Goal: Transaction & Acquisition: Purchase product/service

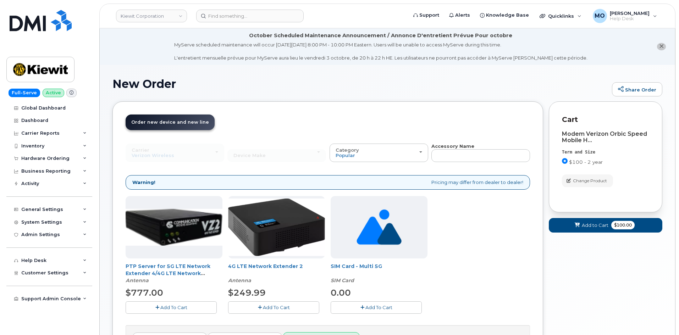
scroll to position [84, 0]
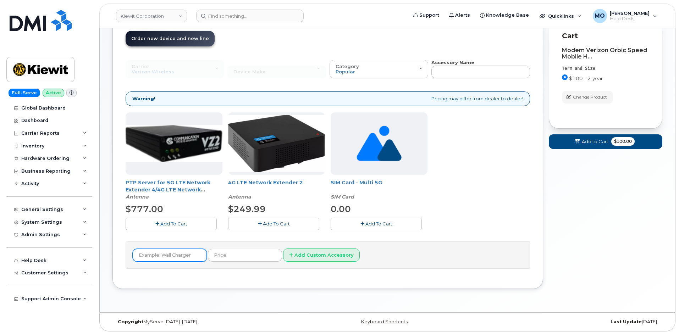
click at [181, 254] on input "text" at bounding box center [170, 255] width 74 height 13
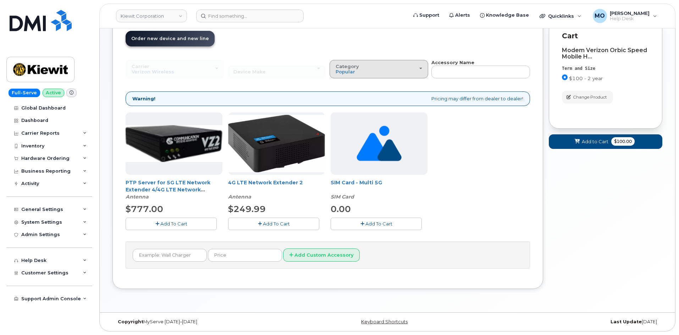
click at [407, 67] on div "Category Popular" at bounding box center [379, 69] width 87 height 11
click at [532, 207] on div "Order New Device Upgrade Existing Device Order Accessory Order new device and n…" at bounding box center [327, 153] width 431 height 271
click at [656, 198] on div "Your Cart is Empty! Choose product from the left side and you will see the new …" at bounding box center [606, 159] width 114 height 282
click at [574, 132] on form "Cart active suspended Carrier Device Additional cost to upgrading the device Se…" at bounding box center [606, 83] width 114 height 131
click at [582, 137] on button "Add to Cart $100.00" at bounding box center [606, 141] width 114 height 15
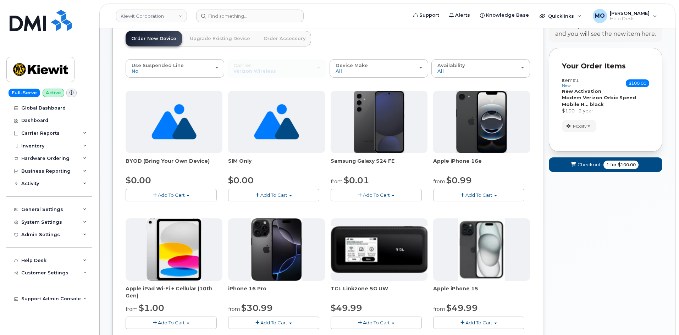
click at [576, 93] on strong "New Activation" at bounding box center [581, 91] width 39 height 6
drag, startPoint x: 648, startPoint y: 222, endPoint x: 629, endPoint y: 207, distance: 24.2
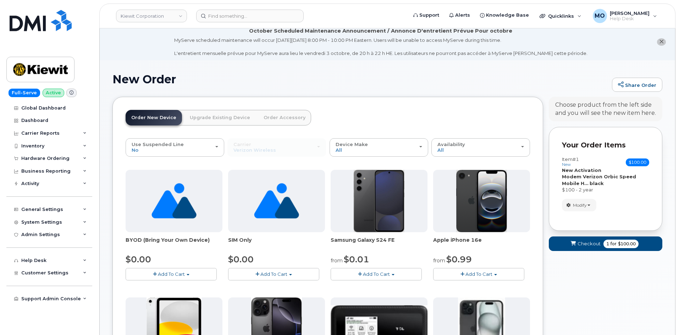
scroll to position [0, 0]
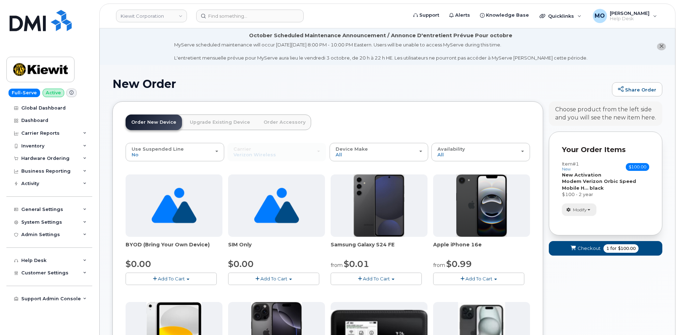
click at [582, 210] on span "Modify" at bounding box center [580, 210] width 14 height 6
click at [581, 211] on span "Modify" at bounding box center [580, 210] width 14 height 6
click at [576, 221] on link "change" at bounding box center [595, 220] width 67 height 9
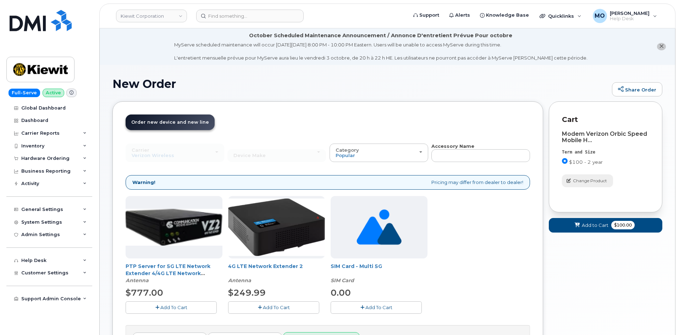
click at [576, 183] on span "Change Product" at bounding box center [590, 181] width 34 height 6
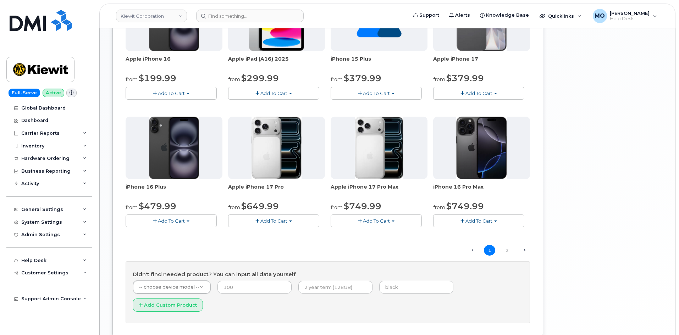
scroll to position [478, 0]
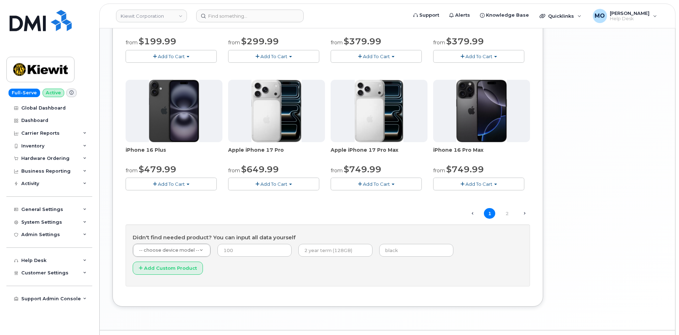
drag, startPoint x: 187, startPoint y: 249, endPoint x: 232, endPoint y: 245, distance: 44.9
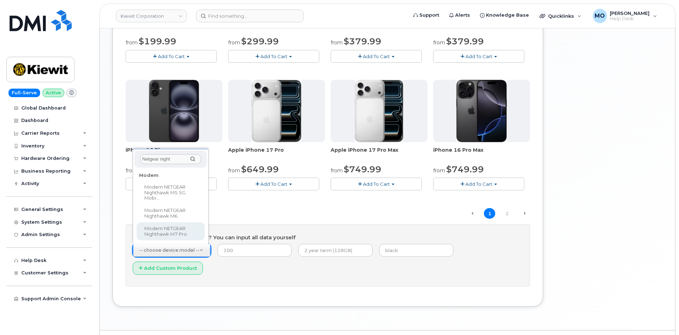
type input "Netgear night"
select select "3250"
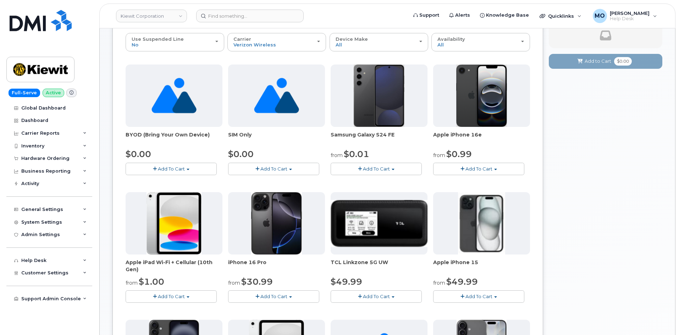
scroll to position [17, 0]
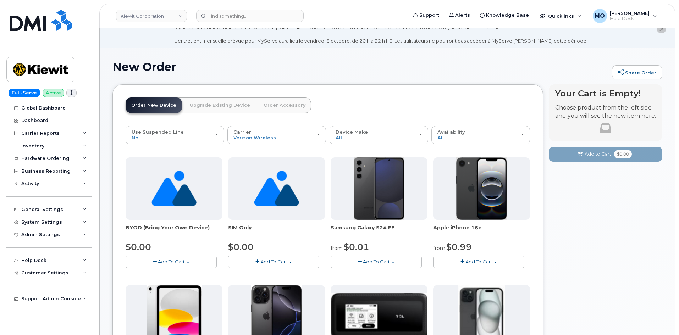
click at [275, 101] on link "Order Accessory" at bounding box center [284, 106] width 53 height 16
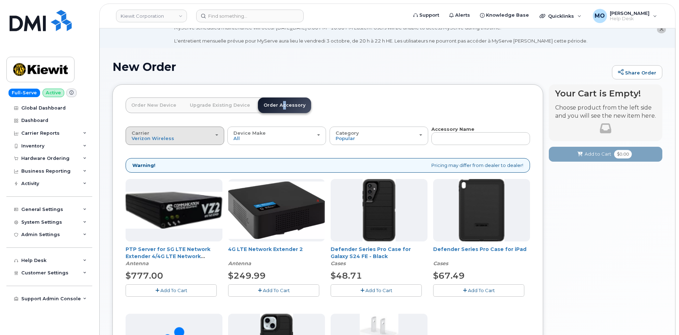
click at [198, 133] on div "Carrier Verizon Wireless T-Mobile AT&T Wireless" at bounding box center [175, 136] width 87 height 11
drag, startPoint x: 140, startPoint y: 177, endPoint x: 144, endPoint y: 175, distance: 4.6
click at [141, 177] on label "AT&T Wireless" at bounding box center [150, 176] width 46 height 9
click at [0, 0] on input "AT&T Wireless" at bounding box center [0, 0] width 0 height 0
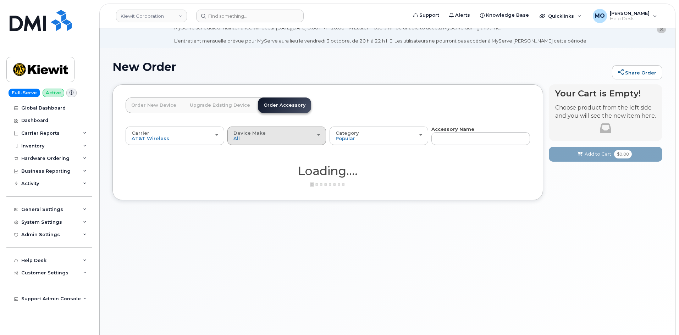
click at [270, 139] on div "Device Make All Android iPhone Tablet" at bounding box center [276, 136] width 87 height 11
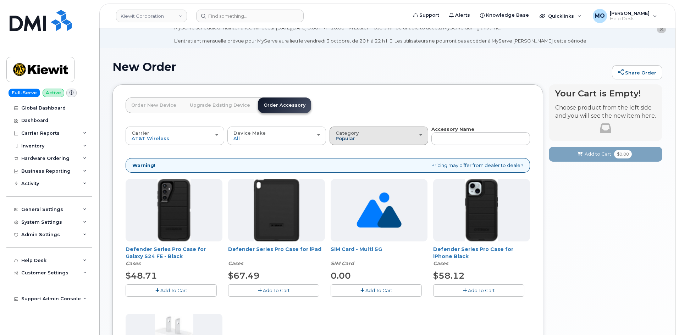
click at [353, 138] on span "Popular" at bounding box center [346, 139] width 20 height 6
click at [345, 179] on label "SIM Card" at bounding box center [346, 179] width 31 height 9
click at [0, 0] on input "SIM Card" at bounding box center [0, 0] width 0 height 0
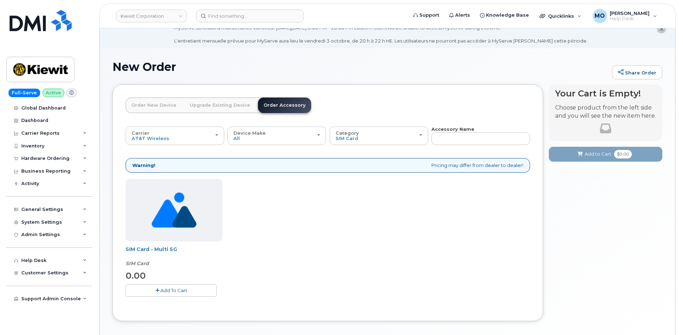
click at [166, 286] on button "Add To Cart" at bounding box center [171, 291] width 91 height 12
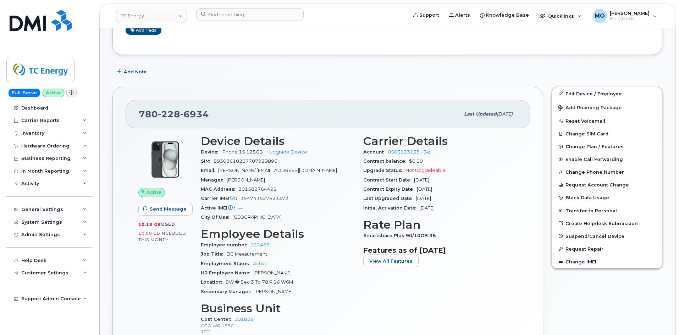
scroll to position [177, 0]
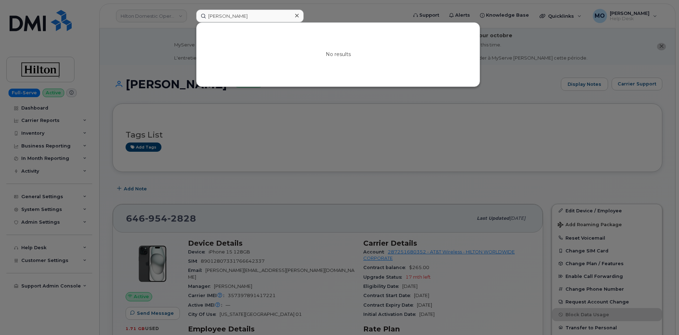
scroll to position [106, 0]
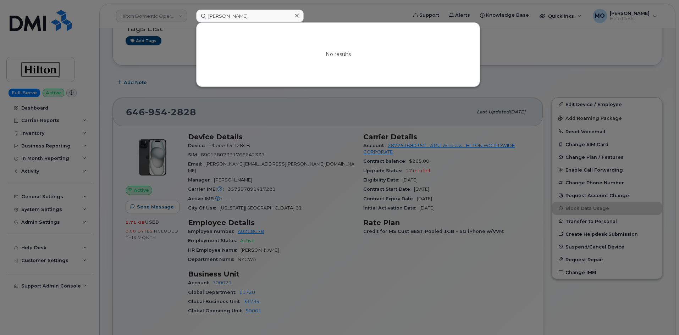
click at [336, 123] on div at bounding box center [339, 167] width 679 height 335
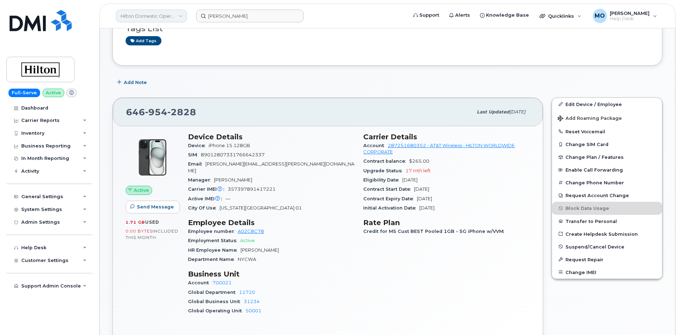
click at [169, 16] on link "Hilton Domestic Operating Company Inc" at bounding box center [151, 16] width 71 height 13
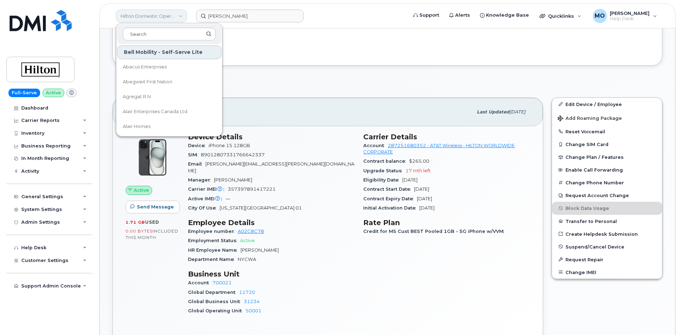
click at [175, 15] on link "Hilton Domestic Operating Company Inc" at bounding box center [151, 16] width 71 height 13
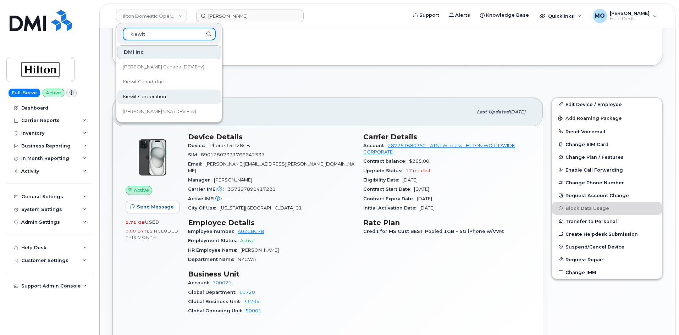
type input "kiewit"
click at [157, 95] on span "Kiewit Corporation" at bounding box center [144, 96] width 43 height 7
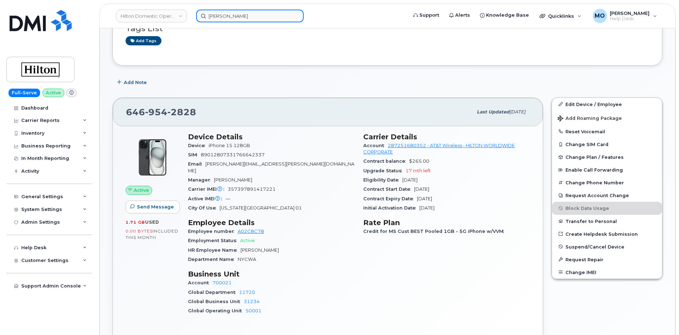
drag, startPoint x: 248, startPoint y: 17, endPoint x: 253, endPoint y: 16, distance: 4.3
click at [249, 17] on input "Josh Rothsein" at bounding box center [250, 16] width 108 height 13
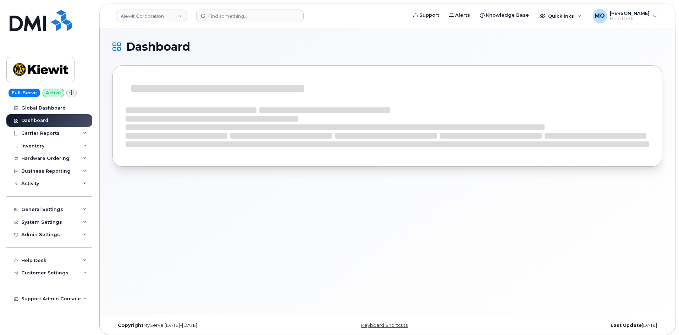
drag, startPoint x: 70, startPoint y: 159, endPoint x: 99, endPoint y: 160, distance: 28.4
click at [71, 158] on div "Hardware Ordering" at bounding box center [49, 158] width 86 height 13
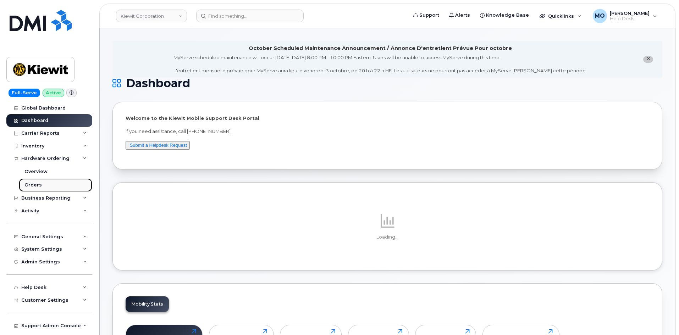
click at [51, 183] on link "Orders" at bounding box center [55, 184] width 73 height 13
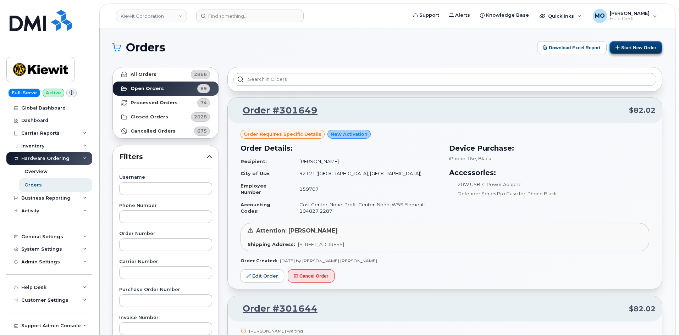
click at [634, 50] on button "Start New Order" at bounding box center [636, 47] width 53 height 13
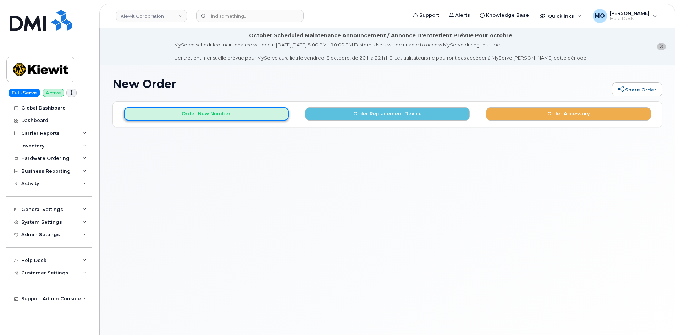
click at [270, 113] on button "Order New Number" at bounding box center [206, 114] width 165 height 13
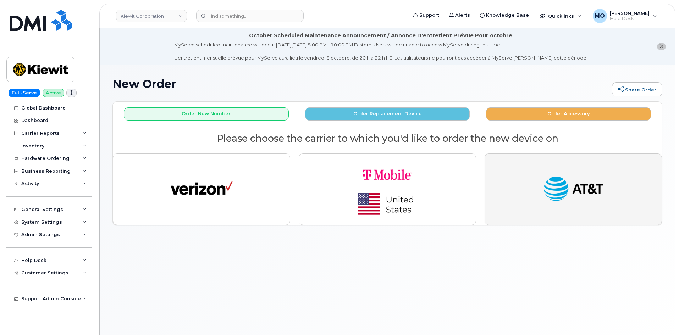
click at [536, 190] on button "button" at bounding box center [573, 190] width 177 height 72
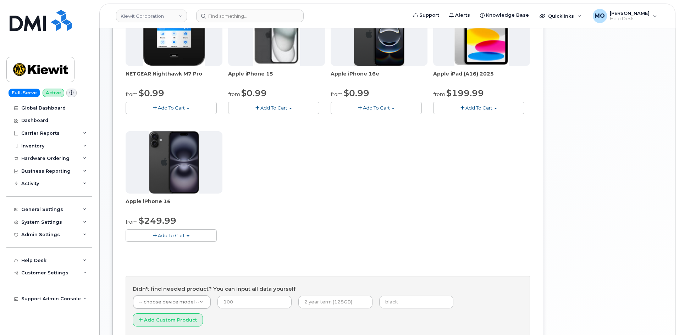
scroll to position [116, 0]
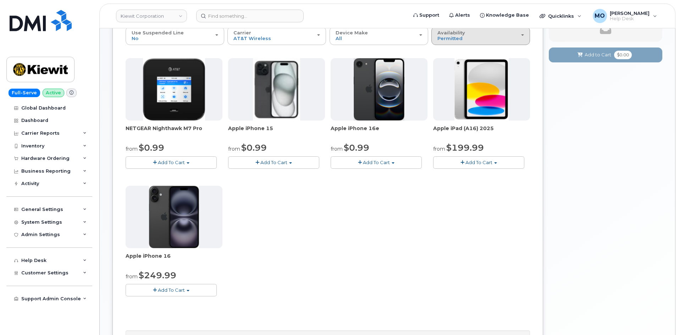
click at [478, 35] on div "Availability Permitted All" at bounding box center [480, 35] width 87 height 11
click at [446, 62] on label "All" at bounding box center [440, 64] width 15 height 9
click at [0, 0] on input "All" at bounding box center [0, 0] width 0 height 0
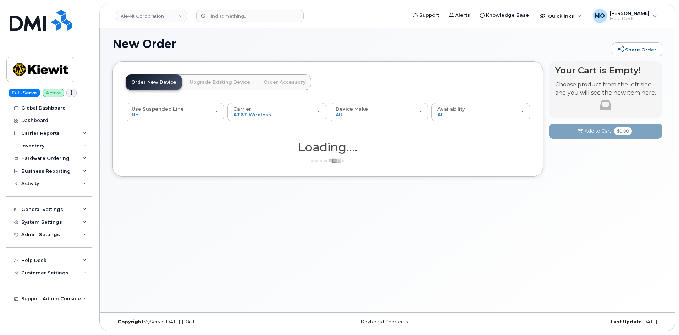
scroll to position [40, 0]
click at [464, 111] on div "Availability Permitted All" at bounding box center [480, 111] width 87 height 11
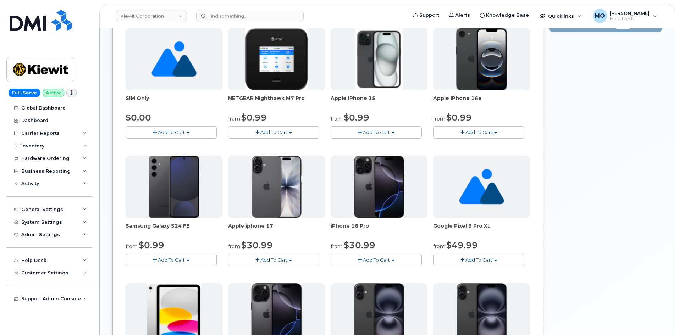
scroll to position [0, 0]
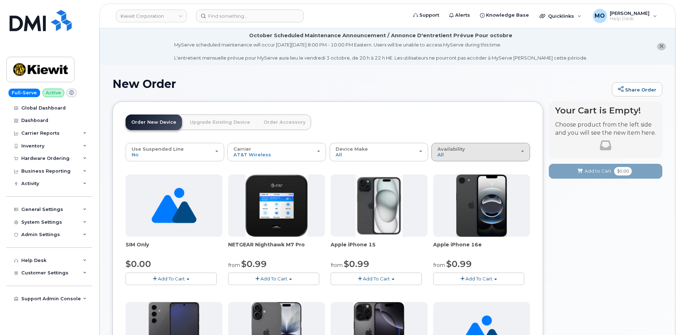
click at [475, 149] on div "Availability Permitted All" at bounding box center [480, 152] width 87 height 11
click at [459, 166] on label "Permitted" at bounding box center [449, 168] width 33 height 9
click at [0, 0] on input "Permitted" at bounding box center [0, 0] width 0 height 0
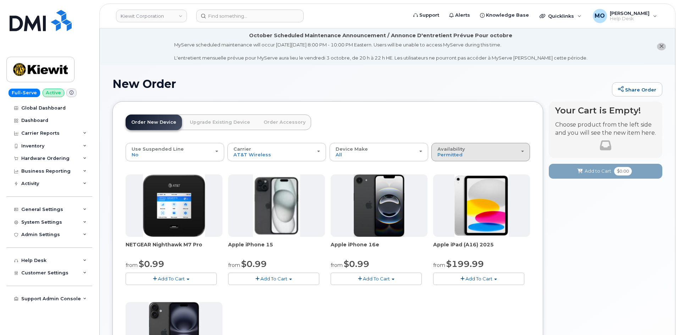
click at [463, 150] on span "Availability" at bounding box center [451, 149] width 28 height 6
click at [446, 179] on label "All" at bounding box center [440, 180] width 15 height 9
click at [0, 0] on input "All" at bounding box center [0, 0] width 0 height 0
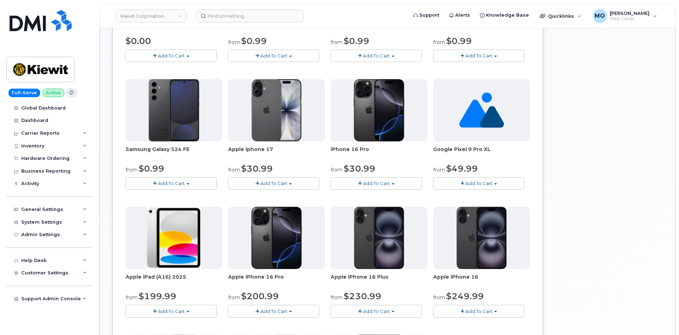
scroll to position [213, 0]
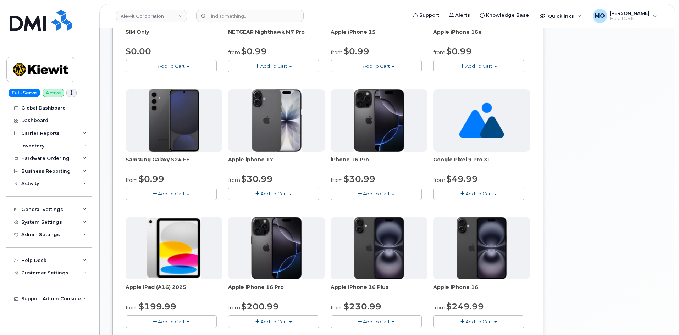
click at [272, 194] on span "Add To Cart" at bounding box center [273, 194] width 27 height 6
click at [272, 208] on link "$30.99 - 2 Year Activation (256GB)" at bounding box center [277, 207] width 95 height 9
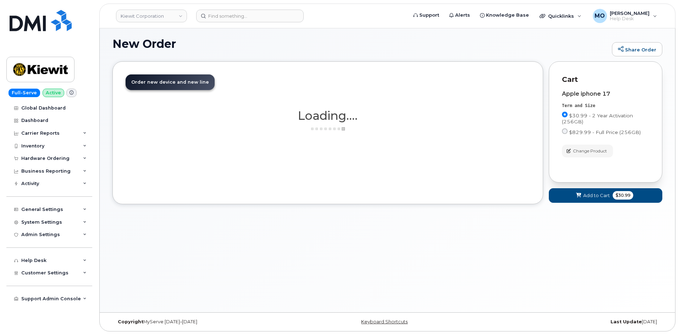
scroll to position [49, 0]
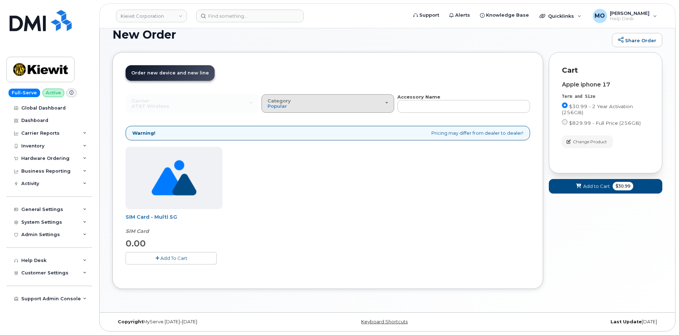
click at [344, 105] on div "Category Popular" at bounding box center [328, 103] width 121 height 11
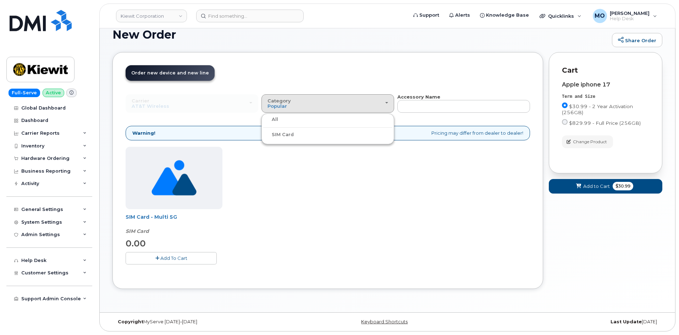
click at [362, 119] on div "All" at bounding box center [327, 119] width 129 height 9
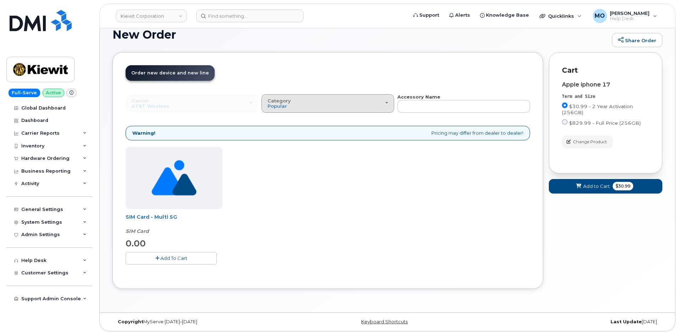
click at [301, 107] on div "Category Popular" at bounding box center [328, 103] width 121 height 11
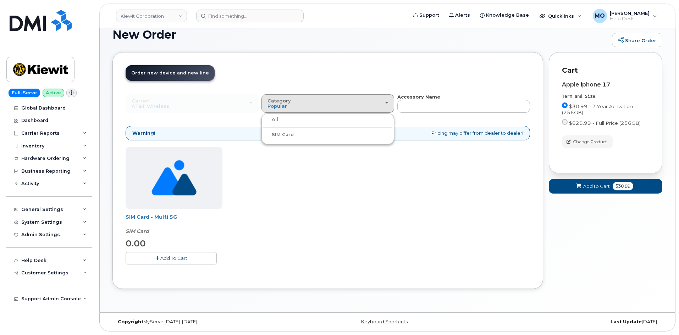
click at [277, 119] on label "All" at bounding box center [270, 119] width 15 height 9
click at [0, 0] on input "All" at bounding box center [0, 0] width 0 height 0
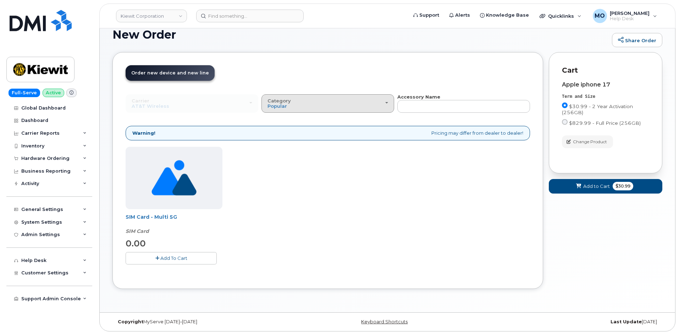
click at [321, 102] on div "Category Popular" at bounding box center [328, 103] width 121 height 11
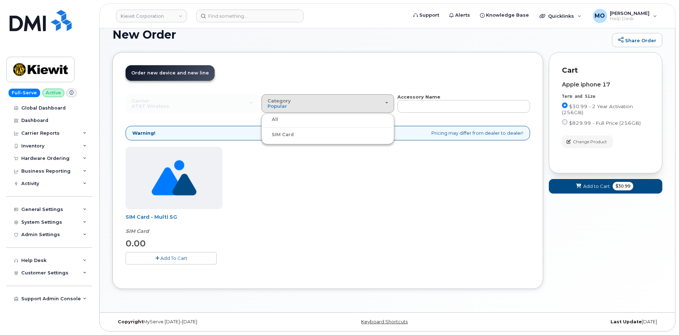
click at [275, 119] on label "All" at bounding box center [270, 119] width 15 height 9
click at [0, 0] on input "All" at bounding box center [0, 0] width 0 height 0
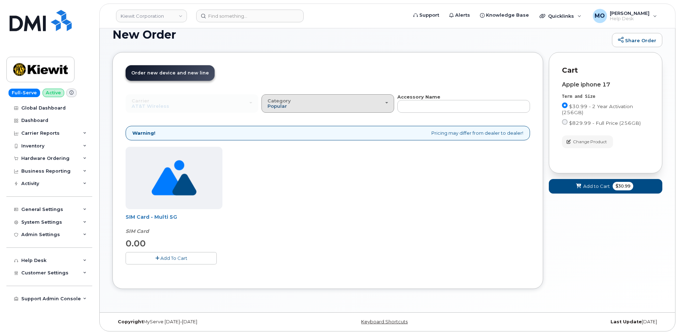
click at [286, 106] on span "Popular" at bounding box center [278, 106] width 20 height 6
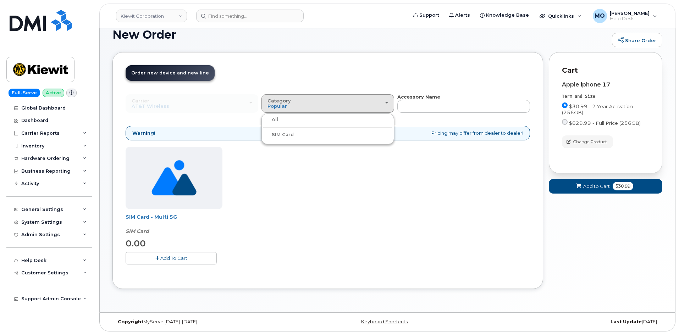
click at [276, 121] on label "All" at bounding box center [270, 119] width 15 height 9
click at [0, 0] on input "All" at bounding box center [0, 0] width 0 height 0
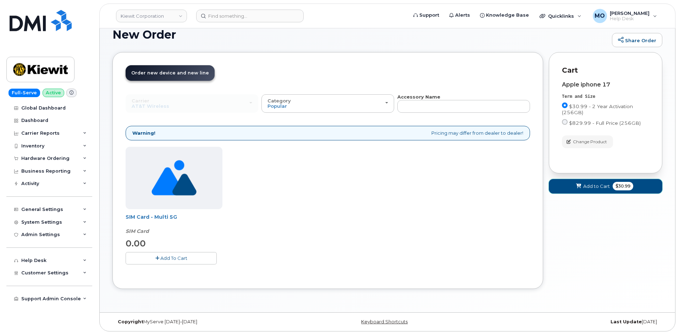
click at [576, 183] on span at bounding box center [579, 186] width 7 height 7
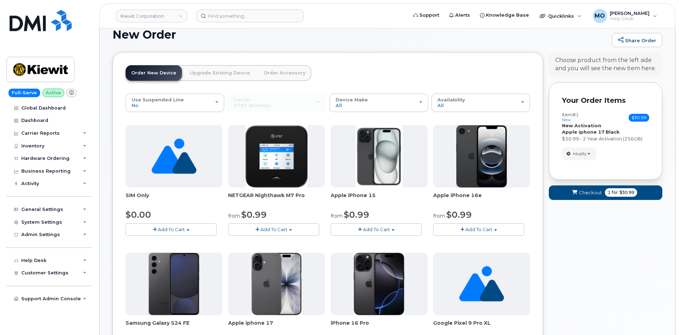
click at [275, 70] on link "Order Accessory" at bounding box center [284, 73] width 53 height 16
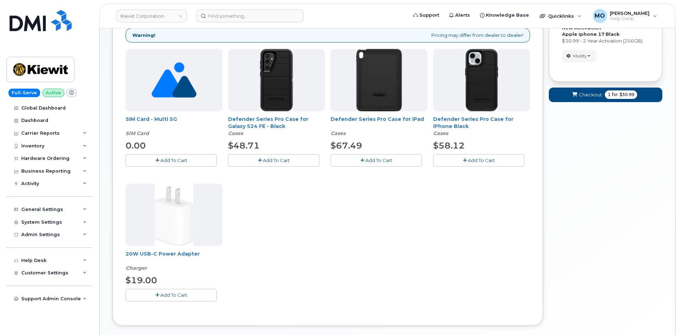
scroll to position [184, 0]
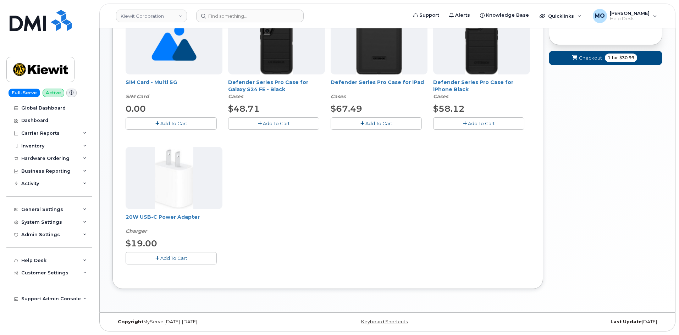
click at [470, 122] on span "Add To Cart" at bounding box center [481, 124] width 27 height 6
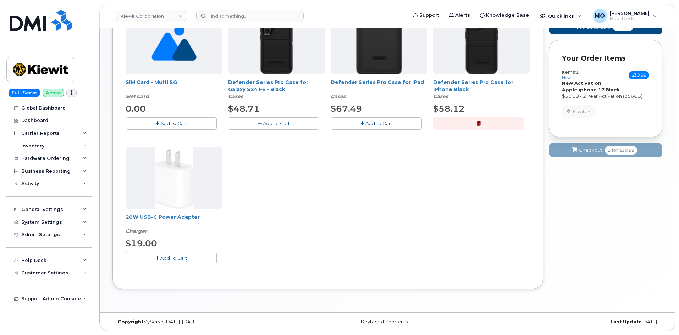
click at [176, 259] on span "Add To Cart" at bounding box center [173, 258] width 27 height 6
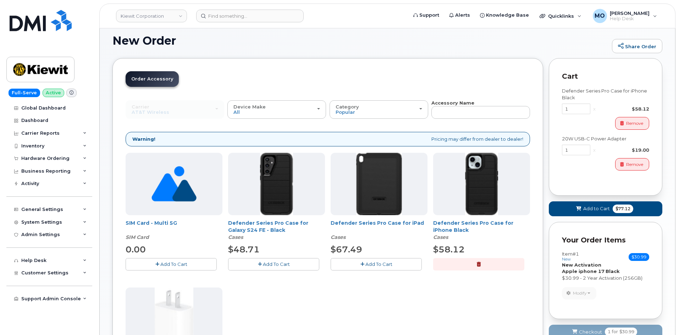
scroll to position [78, 0]
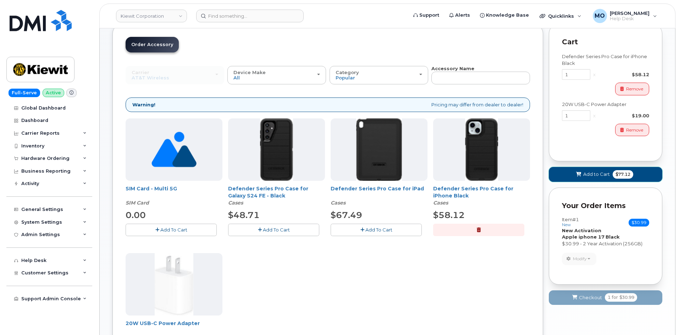
click at [579, 176] on icon at bounding box center [578, 174] width 5 height 5
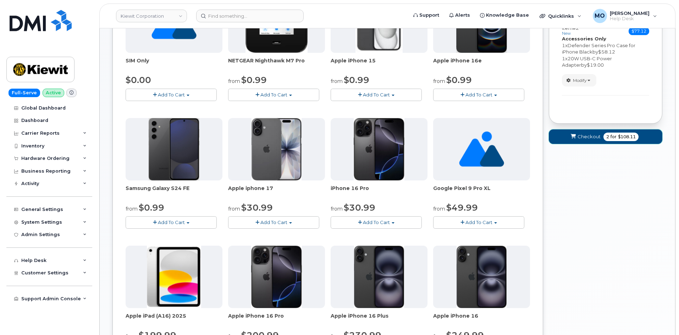
click at [615, 138] on span "for" at bounding box center [613, 137] width 9 height 6
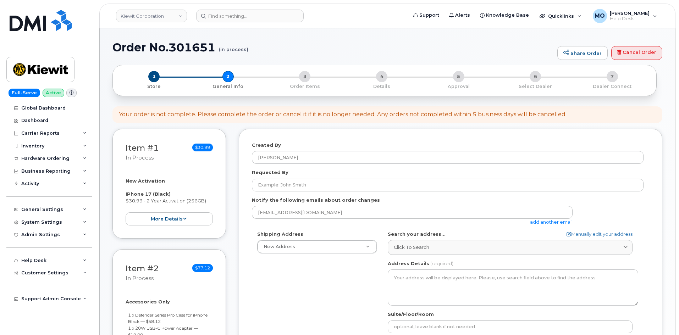
select select
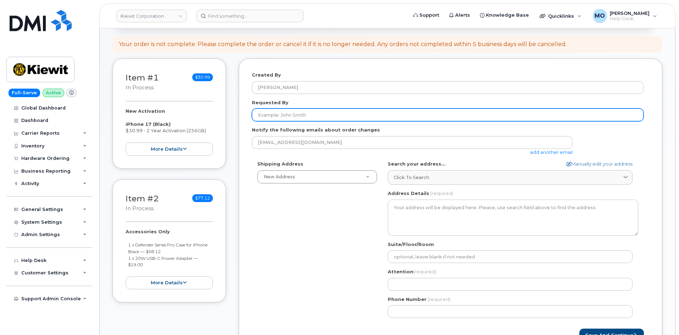
click at [363, 113] on input "Requested By" at bounding box center [448, 115] width 392 height 13
type input "Brodie Carter"
drag, startPoint x: 239, startPoint y: 122, endPoint x: 156, endPoint y: 114, distance: 83.1
click at [151, 117] on div "Item #1 in process $30.99 New Activation iPhone 17 (Black) $30.99 - 2 Year Acti…" at bounding box center [387, 212] width 550 height 307
click at [348, 118] on input "Requested By" at bounding box center [448, 115] width 392 height 13
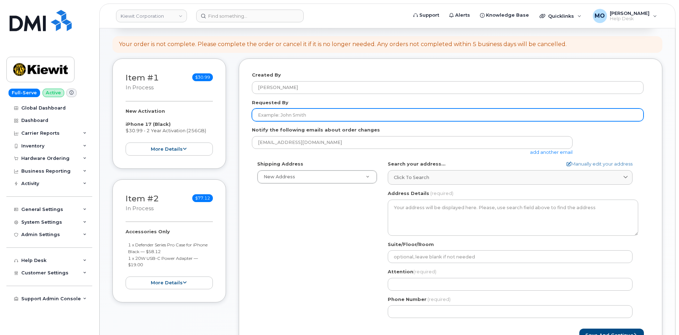
paste input "BRODIE.CARTER@KIEWIT.COM"
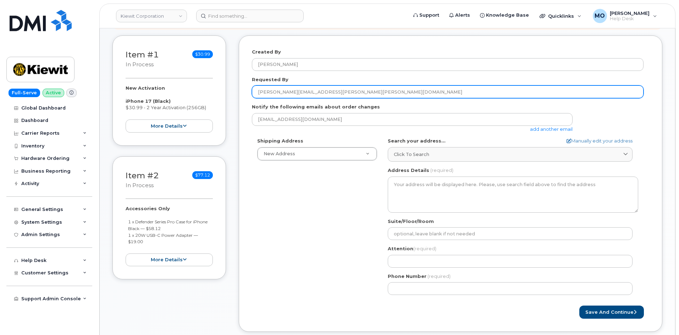
scroll to position [142, 0]
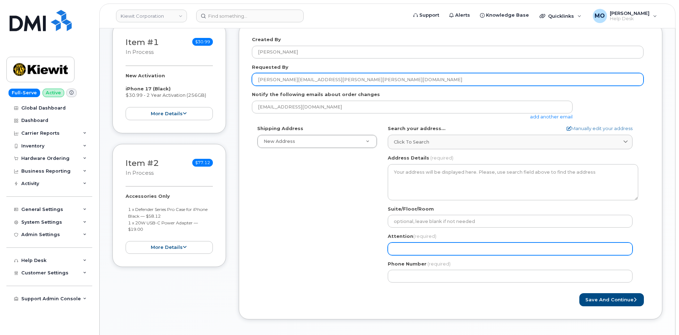
type input "BRODIE.CARTER@KIEWIT.COM"
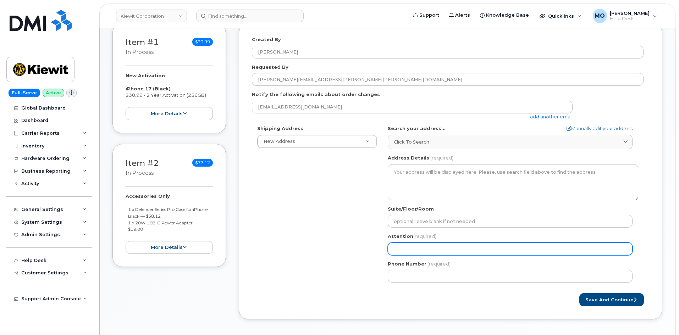
click at [451, 247] on input "Attention (required)" at bounding box center [510, 249] width 245 height 13
paste input "BRODIE.CARTER@KIEWIT.COM"
select select
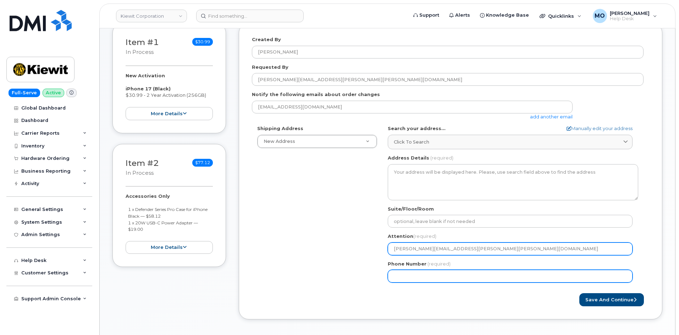
type input "BRODIE.CARTER@KIEWIT.COM"
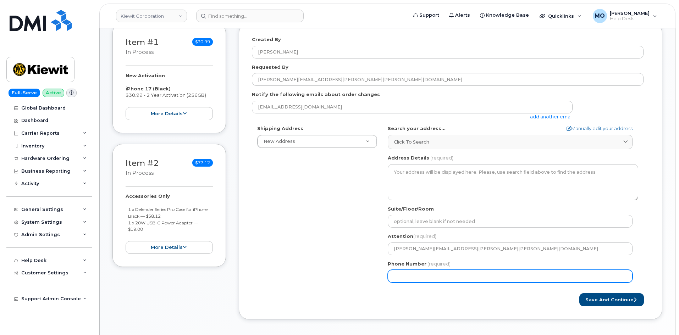
click at [433, 272] on input "Phone Number" at bounding box center [510, 276] width 245 height 13
click at [468, 276] on input "Phone Number" at bounding box center [510, 276] width 245 height 13
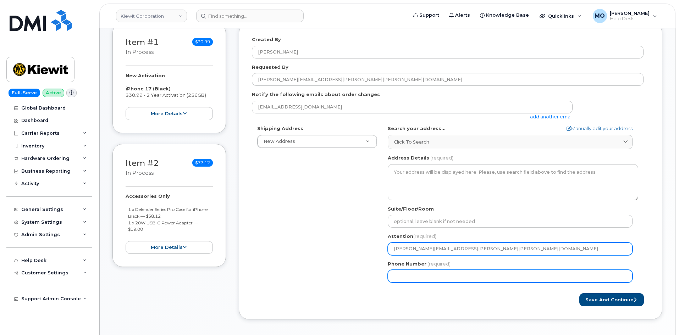
paste input "9136608348"
select select
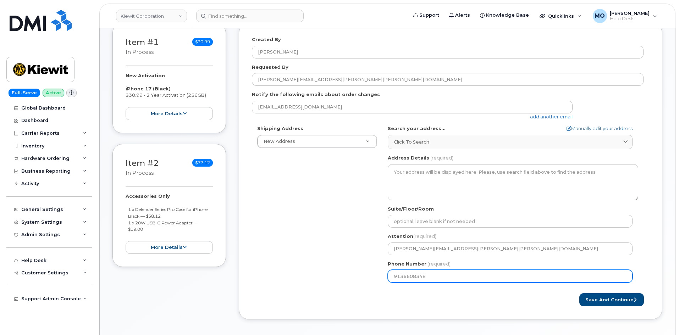
type input "9136608348"
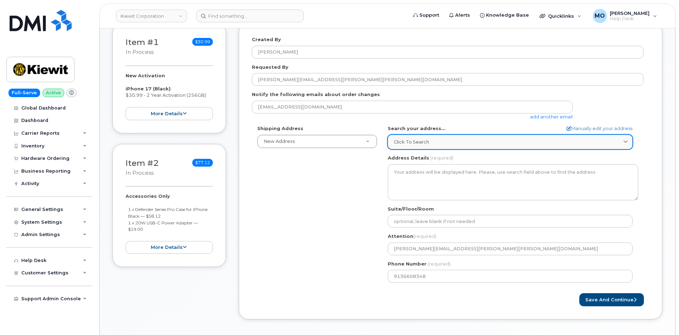
click at [423, 144] on span "Click to search" at bounding box center [411, 142] width 35 height 7
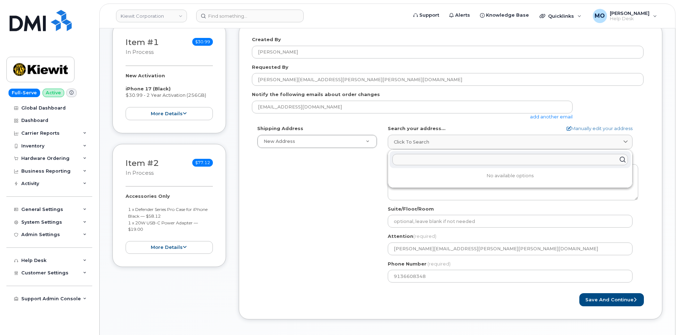
click at [468, 159] on input "text" at bounding box center [510, 159] width 236 height 11
paste input "11 Pearrow, Caledonia MS 39740"
type input "11 Pearrow, Caledonia MS 39740"
click at [624, 160] on icon at bounding box center [622, 160] width 10 height 10
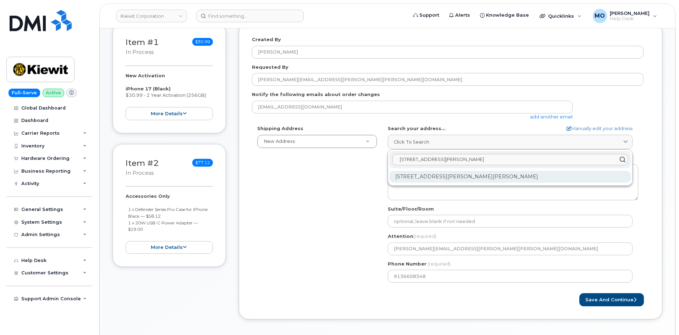
click at [448, 182] on div "11 Pearrow Dr Caledonia MS 39740-9029" at bounding box center [510, 177] width 241 height 12
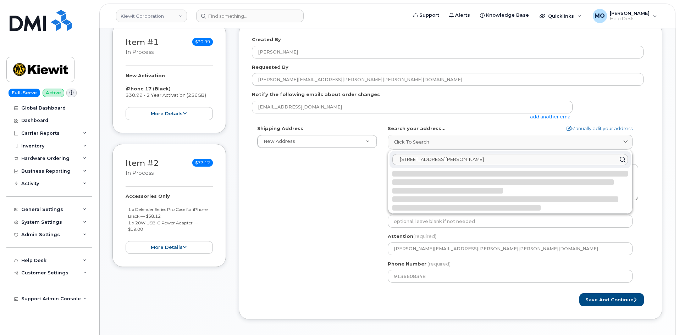
select select
type textarea "11 Pearrow Dr CALEDONIA MS 39740-9029 UNITED STATES"
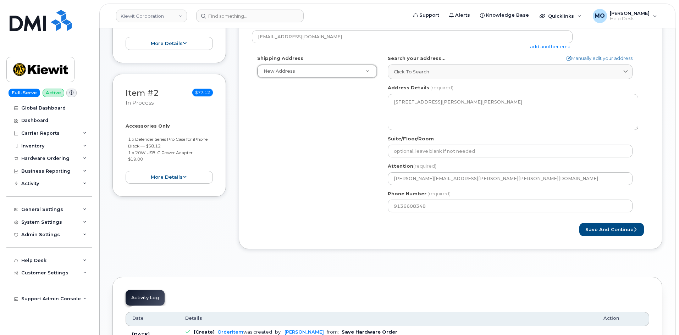
scroll to position [213, 0]
click at [603, 226] on button "Save and Continue" at bounding box center [611, 228] width 65 height 13
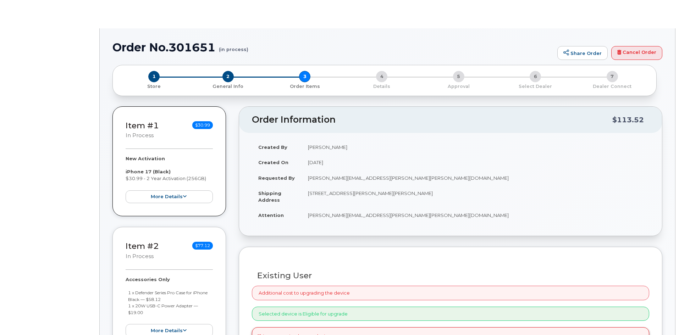
radio input "true"
select select
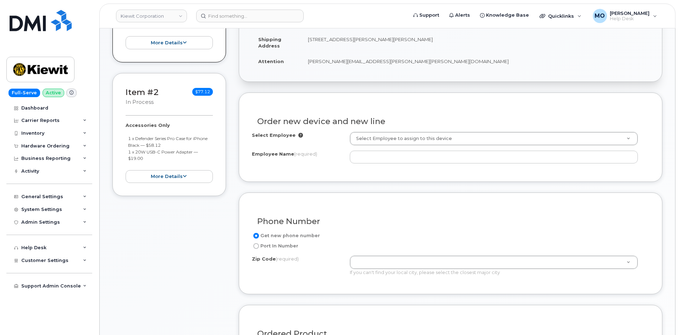
scroll to position [249, 0]
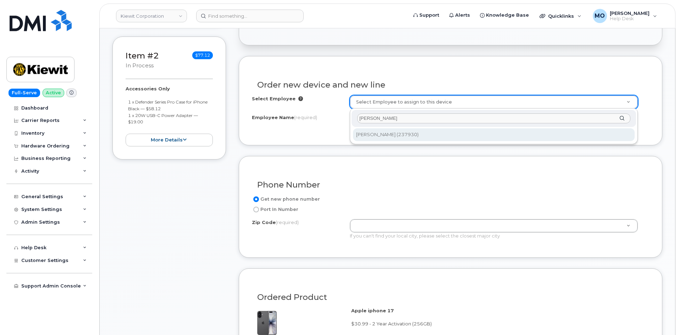
type input "Brodie Carter"
type input "2148368"
type input "Brodie Carter"
type input "2307 CALDWELL RD # 1901"
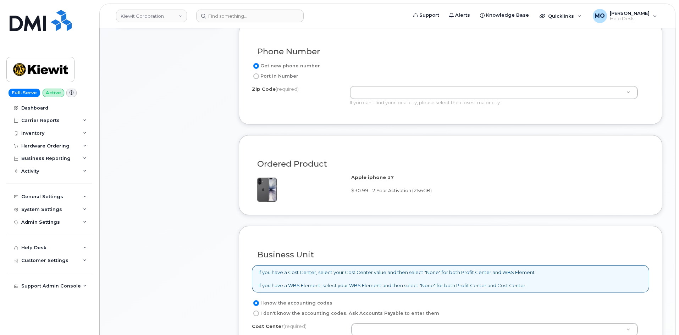
scroll to position [391, 0]
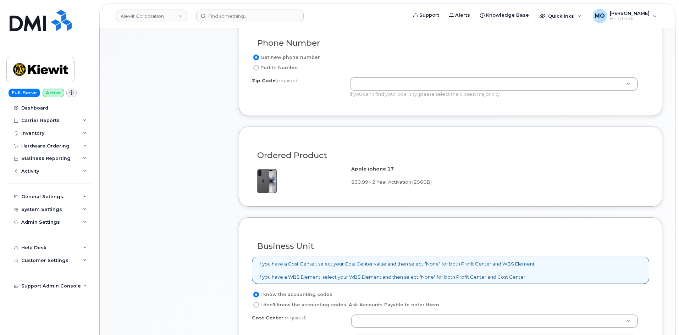
click at [288, 67] on label "Port In Number" at bounding box center [275, 68] width 46 height 9
click at [259, 67] on input "Port In Number" at bounding box center [256, 68] width 6 height 6
radio input "true"
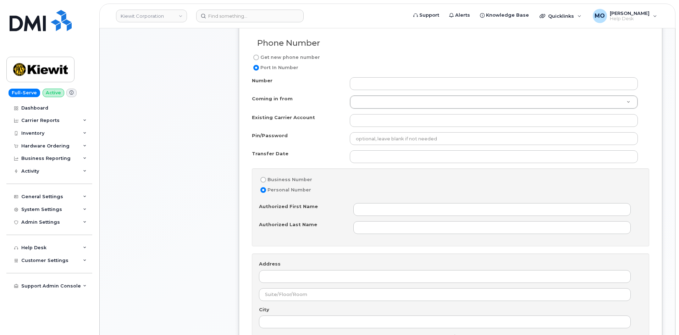
click at [283, 57] on label "Get new phone number" at bounding box center [286, 57] width 68 height 9
click at [259, 57] on input "Get new phone number" at bounding box center [256, 58] width 6 height 6
radio input "true"
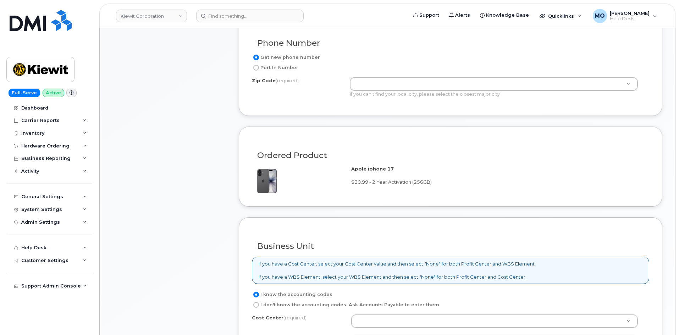
click at [284, 69] on label "Port In Number" at bounding box center [275, 68] width 46 height 9
click at [259, 69] on input "Port In Number" at bounding box center [256, 68] width 6 height 6
radio input "true"
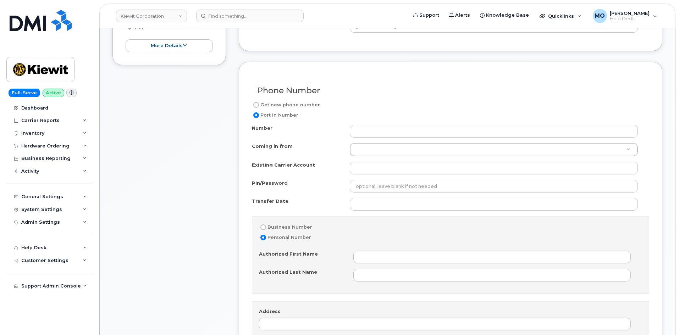
scroll to position [356, 0]
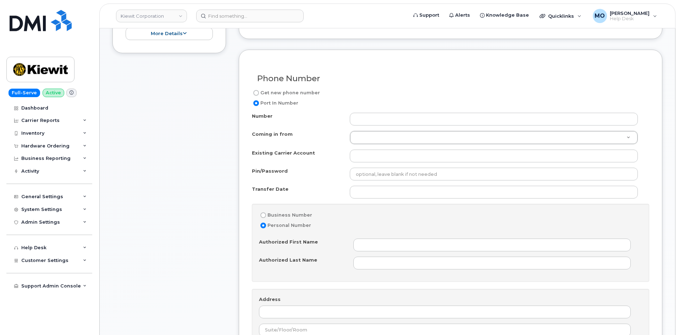
click at [276, 216] on label "Business Number" at bounding box center [285, 215] width 53 height 9
click at [266, 216] on input "Business Number" at bounding box center [263, 216] width 6 height 6
radio input "true"
click at [282, 226] on label "Personal Number" at bounding box center [285, 225] width 52 height 9
click at [266, 226] on input "Personal Number" at bounding box center [263, 226] width 6 height 6
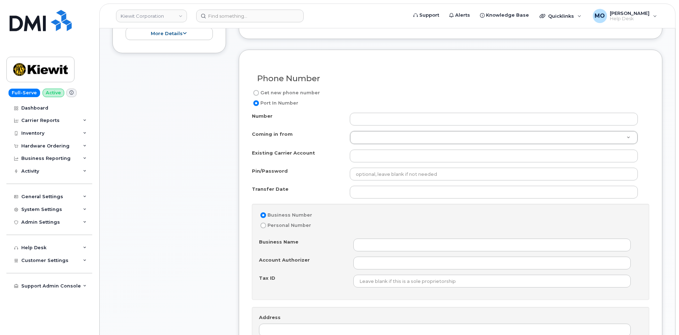
radio input "true"
click at [389, 148] on div "Number Coming in from Coming in from Coming in from AT&T Wireline Northwest Cel…" at bounding box center [450, 259] width 397 height 292
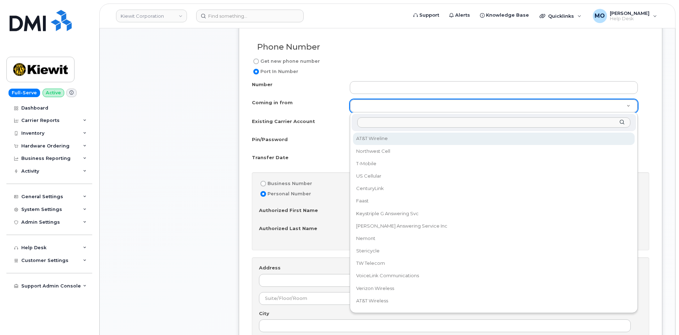
scroll to position [391, 0]
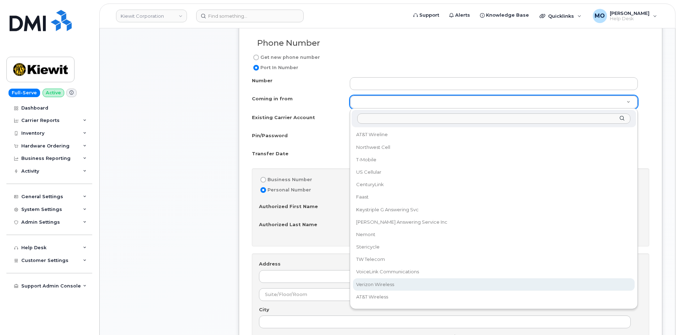
select select "Verizon Wireless"
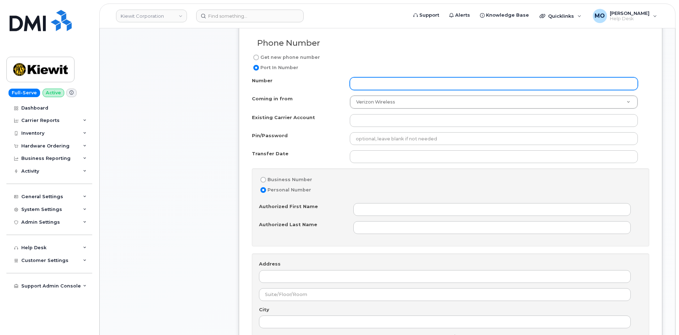
click at [393, 89] on input "Number" at bounding box center [494, 83] width 288 height 13
paste input "11 Pearrow, Caledonia MS 39740"
type input "11 Pearrow, Caledonia MS 39740"
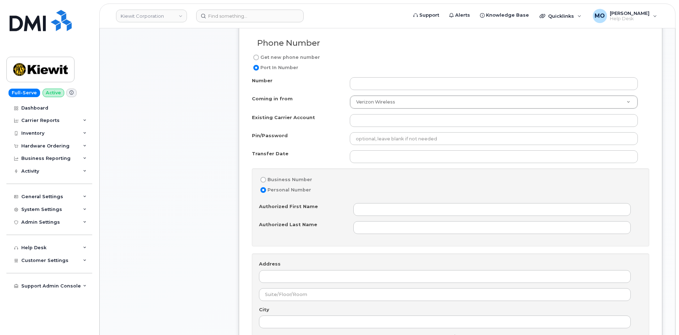
drag, startPoint x: 476, startPoint y: 95, endPoint x: 475, endPoint y: 91, distance: 4.4
click at [475, 94] on div "Number Coming in from Verizon Wireless Coming in from AT&T Wireline Northwest C…" at bounding box center [450, 223] width 397 height 292
click at [475, 91] on div "Number Coming in from Verizon Wireless Coming in from AT&T Wireline Northwest C…" at bounding box center [450, 223] width 397 height 292
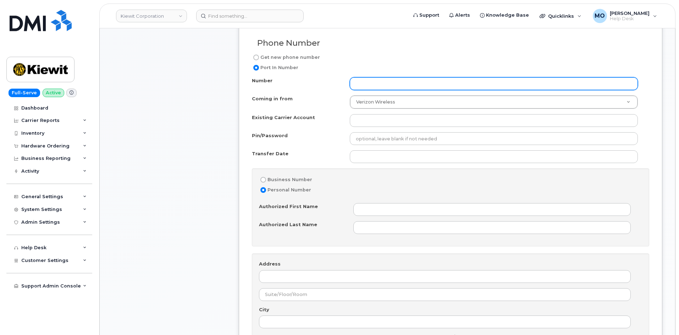
click at [467, 87] on input "Number" at bounding box center [494, 83] width 288 height 13
paste input "913) 660-8348"
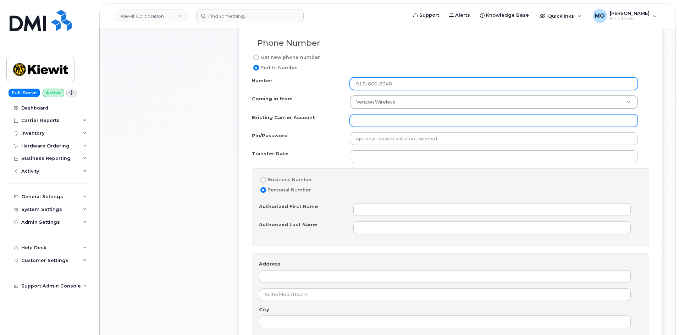
type input "913) 660-8348"
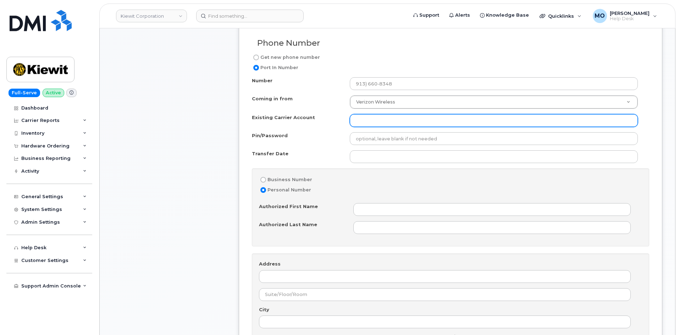
click at [397, 119] on input "Existing Carrier Account" at bounding box center [494, 120] width 288 height 13
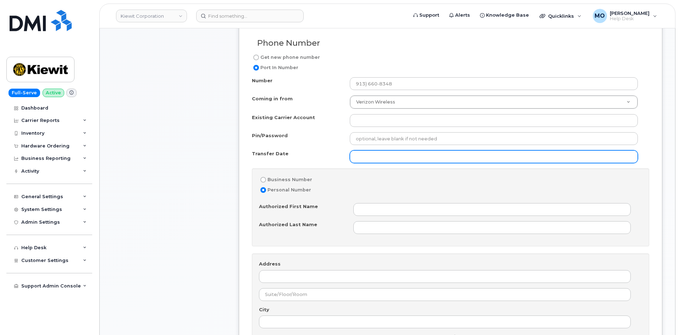
click at [392, 158] on input "Transfer Date" at bounding box center [494, 156] width 288 height 13
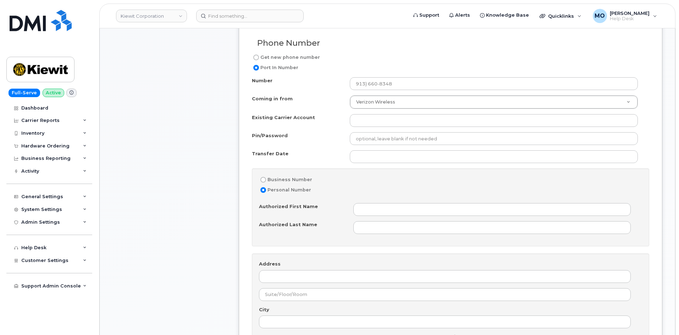
click at [426, 191] on div "Personal Number" at bounding box center [445, 190] width 372 height 9
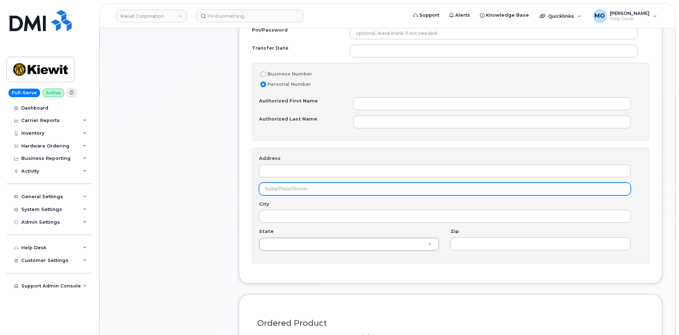
scroll to position [498, 0]
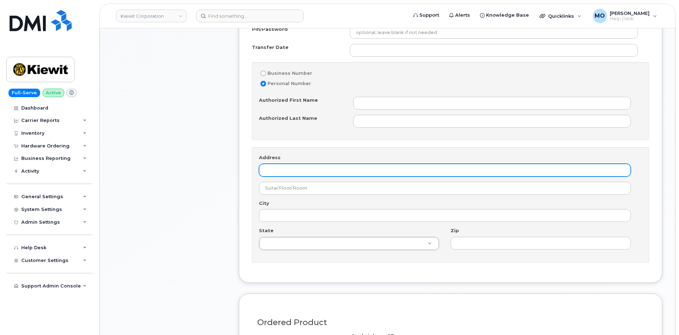
click at [307, 168] on input "Address" at bounding box center [445, 170] width 372 height 13
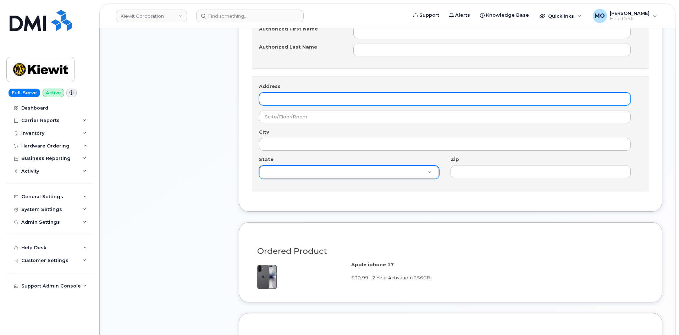
scroll to position [569, 0]
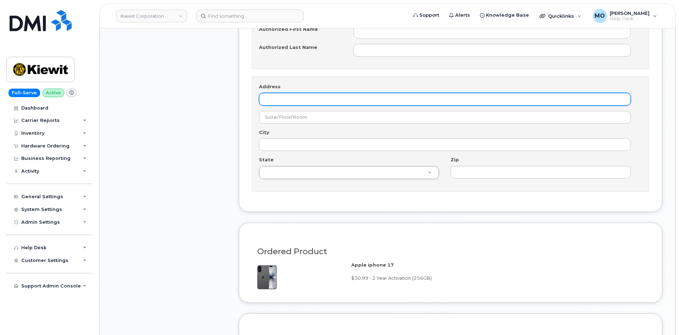
click at [338, 100] on input "Address" at bounding box center [445, 99] width 372 height 13
paste input "11 Pearrow, Caledonia MS 39740"
drag, startPoint x: 341, startPoint y: 97, endPoint x: 326, endPoint y: 95, distance: 15.3
click at [325, 95] on input "11 Pearrow, Caledonia MS 39740" at bounding box center [445, 99] width 372 height 13
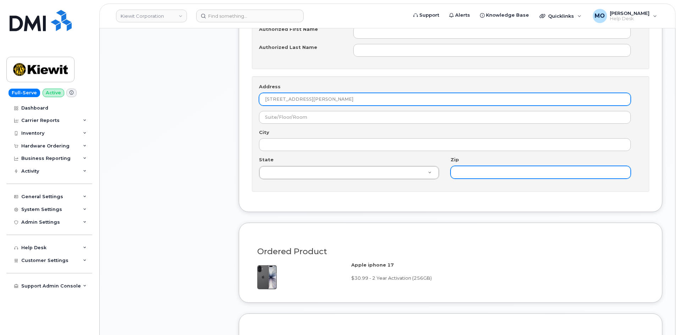
type input "11 Pearrow, Caledonia MS 39740"
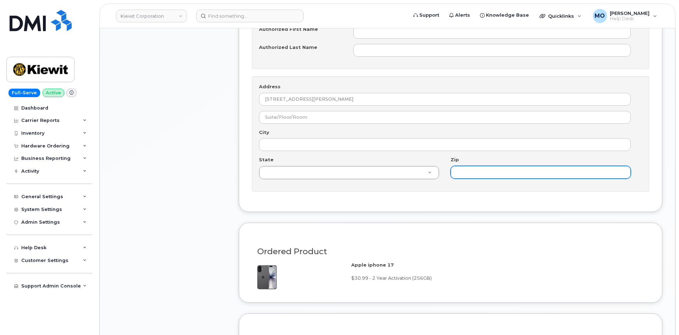
click at [481, 169] on input "Zip" at bounding box center [541, 172] width 180 height 13
paste input "39740"
click at [458, 172] on input "39740" at bounding box center [541, 172] width 180 height 13
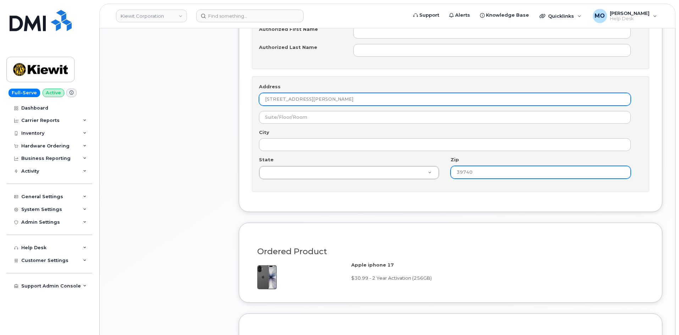
type input "39740"
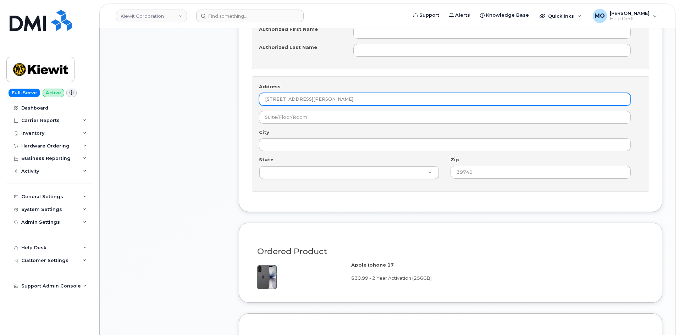
drag, startPoint x: 318, startPoint y: 99, endPoint x: 325, endPoint y: 103, distance: 7.9
click at [325, 103] on input "11 Pearrow, Caledonia MS 39740" at bounding box center [445, 99] width 372 height 13
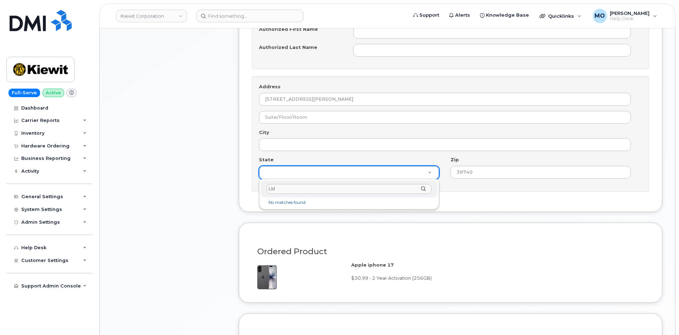
type input "L"
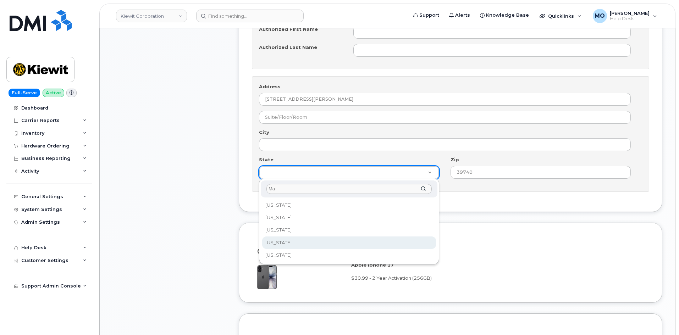
type input "Ma"
select select "Massachusetts"
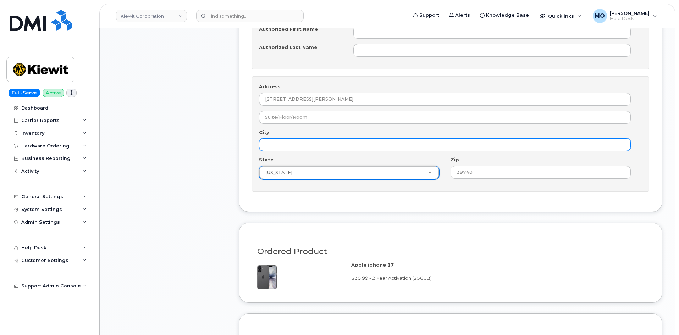
click at [309, 145] on input "City" at bounding box center [445, 144] width 372 height 13
click at [414, 143] on input "City" at bounding box center [445, 144] width 372 height 13
paste input "Caledonia"
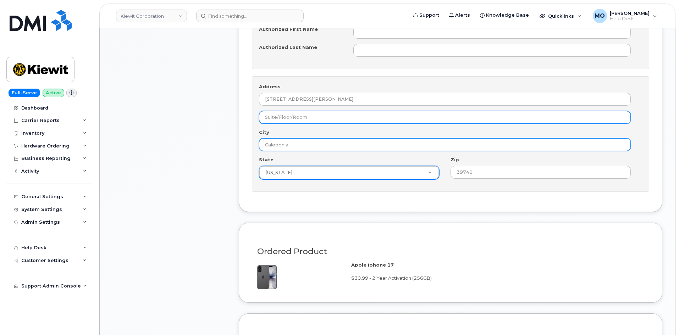
type input "Caledonia"
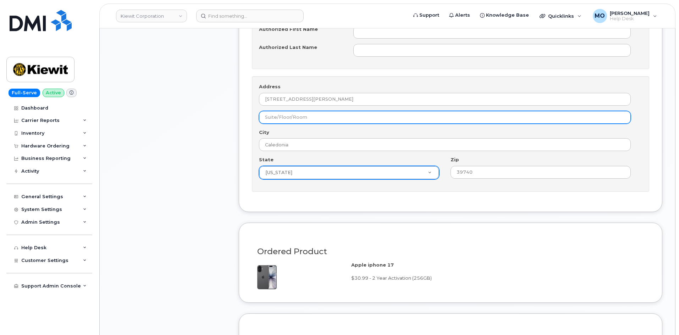
click at [386, 118] on input "text" at bounding box center [445, 117] width 372 height 13
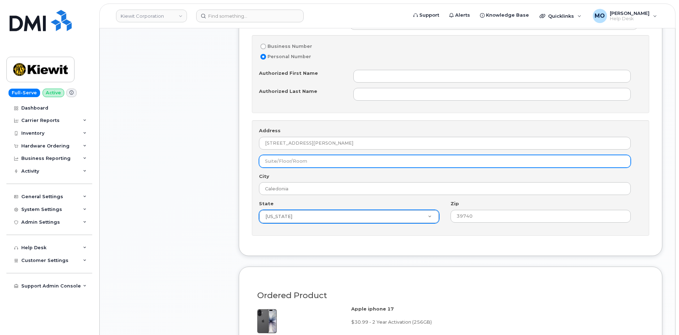
scroll to position [427, 0]
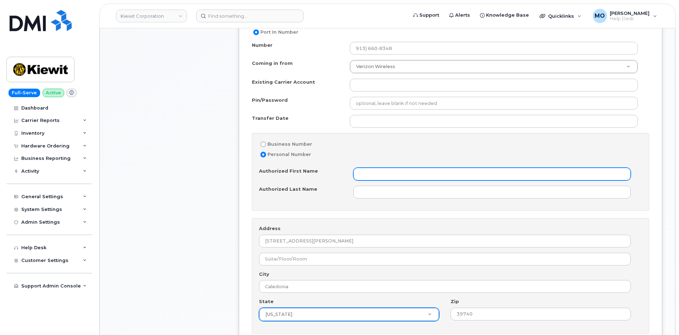
click at [372, 173] on input "Authorized First Name" at bounding box center [491, 174] width 277 height 13
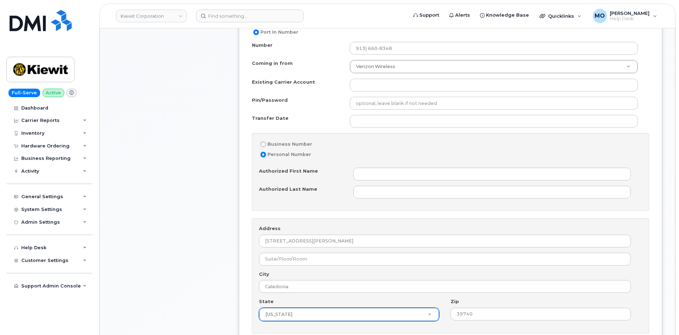
click at [296, 145] on label "Business Number" at bounding box center [285, 144] width 53 height 9
click at [266, 145] on input "Business Number" at bounding box center [263, 145] width 6 height 6
radio input "true"
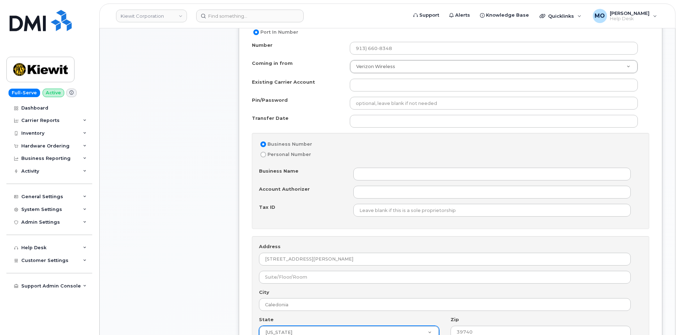
click at [295, 154] on label "Personal Number" at bounding box center [285, 154] width 52 height 9
click at [266, 154] on input "Personal Number" at bounding box center [263, 155] width 6 height 6
radio input "true"
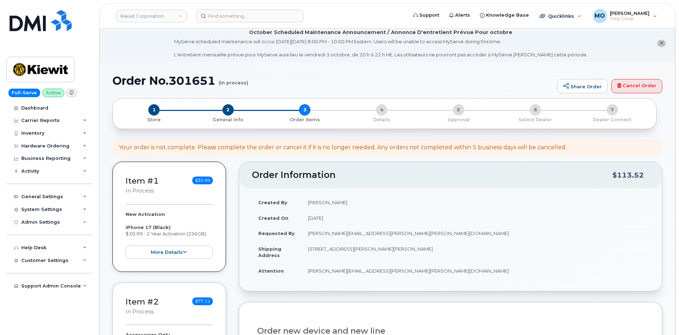
scroll to position [0, 0]
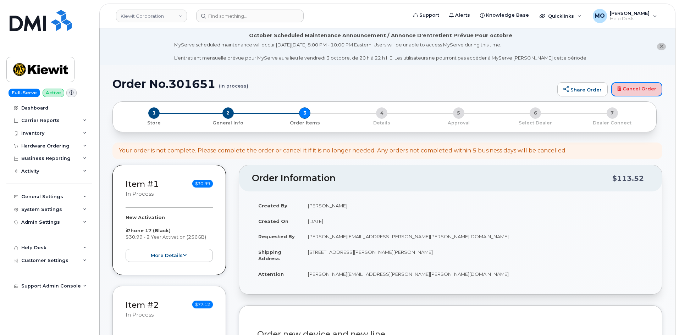
drag, startPoint x: 635, startPoint y: 92, endPoint x: 371, endPoint y: 36, distance: 270.3
click at [635, 92] on link "Cancel Order" at bounding box center [636, 89] width 51 height 14
click at [156, 114] on span "1" at bounding box center [153, 113] width 11 height 11
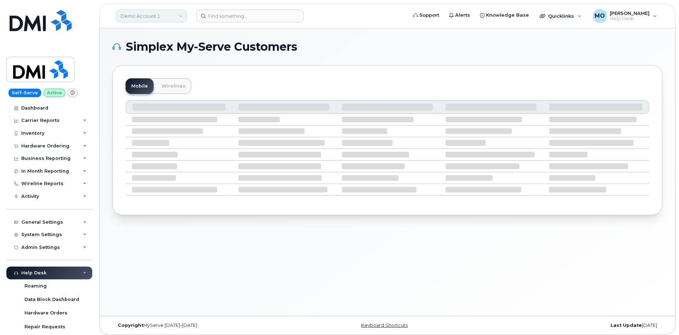
click at [148, 13] on link "Demo Account 1" at bounding box center [151, 16] width 71 height 13
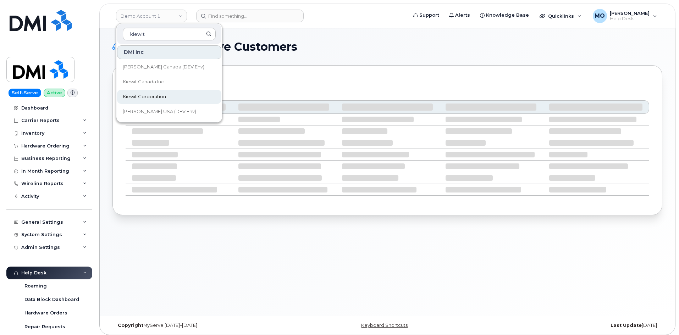
type input "kiewit"
click at [187, 99] on link "Kiewit Corporation" at bounding box center [169, 97] width 104 height 14
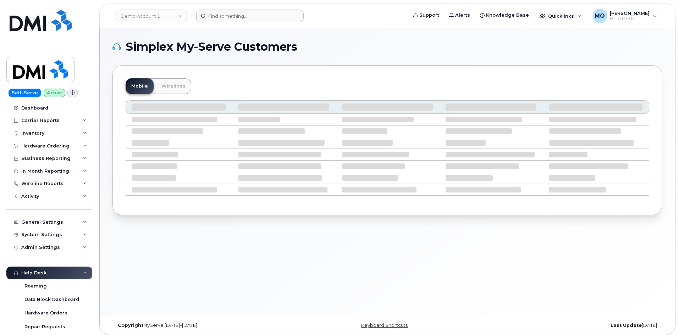
drag, startPoint x: 242, startPoint y: 8, endPoint x: 241, endPoint y: 14, distance: 6.5
click at [242, 9] on header "Demo Account 1 Support Alerts Knowledge Base Quicklinks Suspend / Cancel Device…" at bounding box center [387, 16] width 576 height 25
click at [240, 15] on input at bounding box center [250, 16] width 108 height 13
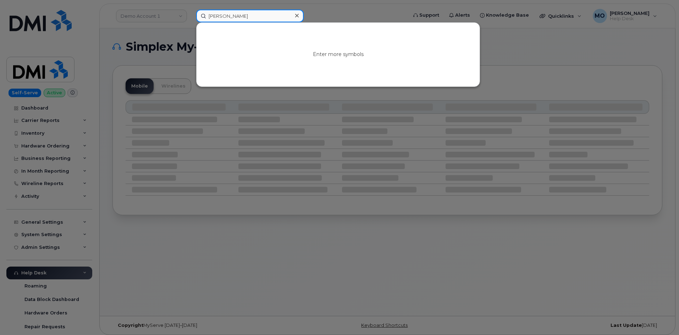
type input "[PERSON_NAME]"
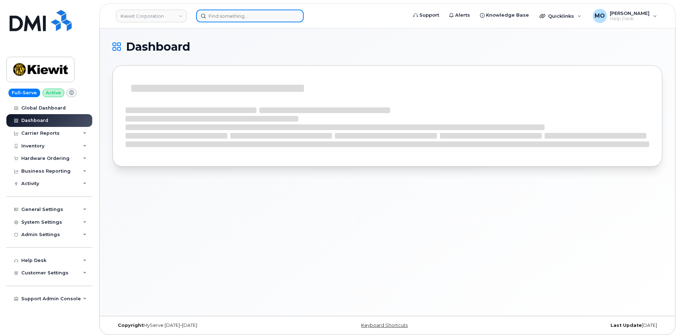
click at [280, 13] on input at bounding box center [250, 16] width 108 height 13
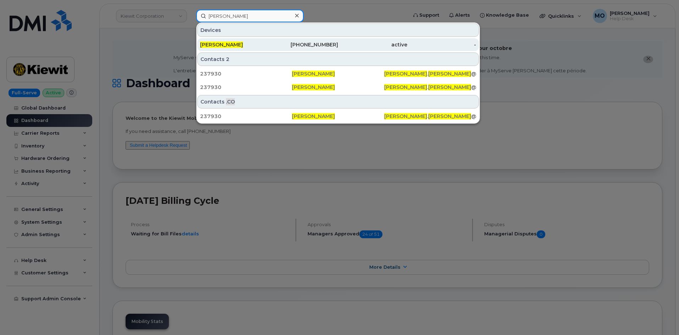
type input "Brodie Carter"
click at [219, 41] on div "[PERSON_NAME]" at bounding box center [234, 44] width 69 height 13
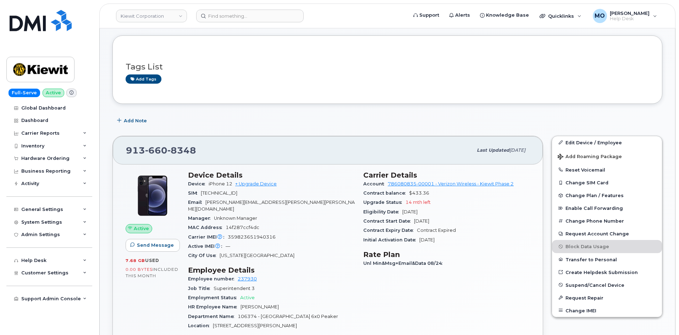
scroll to position [71, 0]
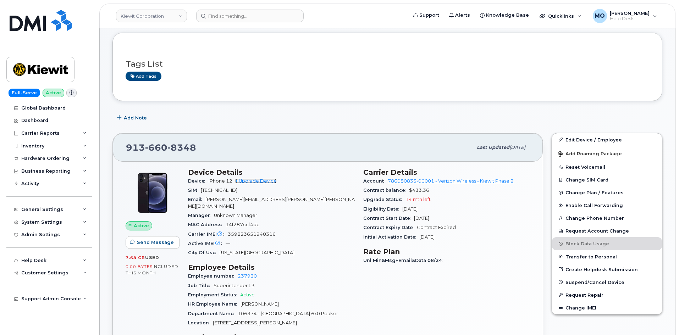
click at [268, 179] on link "+ Upgrade Device" at bounding box center [256, 180] width 42 height 5
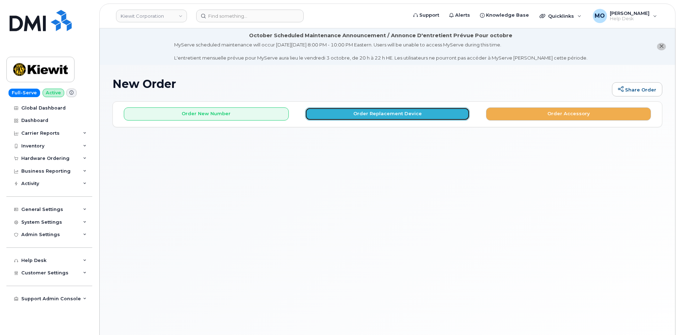
click at [344, 111] on button "Order Replacement Device" at bounding box center [387, 114] width 165 height 13
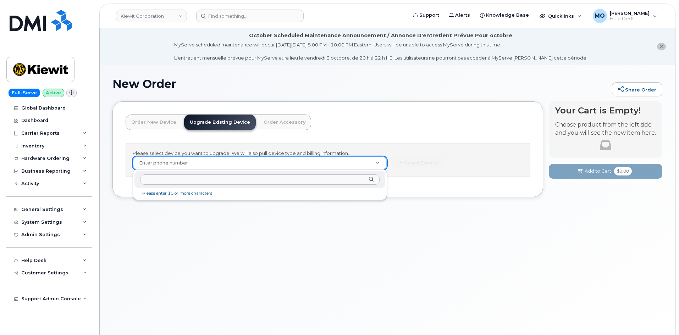
type input "Caledonia"
click at [350, 181] on input "text" at bounding box center [259, 180] width 239 height 10
paste input "913) 660-8348"
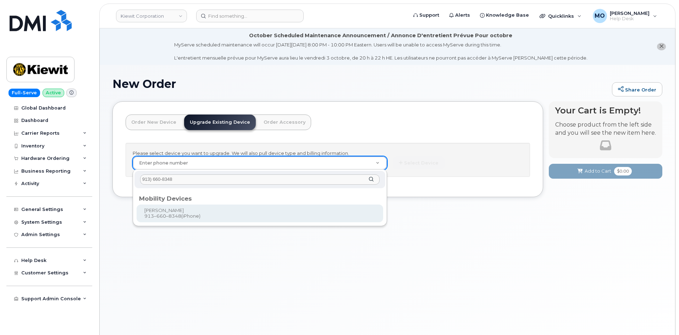
type input "913) 660-8348"
type input "1174168"
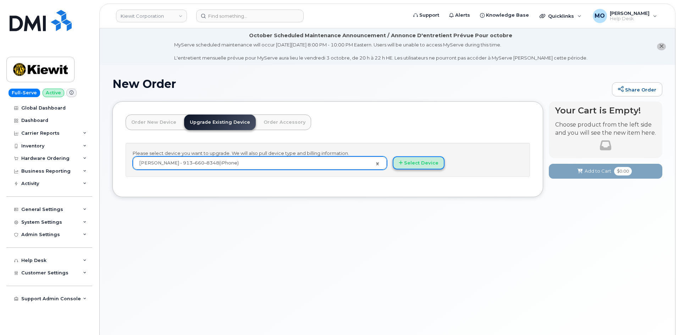
click at [435, 163] on button "Select Device" at bounding box center [419, 162] width 52 height 13
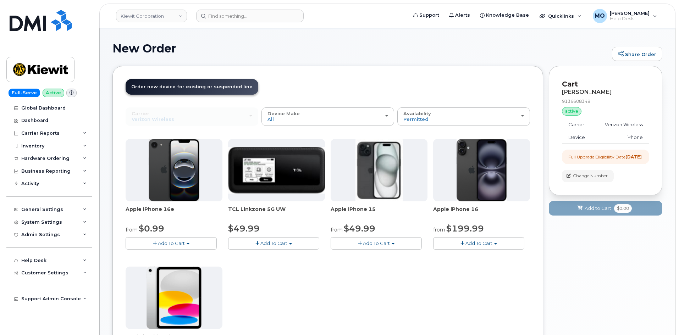
scroll to position [71, 0]
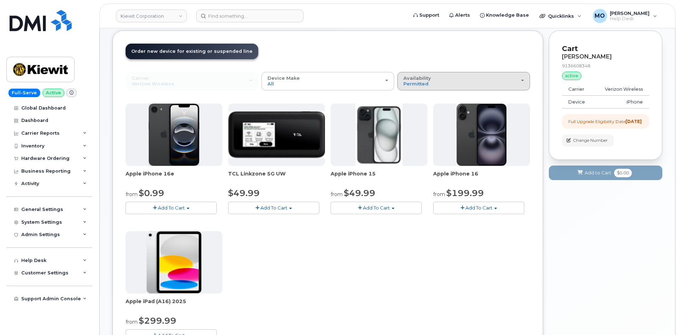
click at [428, 76] on button "Availability Permitted All" at bounding box center [463, 81] width 133 height 18
click at [420, 110] on div "All" at bounding box center [463, 109] width 129 height 9
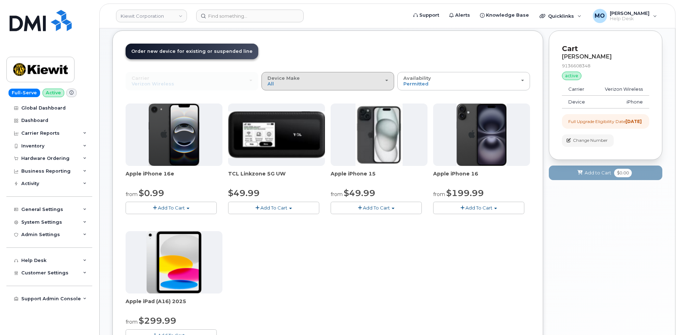
click at [370, 80] on div "Device Make All iPhone Modem Tablet" at bounding box center [328, 81] width 121 height 11
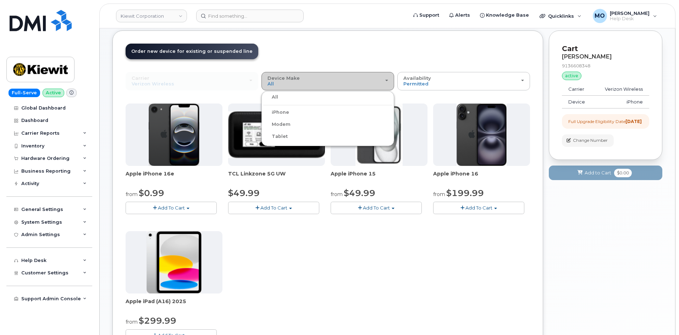
click at [284, 110] on label "iPhone" at bounding box center [276, 112] width 26 height 9
click at [0, 0] on input "iPhone" at bounding box center [0, 0] width 0 height 0
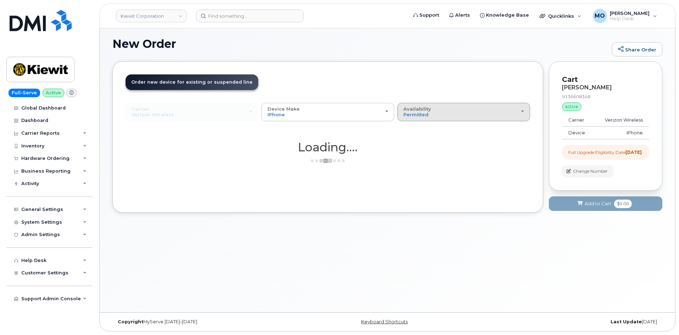
click at [425, 110] on span "Availability" at bounding box center [417, 109] width 28 height 6
click at [412, 140] on label "All" at bounding box center [406, 140] width 15 height 9
click at [0, 0] on input "All" at bounding box center [0, 0] width 0 height 0
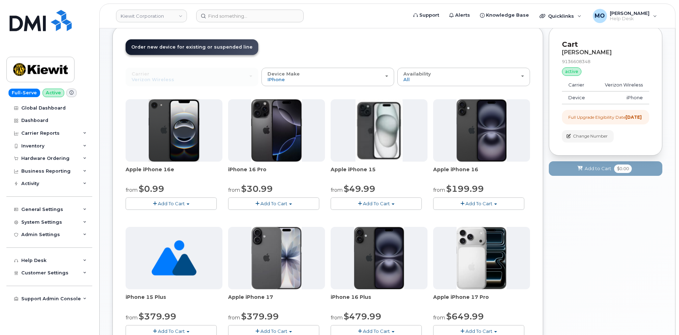
scroll to position [5, 0]
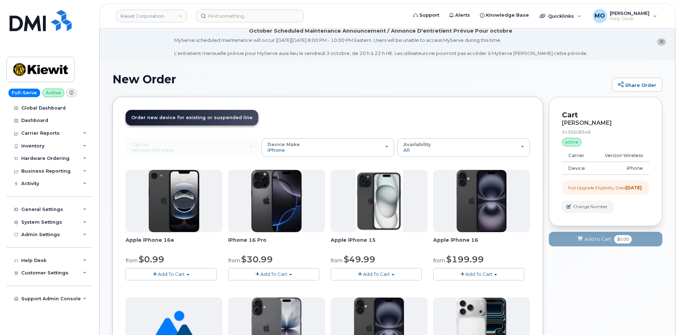
click at [302, 237] on span "iPhone 16 Pro" at bounding box center [276, 244] width 97 height 14
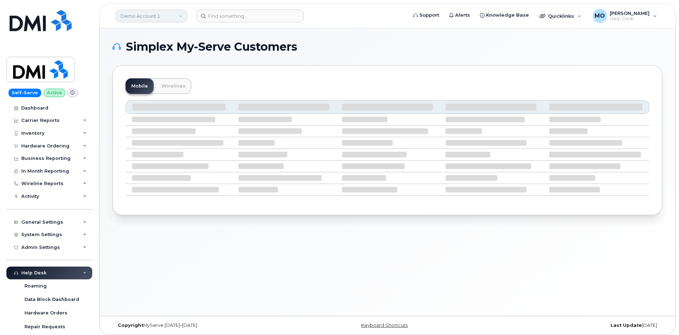
click at [181, 16] on link "Demo Account 1" at bounding box center [151, 16] width 71 height 13
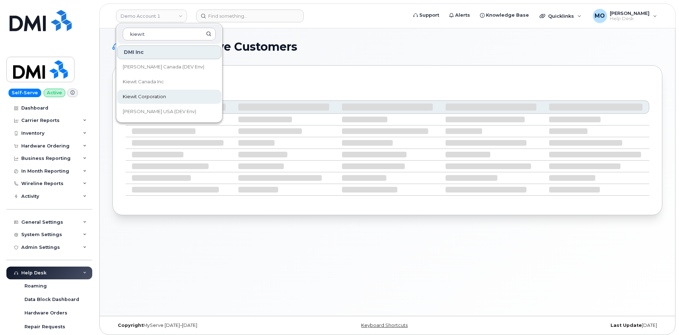
type input "kiewit"
click at [164, 100] on link "Kiewit Corporation" at bounding box center [169, 97] width 104 height 14
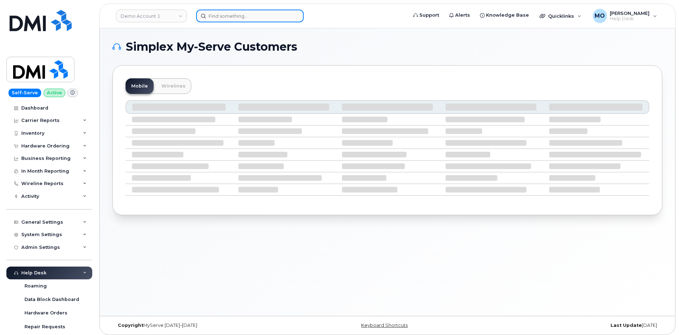
click at [230, 20] on input at bounding box center [250, 16] width 108 height 13
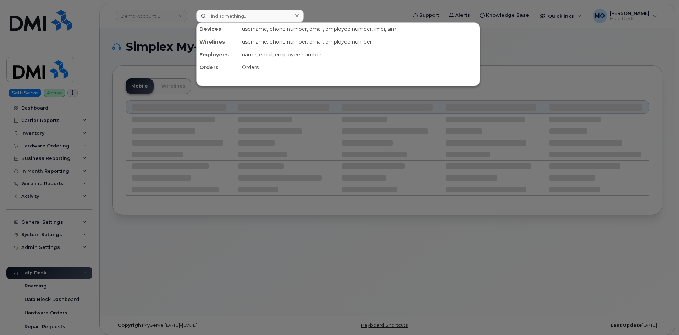
click at [174, 44] on div at bounding box center [339, 167] width 679 height 335
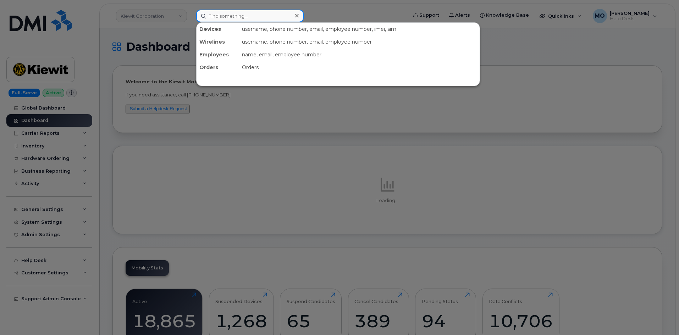
click at [236, 20] on input at bounding box center [250, 16] width 108 height 13
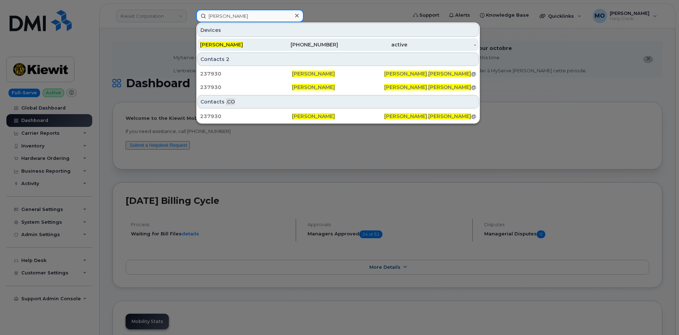
type input "[PERSON_NAME]"
click at [280, 44] on div "[PHONE_NUMBER]" at bounding box center [303, 44] width 69 height 7
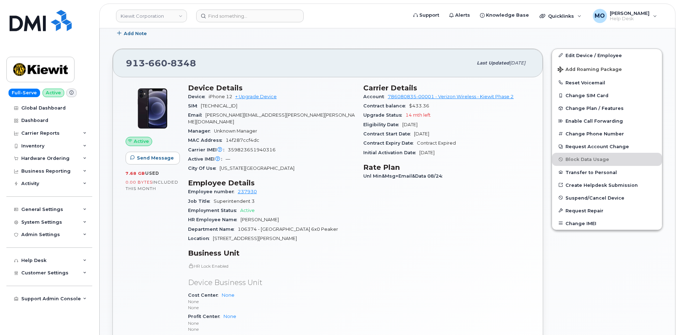
scroll to position [142, 0]
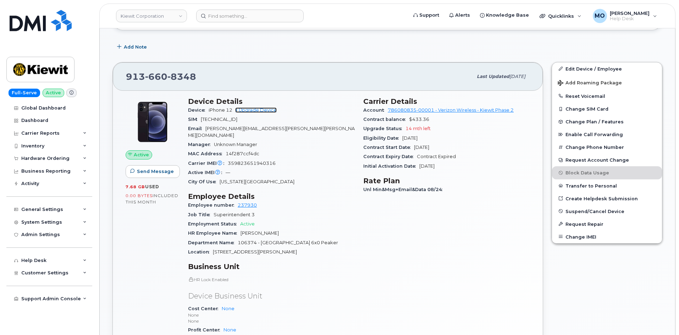
click at [263, 112] on link "+ Upgrade Device" at bounding box center [256, 110] width 42 height 5
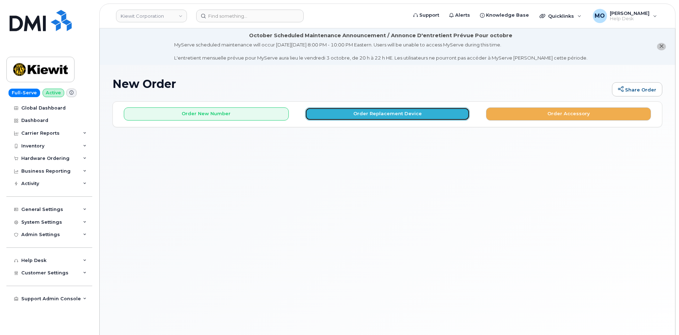
click at [370, 113] on button "Order Replacement Device" at bounding box center [387, 114] width 165 height 13
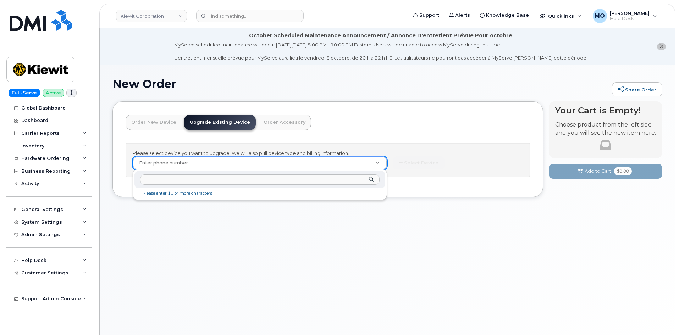
click at [244, 176] on div at bounding box center [259, 179] width 251 height 17
paste input "(913) 660-8348"
type input "(913) 660-8348"
click at [374, 181] on div "(913) 660-8348" at bounding box center [259, 179] width 251 height 17
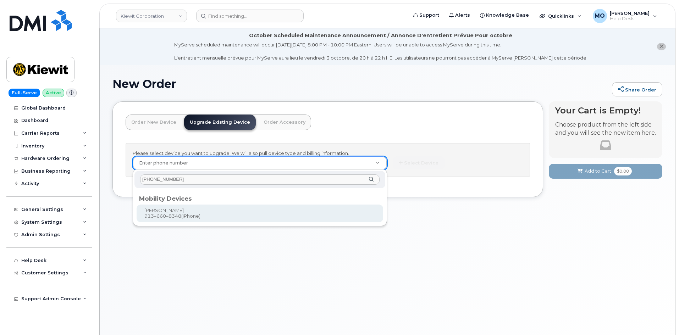
type input "1174168"
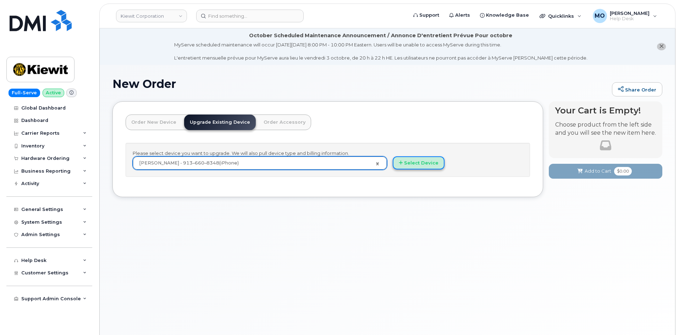
click at [403, 162] on icon "button" at bounding box center [401, 163] width 4 height 5
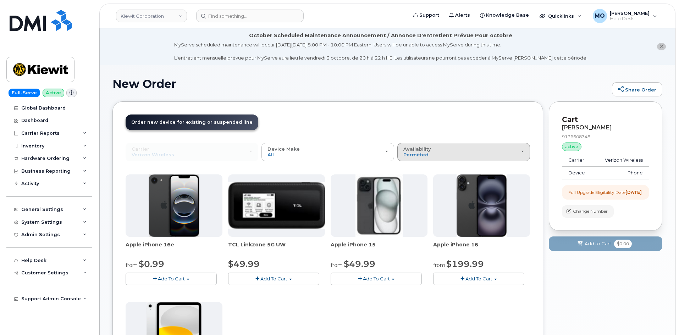
click at [432, 157] on div "Availability Permitted All" at bounding box center [463, 152] width 121 height 11
click at [414, 180] on div "All" at bounding box center [463, 180] width 129 height 9
click at [415, 154] on span "Permitted" at bounding box center [415, 155] width 25 height 6
click at [411, 180] on label "All" at bounding box center [406, 180] width 15 height 9
click at [0, 0] on input "All" at bounding box center [0, 0] width 0 height 0
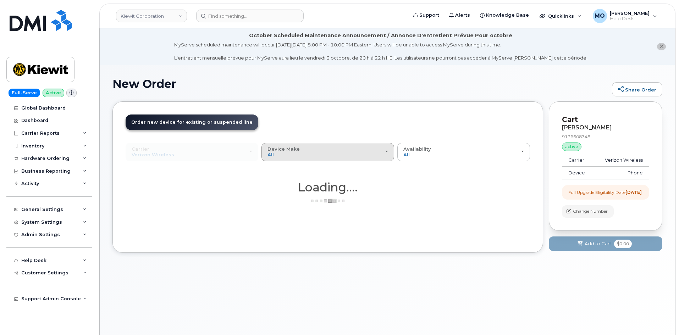
click at [331, 157] on div "Device Make All iPhone Modem Tablet" at bounding box center [328, 152] width 121 height 11
click at [283, 183] on label "iPhone" at bounding box center [276, 183] width 26 height 9
click at [0, 0] on input "iPhone" at bounding box center [0, 0] width 0 height 0
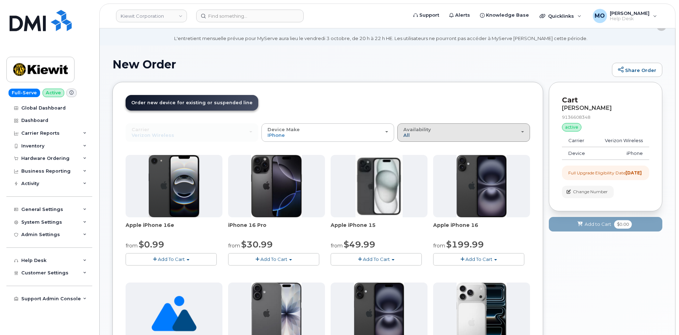
scroll to position [35, 0]
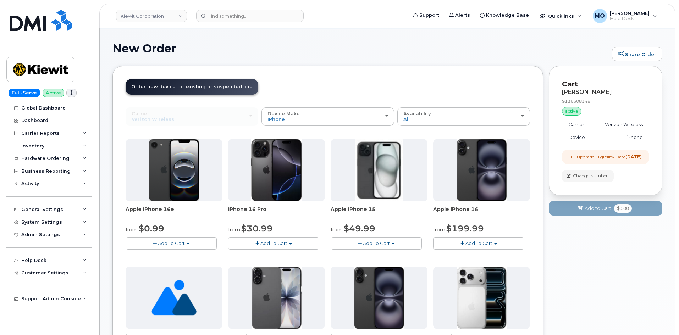
click at [583, 125] on td "Carrier" at bounding box center [578, 125] width 32 height 13
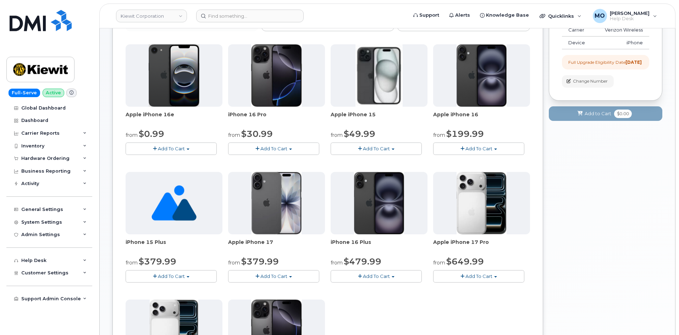
scroll to position [142, 0]
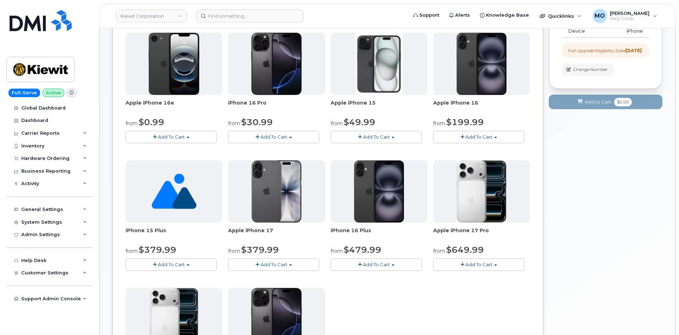
click at [261, 138] on span "Add To Cart" at bounding box center [273, 137] width 27 height 6
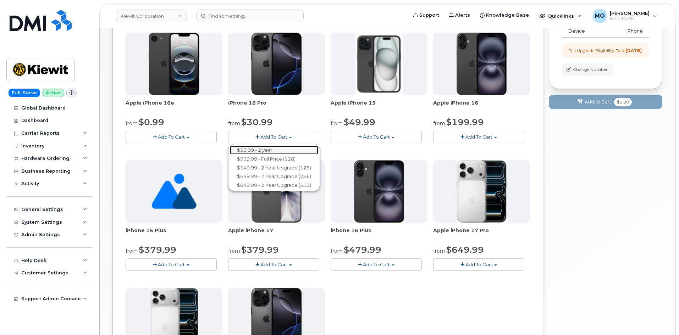
click at [269, 151] on link "$30.99 - 2 year" at bounding box center [274, 150] width 88 height 9
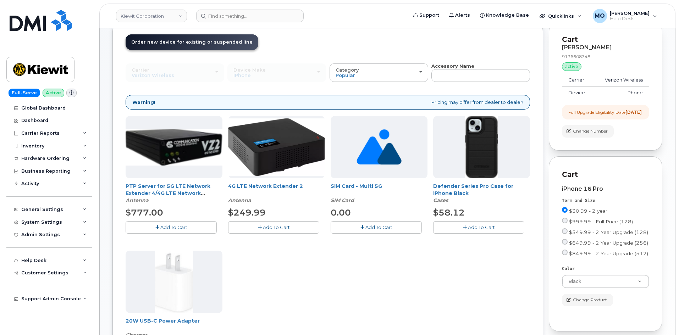
scroll to position [106, 0]
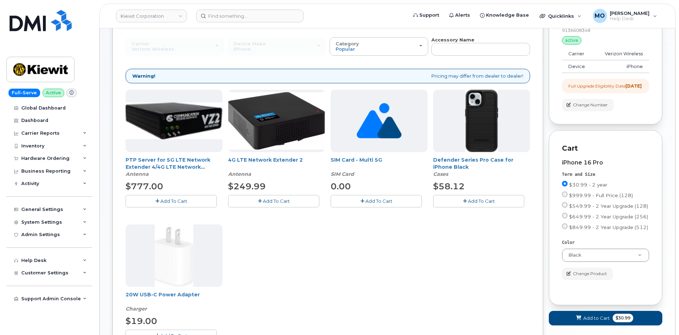
click at [454, 197] on button "Add To Cart" at bounding box center [478, 201] width 91 height 12
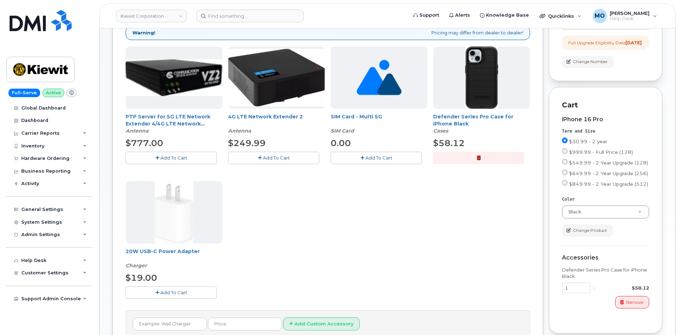
scroll to position [213, 0]
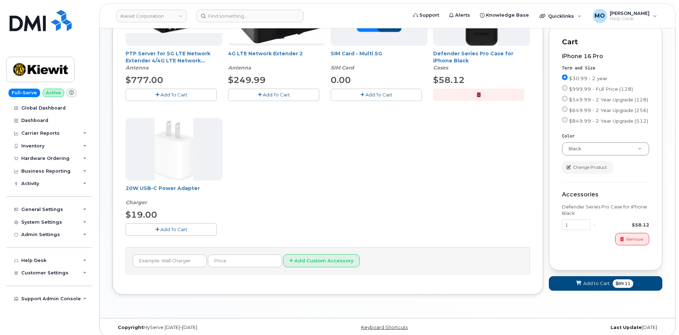
click at [171, 227] on span "Add To Cart" at bounding box center [173, 230] width 27 height 6
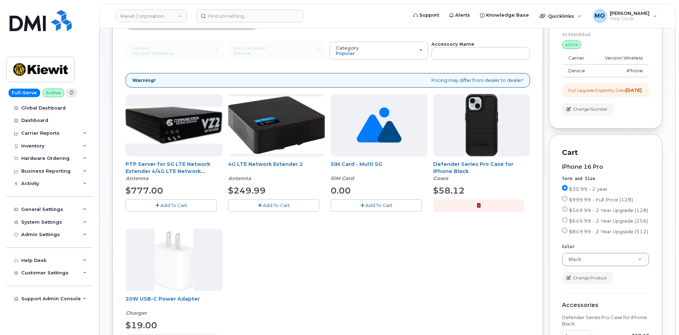
scroll to position [106, 0]
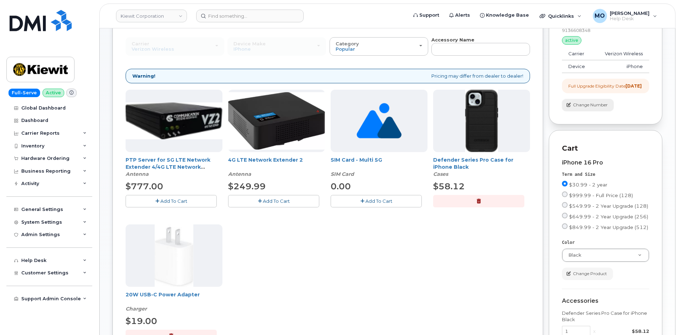
click at [573, 108] on span "Change Number" at bounding box center [590, 105] width 35 height 6
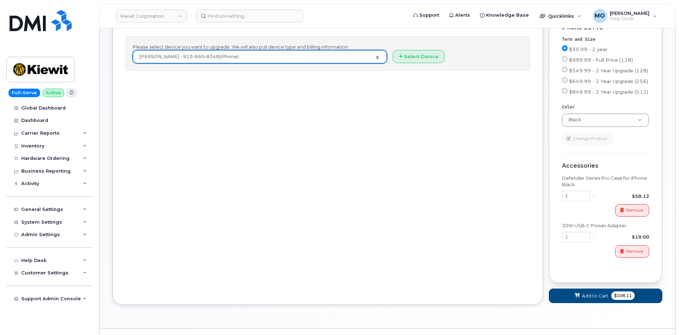
click at [541, 156] on div "Order New Device Upgrade Existing Device Order Accessory Order new device and n…" at bounding box center [327, 150] width 431 height 310
click at [498, 156] on div "Order New Device Upgrade Existing Device Order Accessory Order new device and n…" at bounding box center [327, 150] width 431 height 310
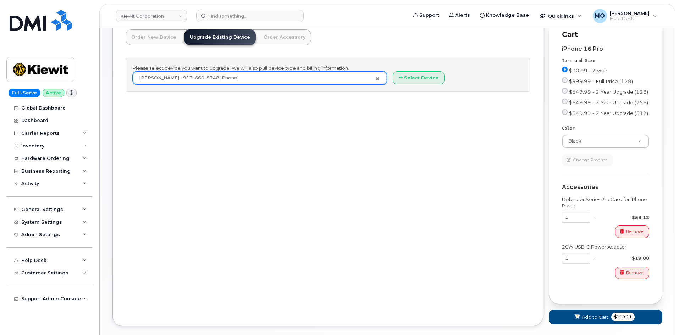
scroll to position [0, 0]
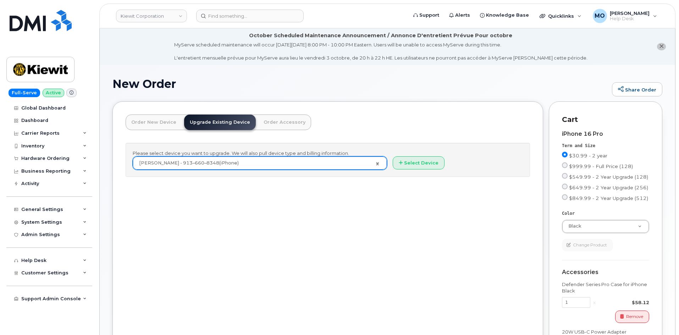
click at [169, 121] on link "Order New Device" at bounding box center [154, 123] width 56 height 16
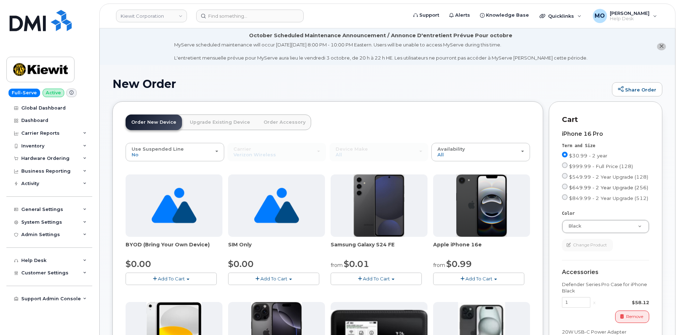
click at [577, 185] on span "$649.99 - 2 Year Upgrade (256)" at bounding box center [608, 188] width 79 height 6
click at [568, 185] on input "$649.99 - 2 Year Upgrade (256)" at bounding box center [565, 187] width 6 height 6
radio input "true"
click at [573, 165] on span "$999.99 - Full Price (128)" at bounding box center [601, 167] width 64 height 6
click at [568, 165] on input "$999.99 - Full Price (128)" at bounding box center [565, 166] width 6 height 6
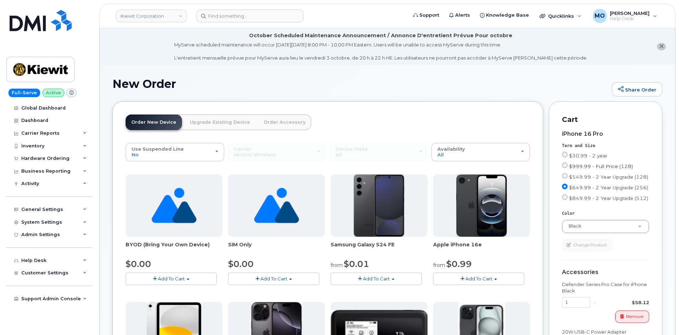
radio input "true"
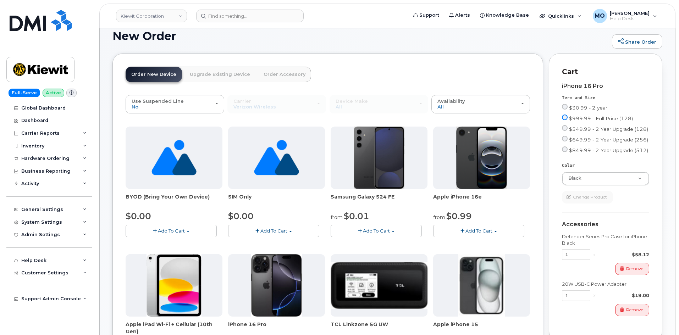
scroll to position [35, 0]
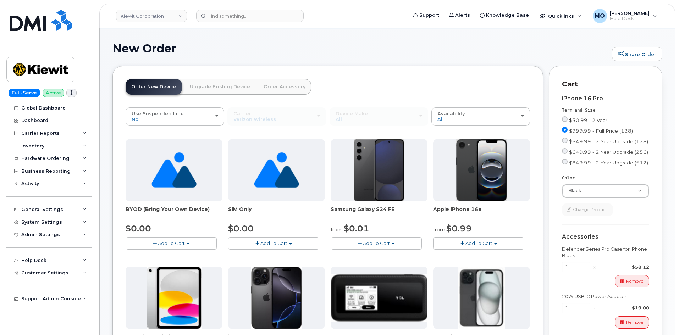
click at [566, 119] on input "$30.99 - 2 year" at bounding box center [565, 119] width 6 height 6
radio input "true"
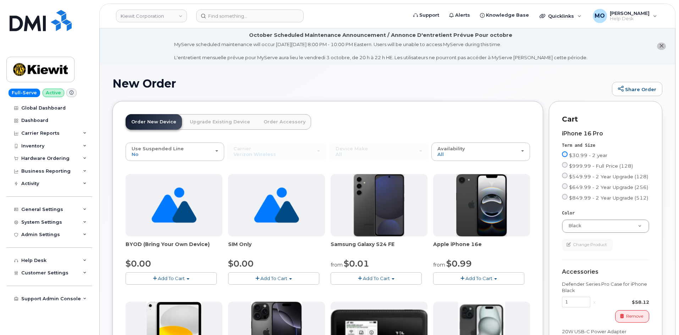
scroll to position [0, 0]
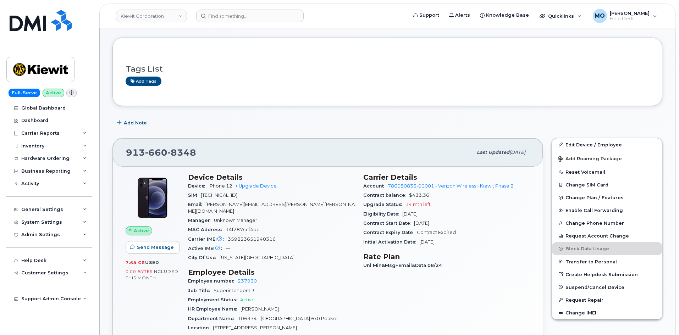
scroll to position [71, 0]
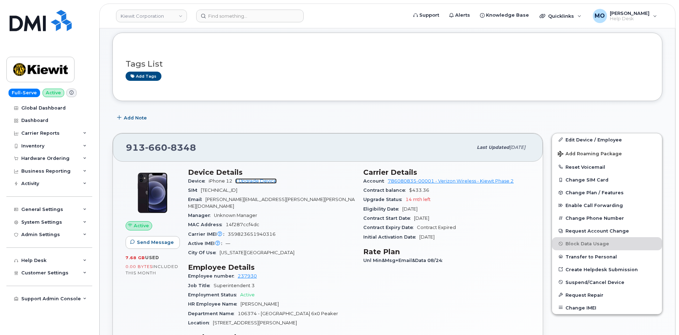
click at [258, 181] on link "+ Upgrade Device" at bounding box center [256, 180] width 42 height 5
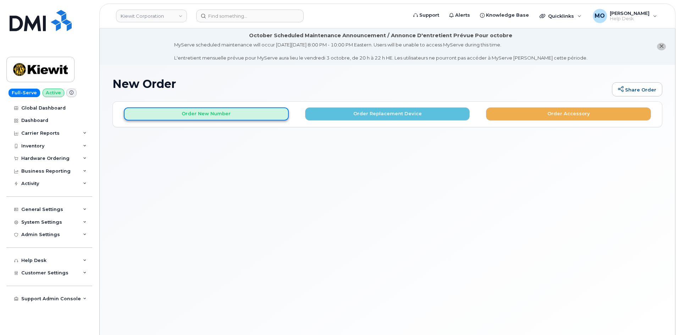
click at [232, 110] on button "Order New Number" at bounding box center [206, 114] width 165 height 13
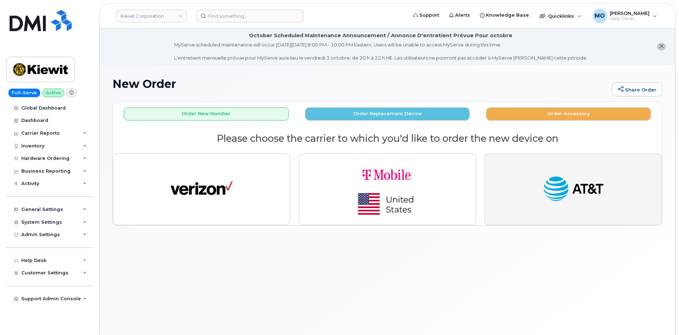
click at [588, 209] on button "button" at bounding box center [573, 190] width 177 height 72
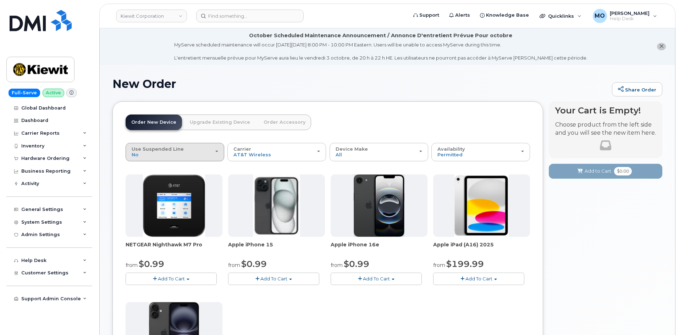
click at [208, 155] on div "Use Suspended Line No" at bounding box center [175, 152] width 87 height 11
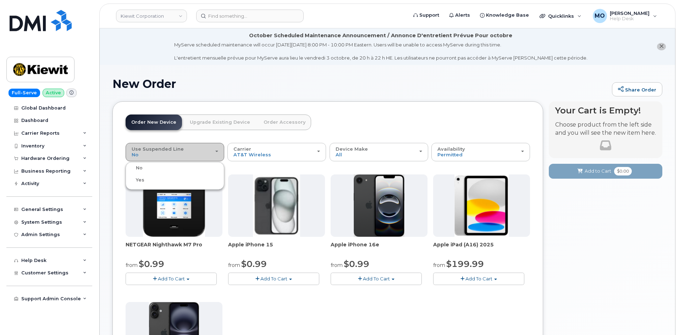
click at [207, 155] on div "Use Suspended Line No" at bounding box center [175, 152] width 87 height 11
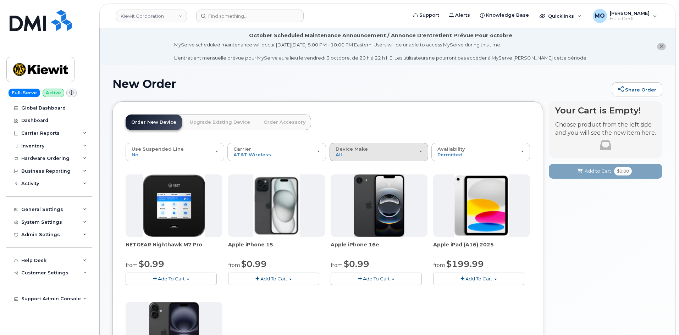
click at [393, 151] on div "Device Make All iPhone Modem Tablet" at bounding box center [379, 152] width 87 height 11
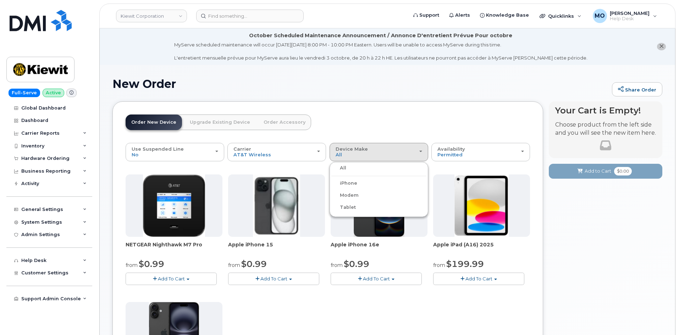
drag, startPoint x: 349, startPoint y: 184, endPoint x: 362, endPoint y: 181, distance: 13.9
click at [349, 183] on label "iPhone" at bounding box center [344, 183] width 26 height 9
click at [0, 0] on input "iPhone" at bounding box center [0, 0] width 0 height 0
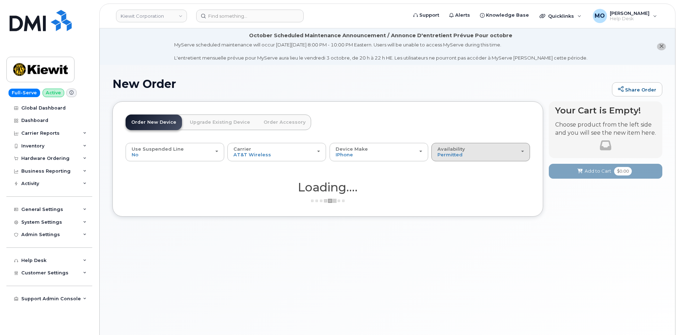
click at [464, 157] on div "Availability Permitted All" at bounding box center [480, 152] width 87 height 11
click at [445, 180] on label "All" at bounding box center [440, 180] width 15 height 9
click at [0, 0] on input "All" at bounding box center [0, 0] width 0 height 0
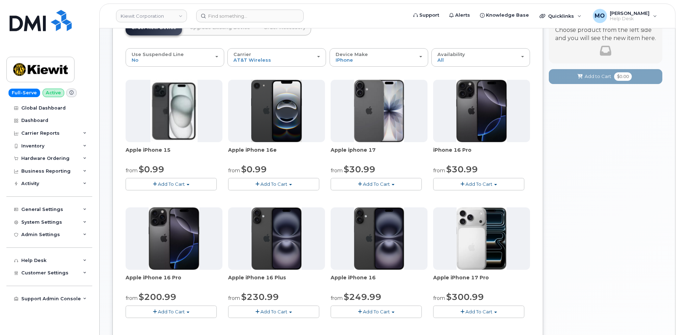
scroll to position [106, 0]
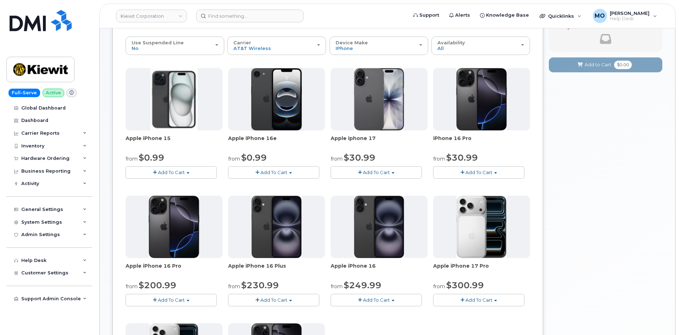
click at [458, 172] on button "Add To Cart" at bounding box center [478, 172] width 91 height 12
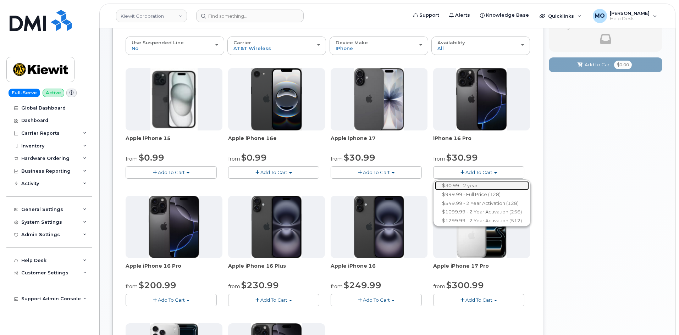
click at [466, 184] on link "$30.99 - 2 year" at bounding box center [482, 185] width 94 height 9
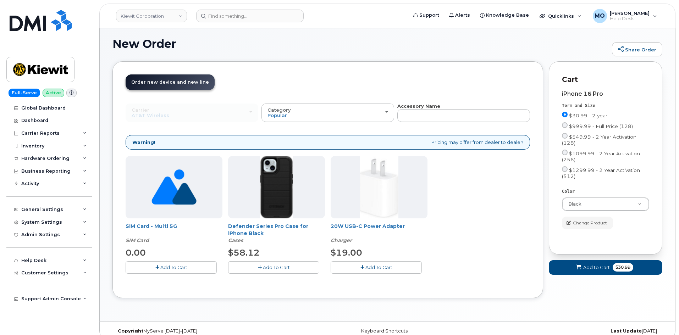
scroll to position [49, 0]
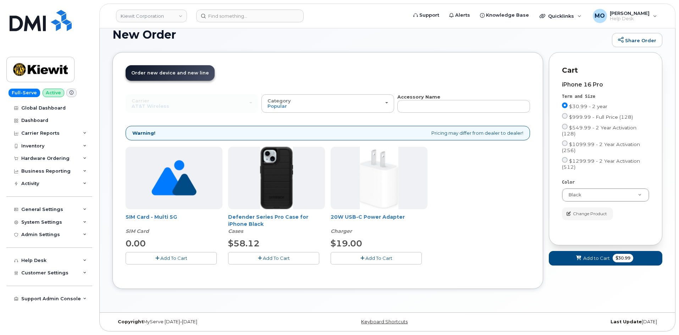
drag, startPoint x: 290, startPoint y: 255, endPoint x: 288, endPoint y: 260, distance: 4.4
click at [289, 260] on span "Add To Cart" at bounding box center [276, 258] width 27 height 6
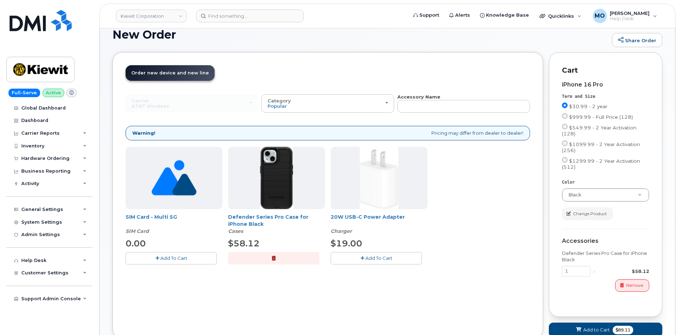
click at [380, 254] on button "Add To Cart" at bounding box center [376, 258] width 91 height 12
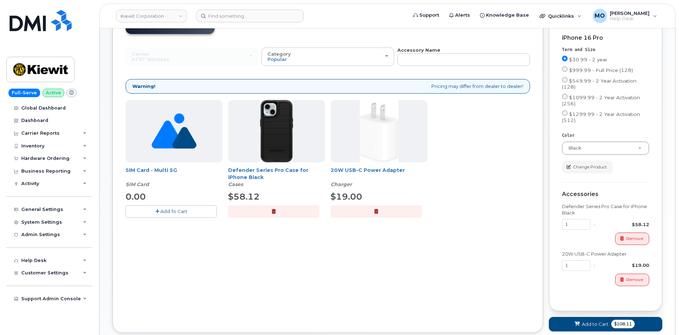
scroll to position [140, 0]
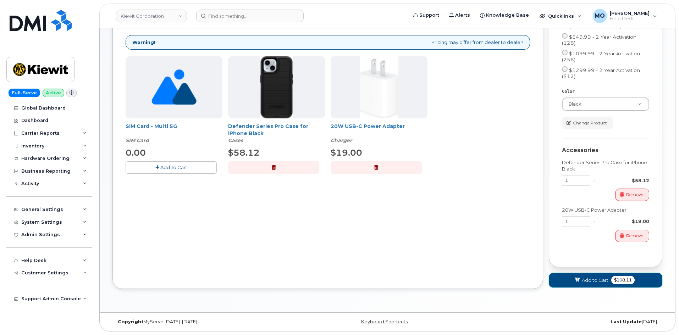
click at [602, 279] on span "Add to Cart" at bounding box center [595, 280] width 27 height 7
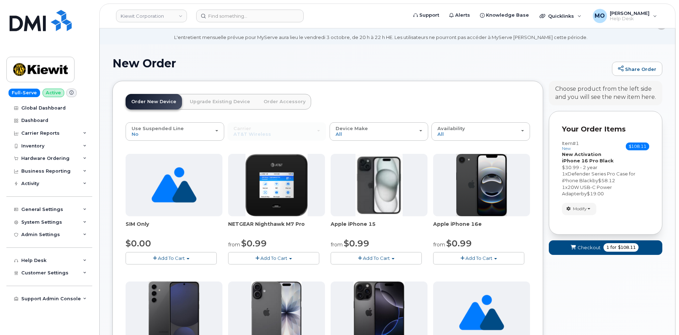
scroll to position [0, 0]
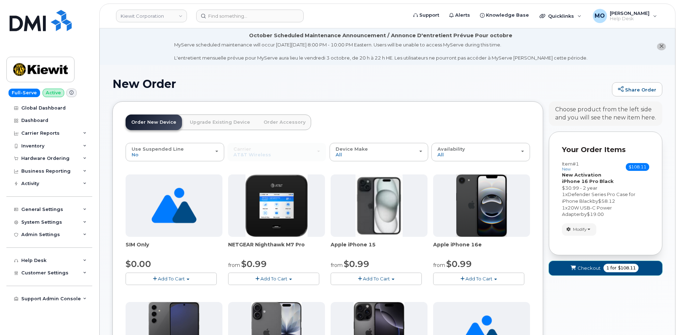
click at [578, 273] on button "Checkout 1 for $108.11" at bounding box center [606, 268] width 114 height 15
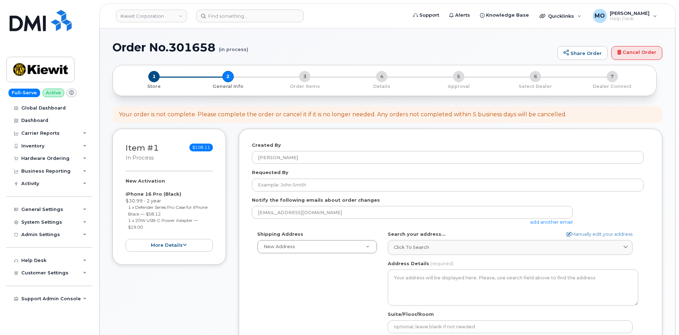
select select
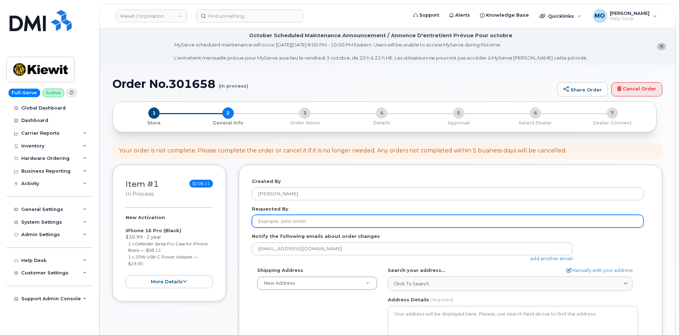
scroll to position [71, 0]
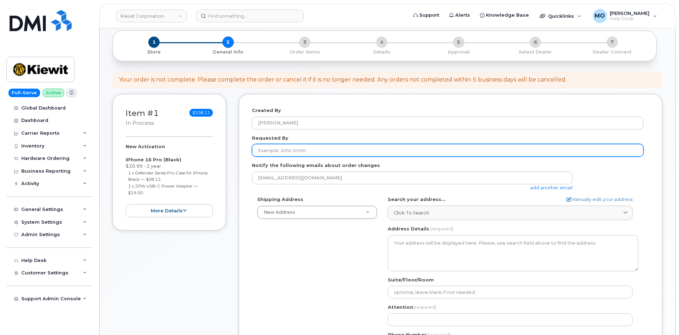
click at [348, 152] on input "Requested By" at bounding box center [448, 150] width 392 height 13
type input "[PERSON_NAME][EMAIL_ADDRESS][PERSON_NAME][PERSON_NAME][DOMAIN_NAME]"
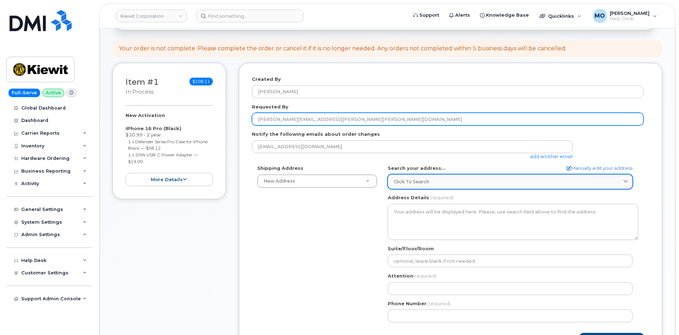
scroll to position [142, 0]
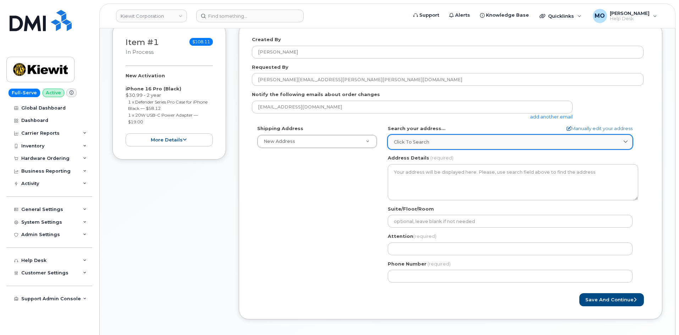
click at [475, 142] on div "Click to search" at bounding box center [510, 142] width 233 height 7
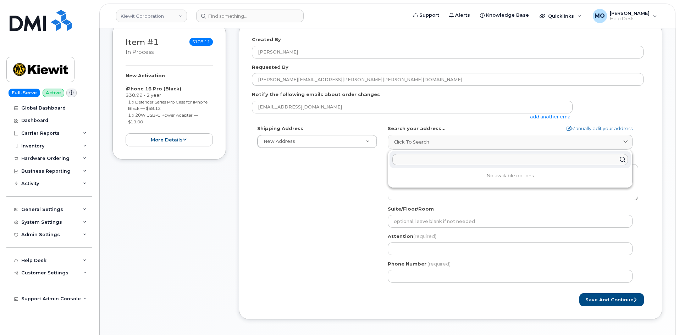
click at [435, 158] on input "text" at bounding box center [510, 159] width 236 height 11
paste input "[STREET_ADDRESS][PERSON_NAME]"
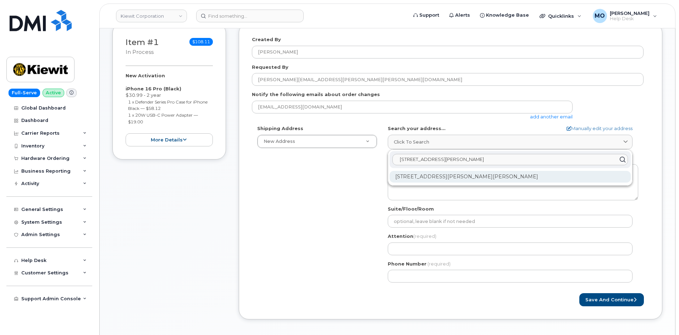
type input "[STREET_ADDRESS][PERSON_NAME]"
click at [419, 174] on div "[STREET_ADDRESS][PERSON_NAME][PERSON_NAME]" at bounding box center [510, 177] width 241 height 12
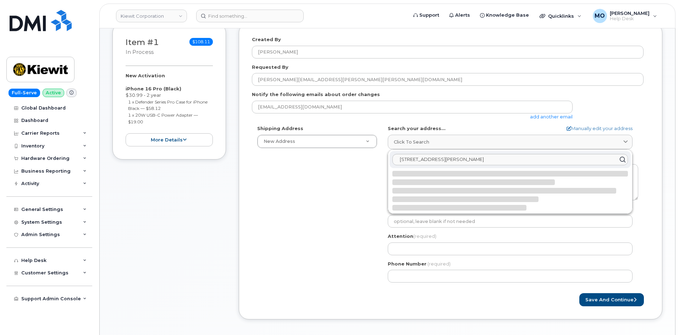
select select
type textarea "[STREET_ADDRESS][PERSON_NAME][PERSON_NAME]"
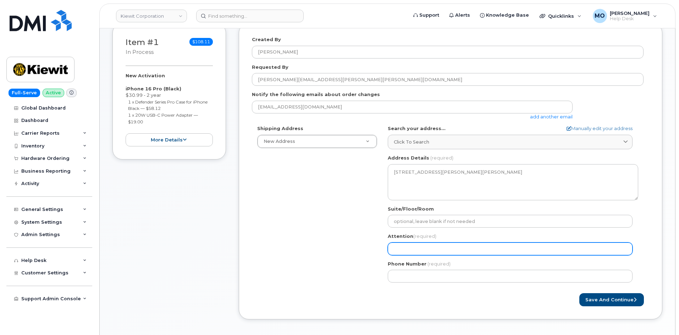
click at [438, 255] on input "Attention (required)" at bounding box center [510, 249] width 245 height 13
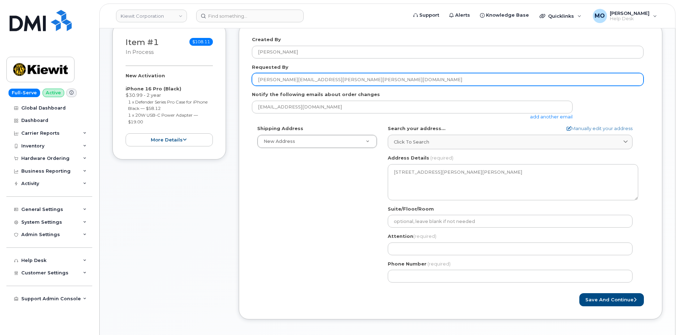
drag, startPoint x: 298, startPoint y: 75, endPoint x: 241, endPoint y: 71, distance: 56.9
click at [241, 71] on div "Created By Mark Oyekunie Requested By BRODIE.CARTER@KIEWIT.COM Notify the follo…" at bounding box center [451, 171] width 424 height 297
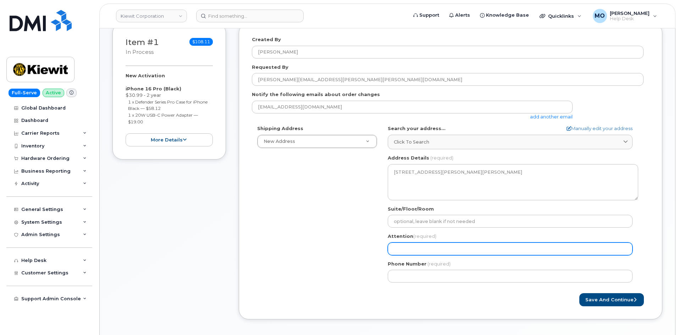
click at [417, 245] on input "Attention (required)" at bounding box center [510, 249] width 245 height 13
paste input "[PERSON_NAME][EMAIL_ADDRESS][PERSON_NAME][PERSON_NAME][DOMAIN_NAME]"
select select
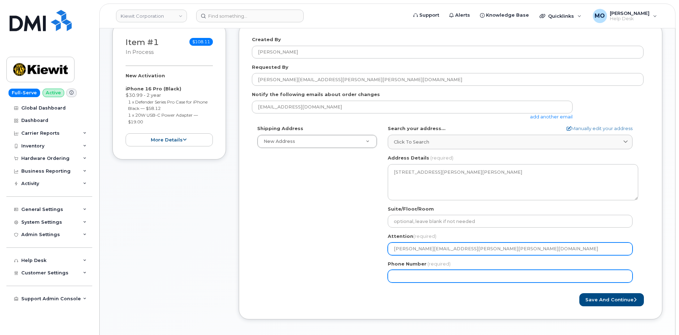
type input "[PERSON_NAME][EMAIL_ADDRESS][PERSON_NAME][PERSON_NAME][DOMAIN_NAME]"
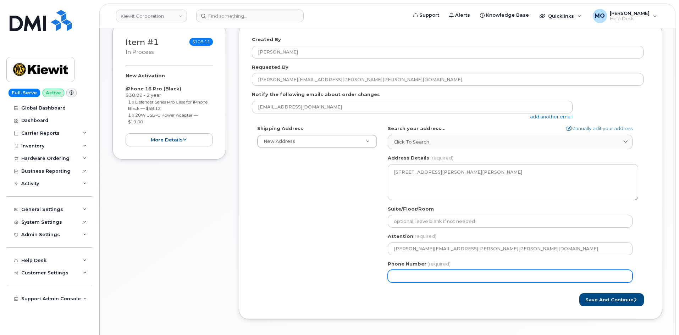
click at [430, 274] on input "Phone Number" at bounding box center [510, 276] width 245 height 13
click at [487, 275] on input "Phone Number" at bounding box center [510, 276] width 245 height 13
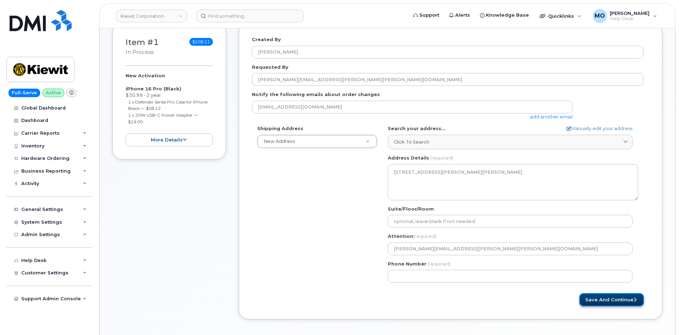
click at [601, 299] on button "Save and Continue" at bounding box center [611, 299] width 65 height 13
click at [594, 298] on button "Save and Continue" at bounding box center [611, 299] width 65 height 13
click at [595, 295] on button "Save and Continue" at bounding box center [611, 299] width 65 height 13
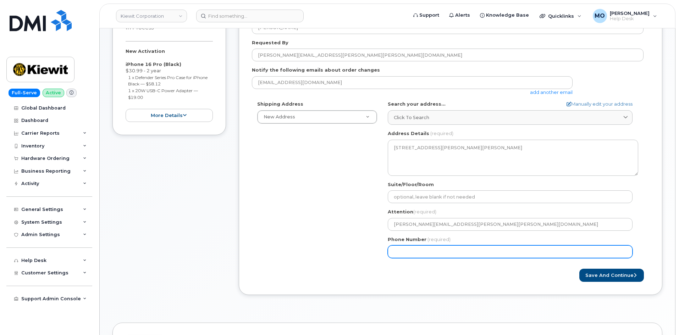
scroll to position [177, 0]
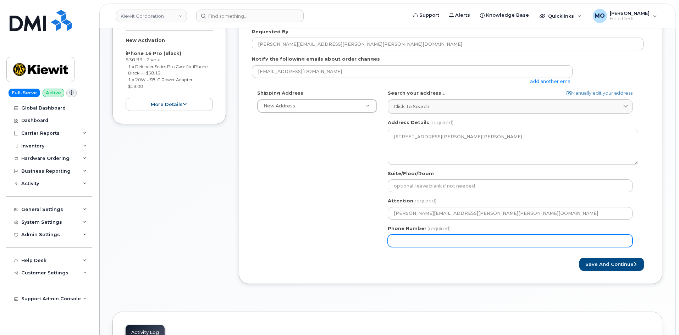
click at [444, 241] on input "Phone Number" at bounding box center [510, 241] width 245 height 13
click at [415, 243] on input "Phone Number" at bounding box center [510, 241] width 245 height 13
select select
type input "9136608348"
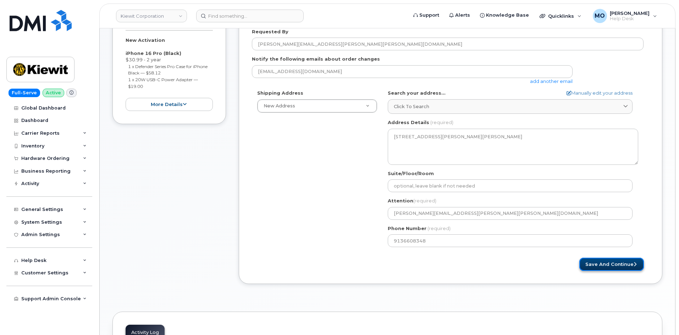
click at [618, 263] on button "Save and Continue" at bounding box center [611, 264] width 65 height 13
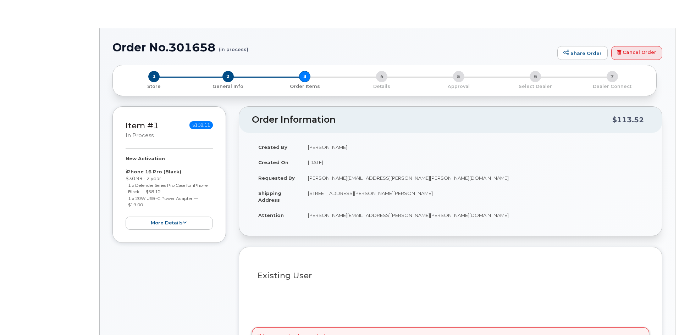
select select
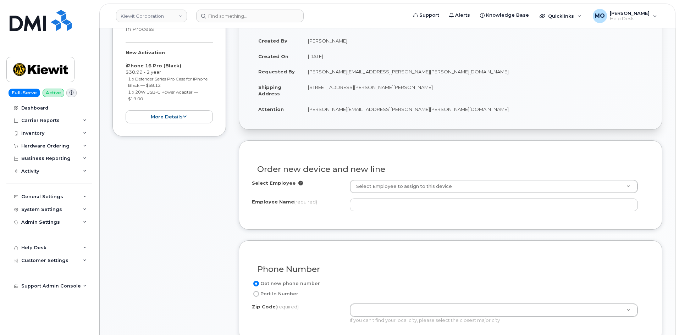
scroll to position [177, 0]
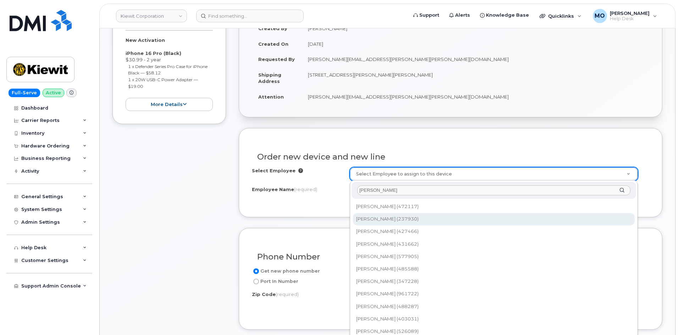
type input "[PERSON_NAME]"
type input "2148368"
type input "[PERSON_NAME]"
type input "[STREET_ADDRESS][PERSON_NAME]"
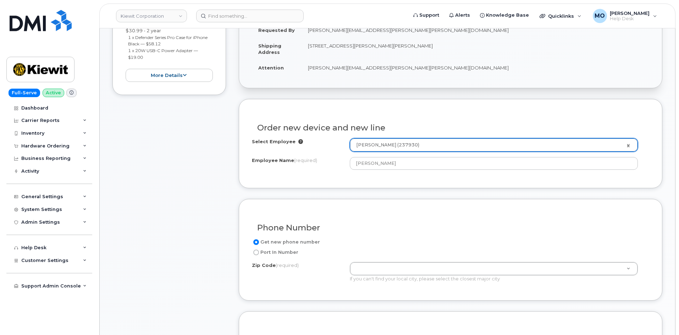
scroll to position [248, 0]
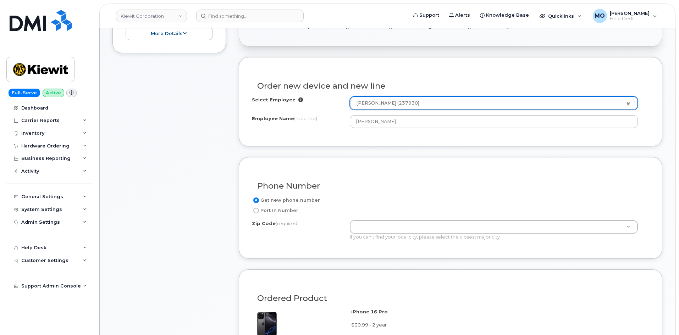
click at [284, 210] on label "Port In Number" at bounding box center [275, 211] width 46 height 9
click at [259, 210] on input "Port In Number" at bounding box center [256, 211] width 6 height 6
radio input "true"
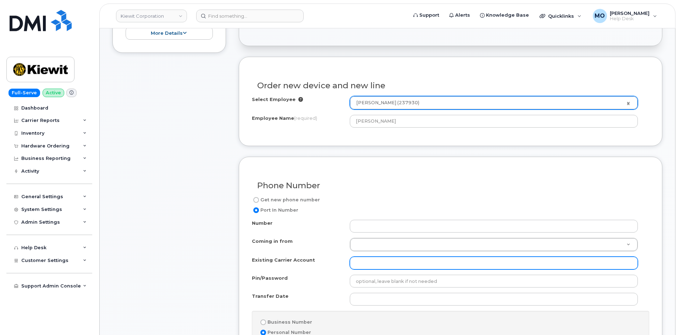
scroll to position [284, 0]
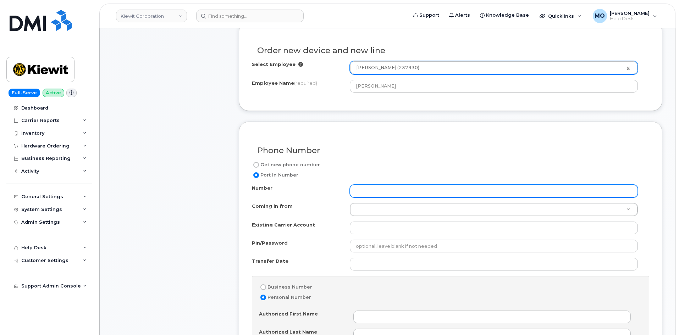
click at [380, 189] on input "Number" at bounding box center [494, 191] width 288 height 13
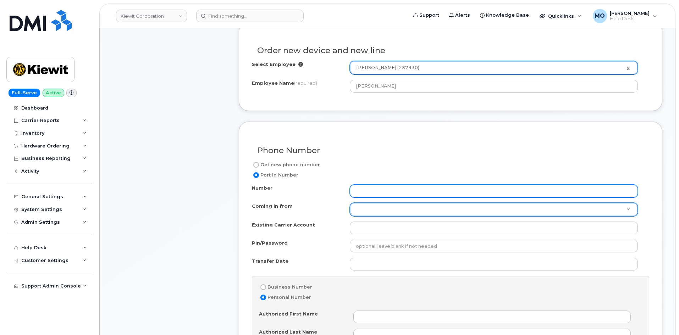
paste input "[PHONE_NUMBER]"
type input "[PHONE_NUMBER]"
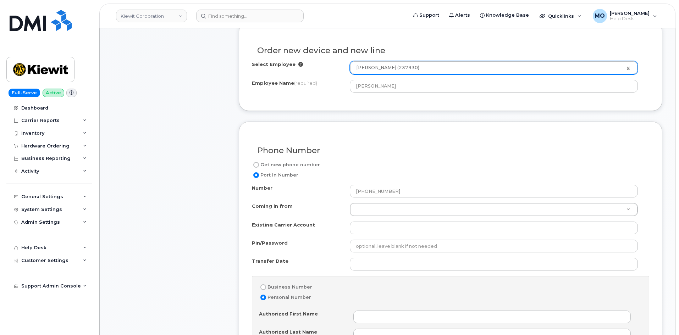
drag, startPoint x: 380, startPoint y: 208, endPoint x: 386, endPoint y: 209, distance: 6.1
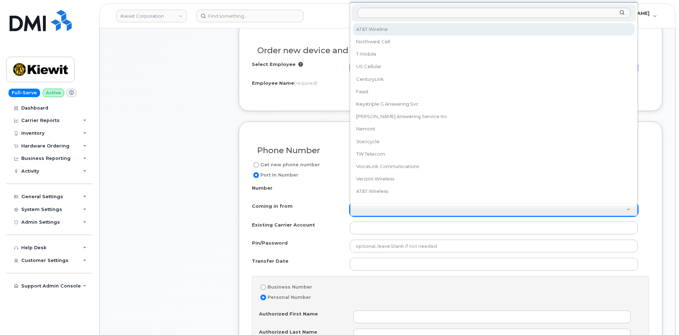
scroll to position [6, 0]
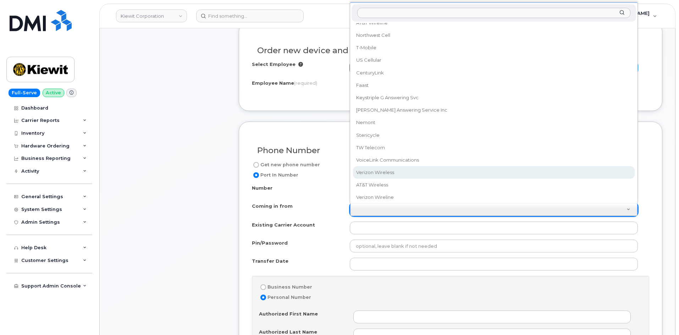
select select "Verizon Wireless"
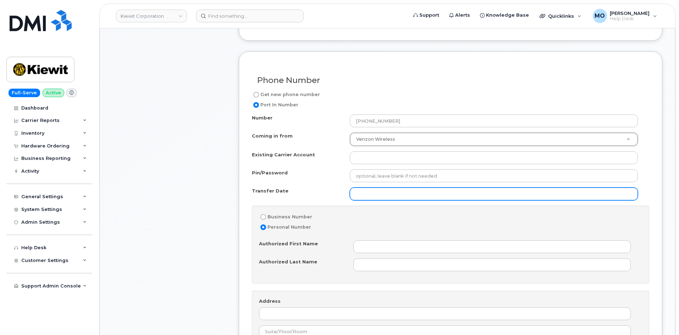
scroll to position [355, 0]
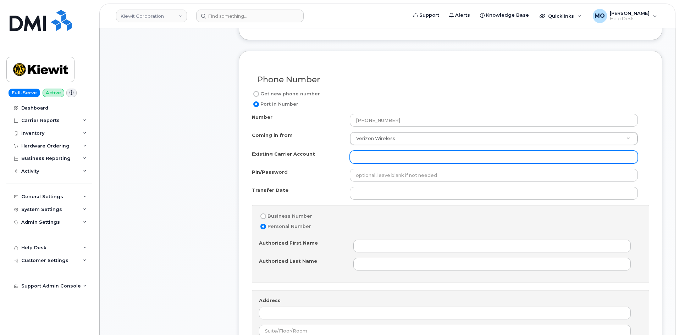
click at [385, 156] on input "Existing Carrier Account" at bounding box center [494, 157] width 288 height 13
paste input "786080835-00001 - Verizon Wireless - Kiewit Phase 2"
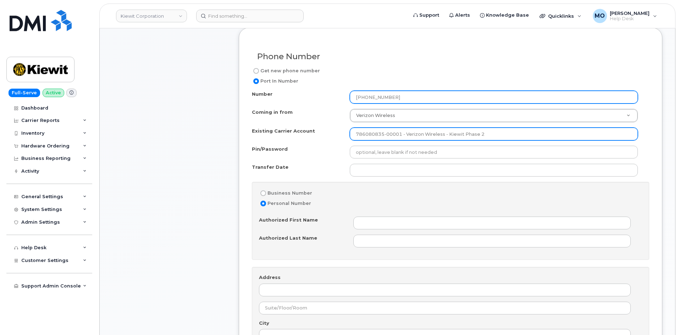
scroll to position [390, 0]
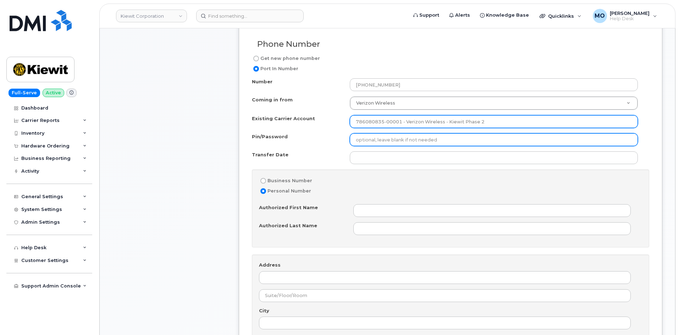
type input "786080835-00001 - Verizon Wireless - Kiewit Phase 2"
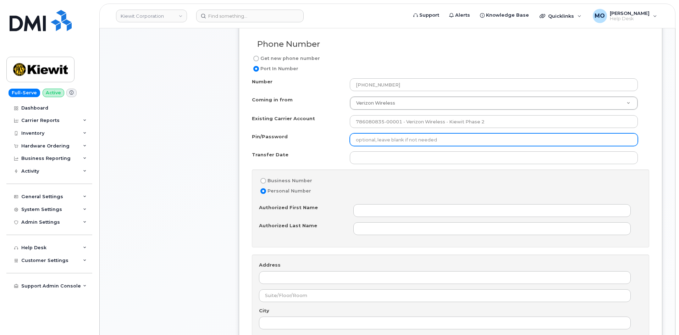
click at [443, 141] on input "Pin/Password" at bounding box center [494, 139] width 288 height 13
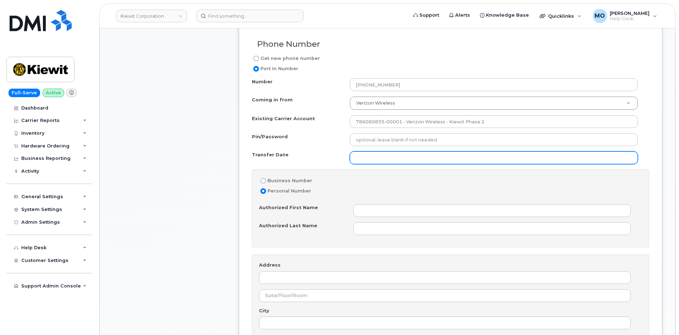
click at [415, 157] on input "Transfer Date" at bounding box center [494, 158] width 288 height 13
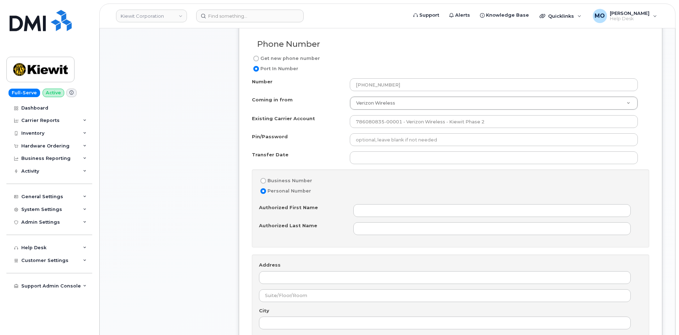
click at [271, 181] on label "Business Number" at bounding box center [285, 181] width 53 height 9
click at [266, 181] on input "Business Number" at bounding box center [263, 181] width 6 height 6
radio input "true"
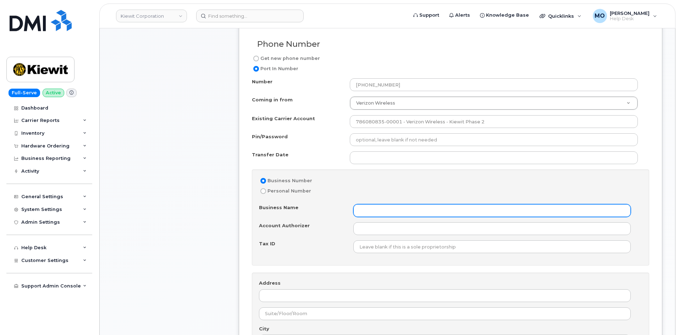
click at [375, 210] on input "Business Name" at bounding box center [491, 210] width 277 height 13
type input "Kiewit"
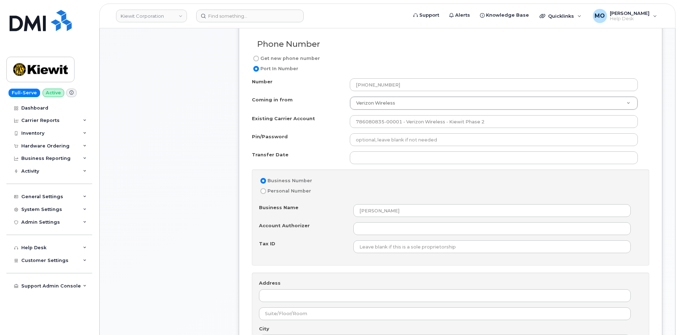
click at [211, 223] on div "Item #1 in process $108.11 New Activation iPhone 16 Pro (Black) $30.99 - 2 year…" at bounding box center [169, 243] width 114 height 936
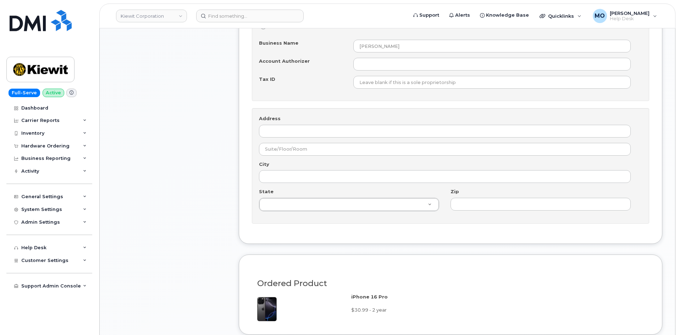
scroll to position [568, 0]
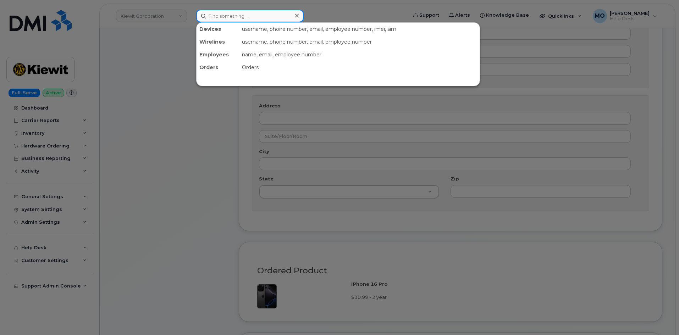
click at [272, 16] on input at bounding box center [250, 16] width 108 height 13
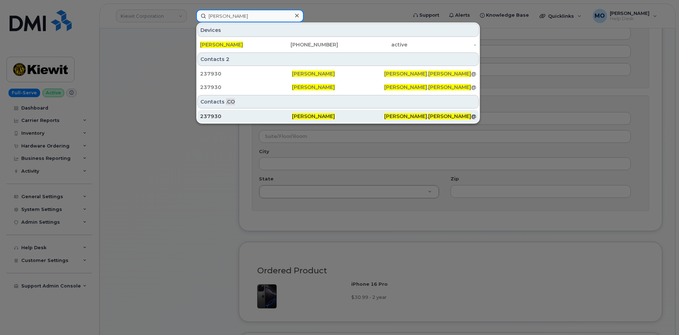
type input "brodie carter"
click at [244, 117] on div "237930" at bounding box center [246, 116] width 92 height 7
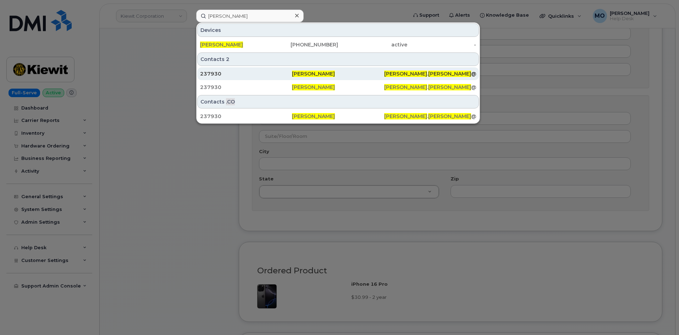
click at [320, 74] on span "Brodie Carter" at bounding box center [313, 74] width 43 height 6
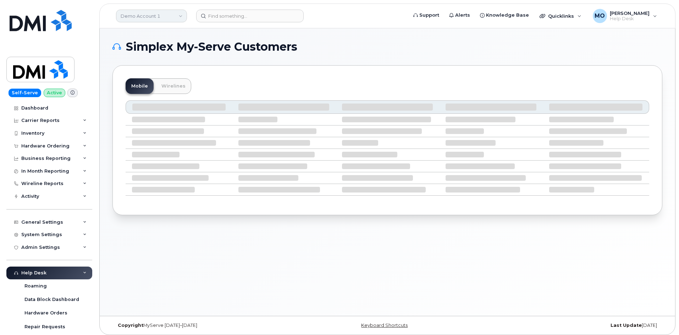
click at [152, 18] on link "Demo Account 1" at bounding box center [151, 16] width 71 height 13
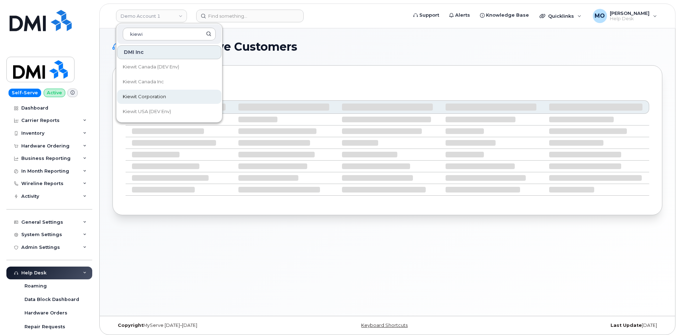
type input "kiewi"
click at [171, 93] on link "Kiewit Corporation" at bounding box center [169, 97] width 104 height 14
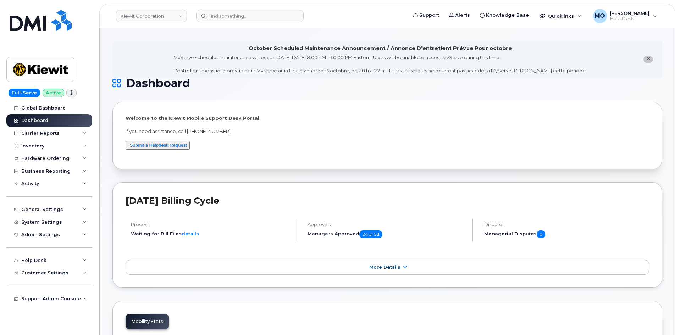
click at [284, 71] on div "MyServe scheduled maintenance will occur on Friday October 3rd, 8:00 PM - 10:00…" at bounding box center [380, 64] width 413 height 20
click at [82, 157] on div "Hardware Ordering" at bounding box center [49, 158] width 86 height 13
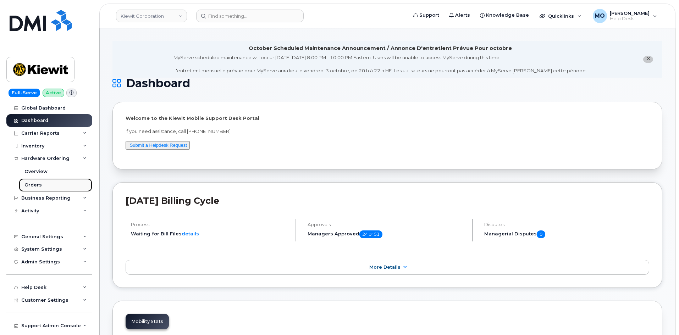
click at [45, 182] on link "Orders" at bounding box center [55, 184] width 73 height 13
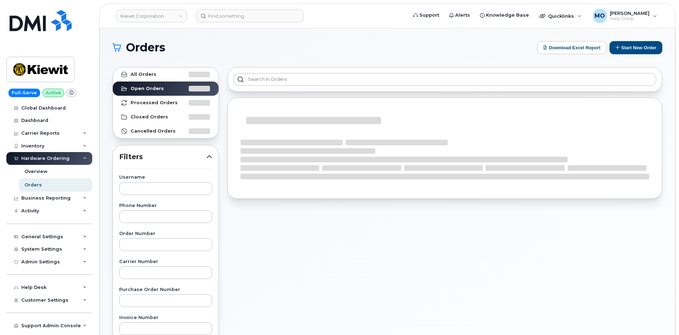
click at [224, 51] on h1 "Orders" at bounding box center [322, 47] width 421 height 11
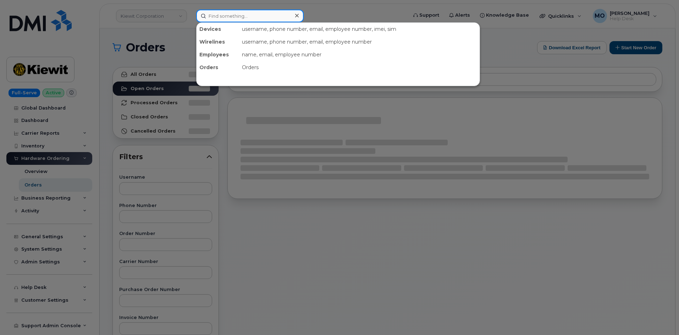
click at [220, 13] on input at bounding box center [250, 16] width 108 height 13
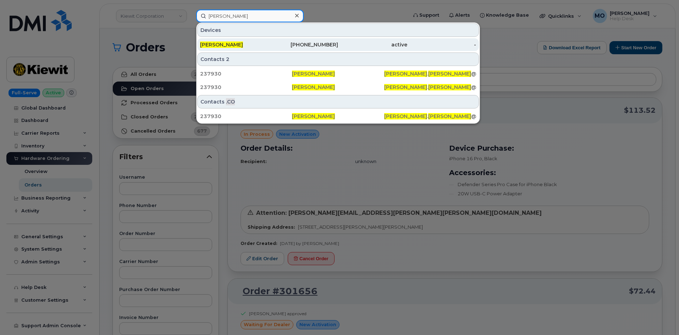
type input "brodie carter"
click at [243, 43] on span "[PERSON_NAME]" at bounding box center [221, 45] width 43 height 6
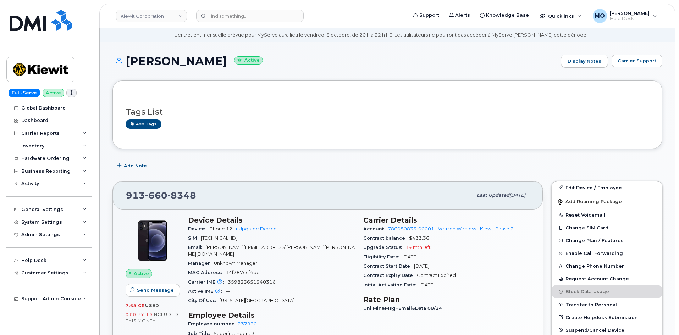
scroll to position [35, 0]
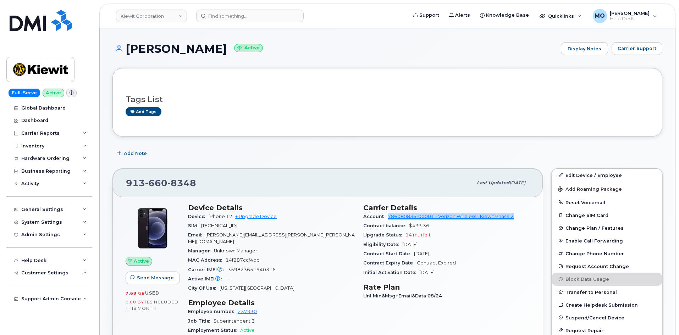
drag, startPoint x: 387, startPoint y: 216, endPoint x: 533, endPoint y: 218, distance: 145.8
copy link "786080835-00001 - Verizon Wireless - Kiewit Phase 2"
click at [652, 166] on div "Edit Device / Employee Add Roaming Package Reset Voicemail Change SIM Card Chan…" at bounding box center [606, 340] width 119 height 353
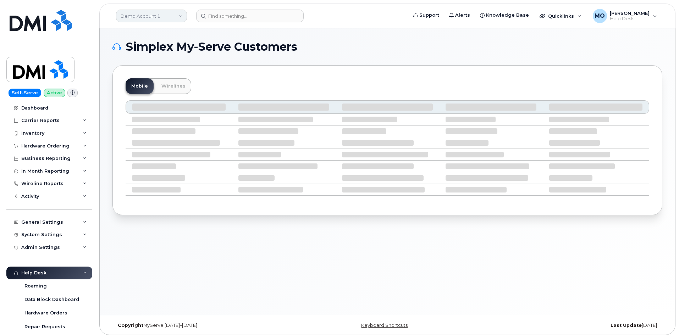
click at [179, 13] on link "Demo Account 1" at bounding box center [151, 16] width 71 height 13
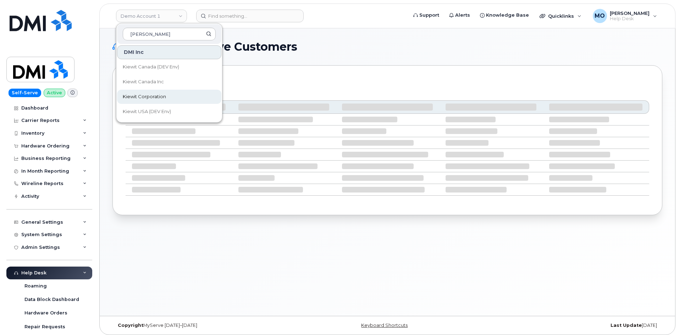
type input "[PERSON_NAME]"
drag, startPoint x: 148, startPoint y: 98, endPoint x: 182, endPoint y: 60, distance: 51.3
click at [148, 98] on span "Kiewit Corporation" at bounding box center [144, 96] width 43 height 7
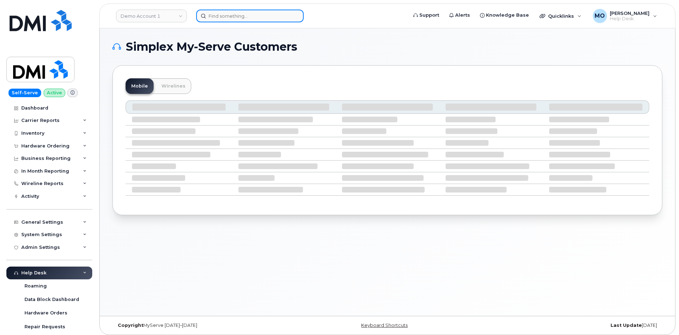
click at [223, 15] on input at bounding box center [250, 16] width 108 height 13
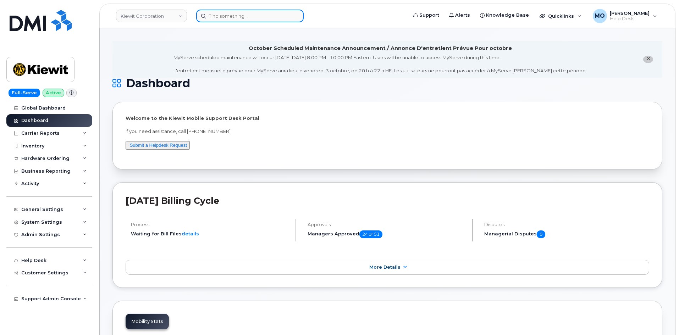
click at [270, 16] on input at bounding box center [250, 16] width 108 height 13
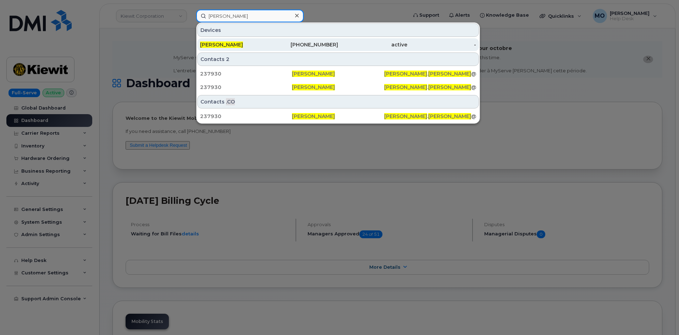
type input "Brodie carter"
drag, startPoint x: 221, startPoint y: 44, endPoint x: 234, endPoint y: 49, distance: 13.5
click at [221, 45] on span "BRODIE CARTER" at bounding box center [221, 45] width 43 height 6
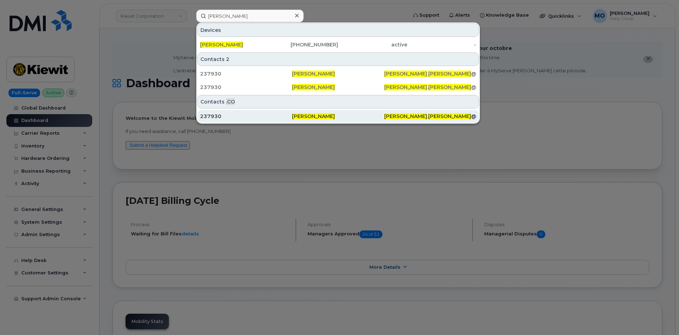
click at [284, 120] on div "237930" at bounding box center [246, 116] width 92 height 7
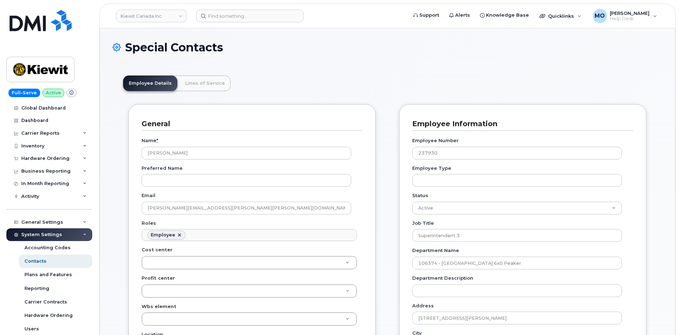
scroll to position [21, 0]
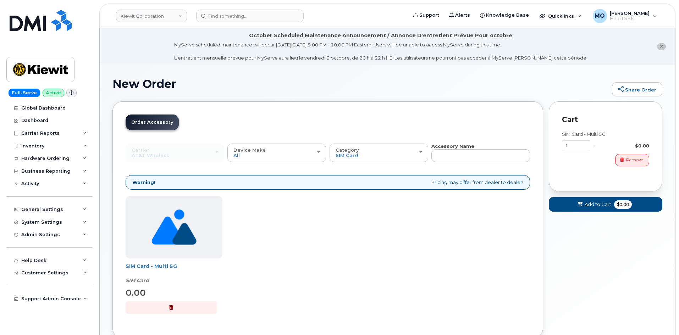
scroll to position [17, 0]
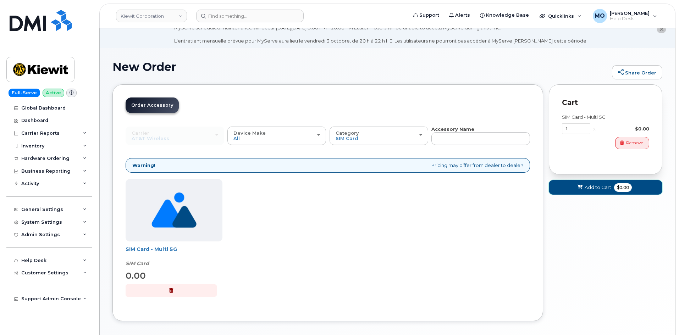
click at [566, 187] on button "Add to Cart $0.00" at bounding box center [606, 187] width 114 height 15
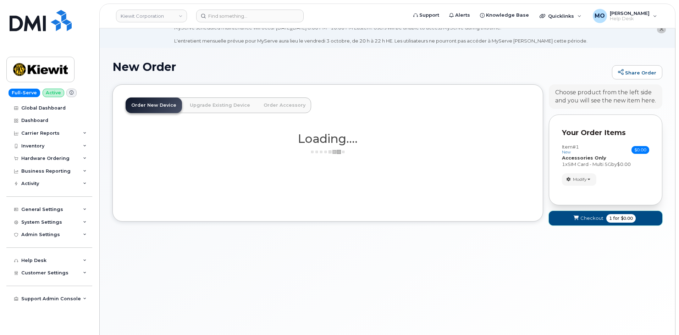
click at [578, 221] on span "submit" at bounding box center [576, 218] width 7 height 7
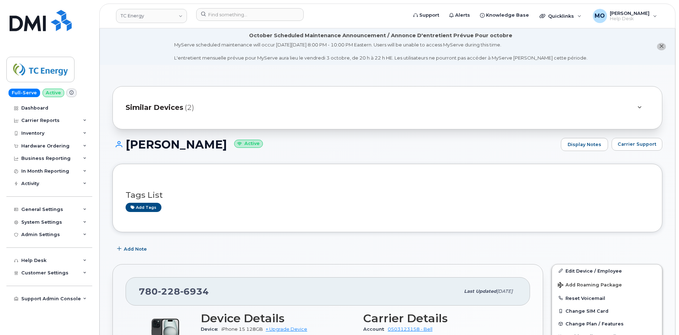
scroll to position [177, 0]
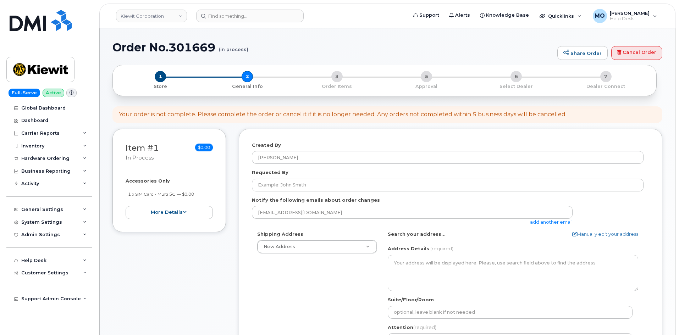
select select
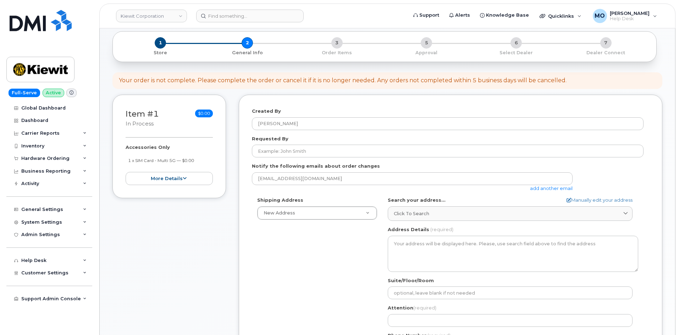
scroll to position [71, 0]
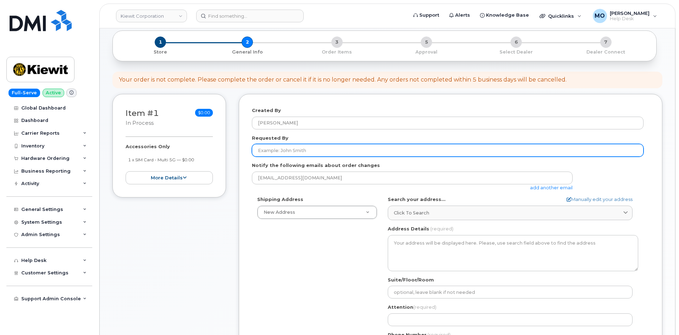
click at [310, 153] on input "Requested By" at bounding box center [448, 150] width 392 height 13
paste input "[PERSON_NAME][EMAIL_ADDRESS][PERSON_NAME][PERSON_NAME][DOMAIN_NAME]"
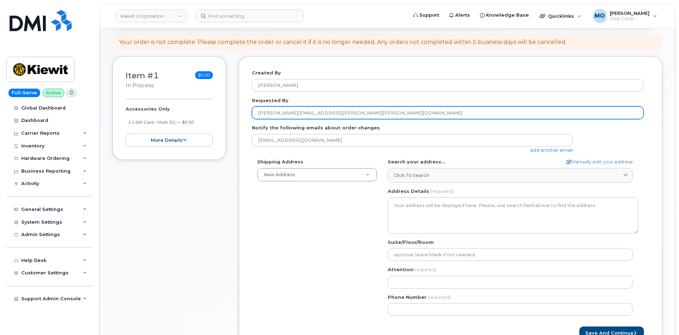
scroll to position [142, 0]
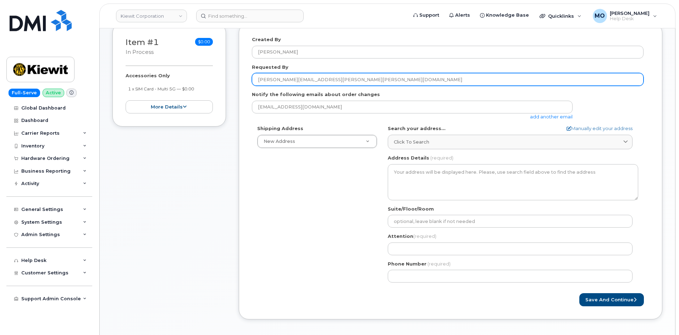
type input "[PERSON_NAME][EMAIL_ADDRESS][PERSON_NAME][PERSON_NAME][DOMAIN_NAME]"
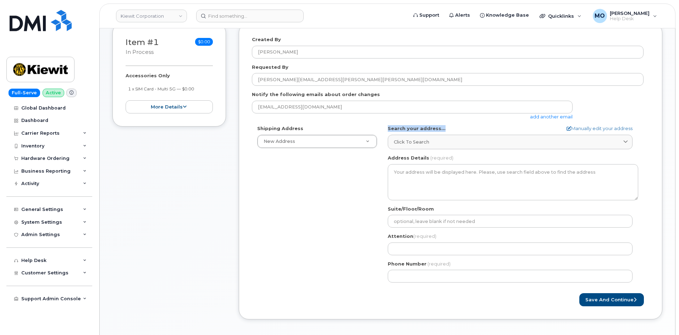
click at [389, 133] on div "AB Search your address... Manually edit your address Click to search No availab…" at bounding box center [512, 206] width 261 height 163
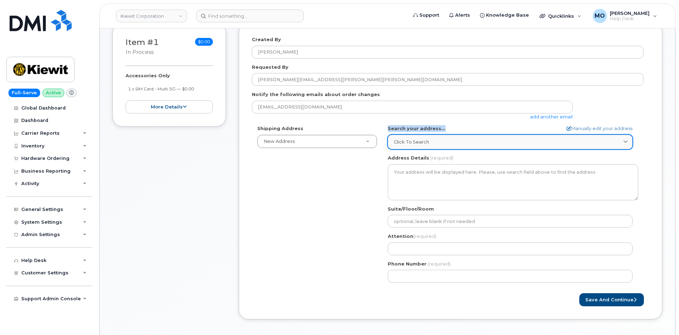
click at [483, 138] on link "Click to search" at bounding box center [510, 142] width 245 height 15
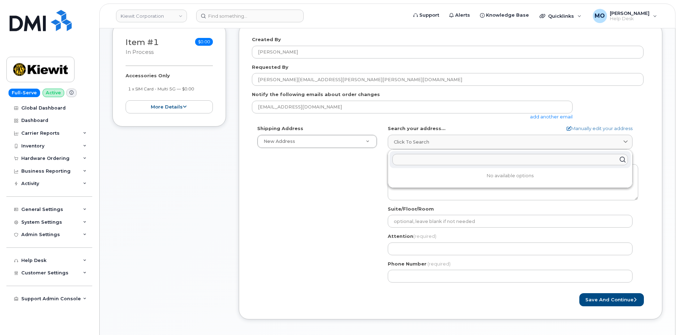
paste input "[STREET_ADDRESS]"
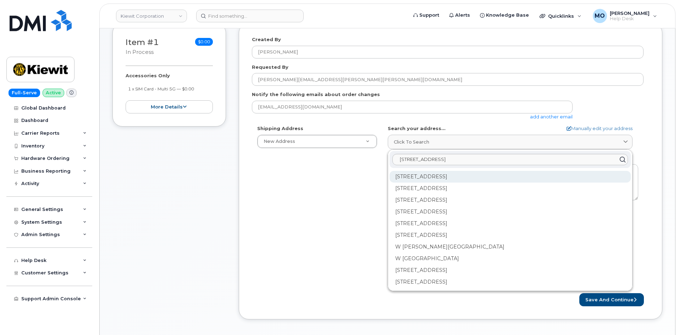
click at [424, 174] on div "3150 W Prospect Rd Fort Lauderdale FL 33309" at bounding box center [510, 177] width 241 height 12
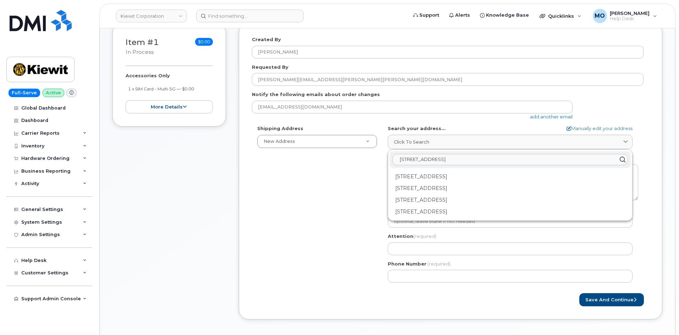
drag, startPoint x: 518, startPoint y: 159, endPoint x: 448, endPoint y: 156, distance: 70.3
click at [448, 156] on input "3501 West Prospect Rd, Fort Lauderdale, FL 33309" at bounding box center [510, 159] width 236 height 11
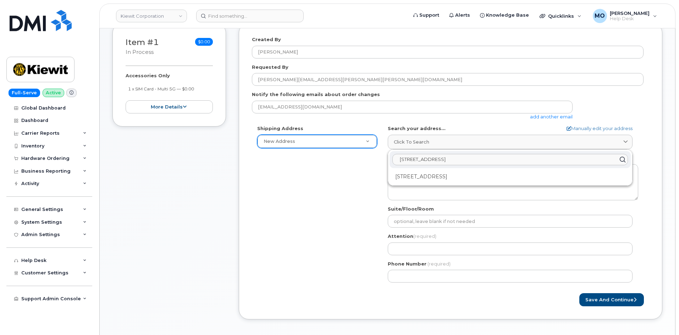
drag, startPoint x: 497, startPoint y: 158, endPoint x: 298, endPoint y: 139, distance: 199.6
click at [298, 139] on div "Shipping Address New Address New Address 11 Pearrow Dr 905 Power House Rd 7316 …" at bounding box center [448, 206] width 392 height 163
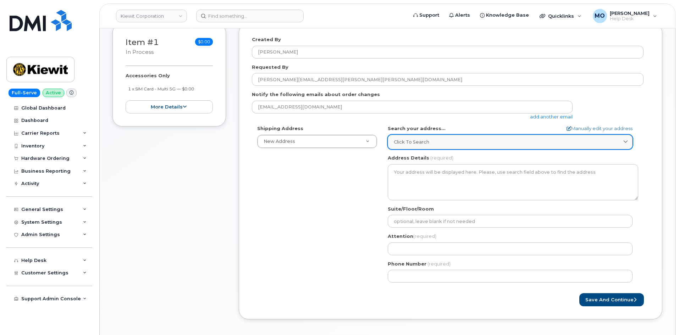
click at [463, 139] on div "Click to search" at bounding box center [510, 142] width 233 height 7
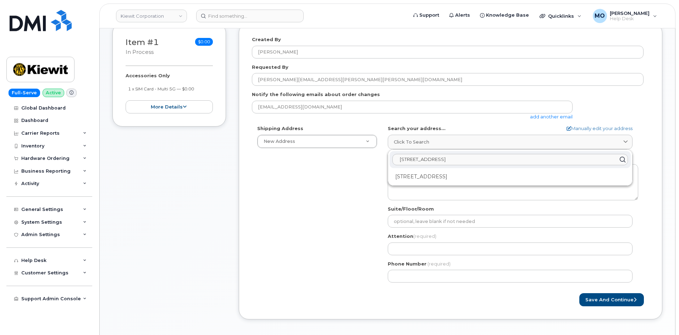
paste input "Rd, Fort Lauderdale, FL 33309"
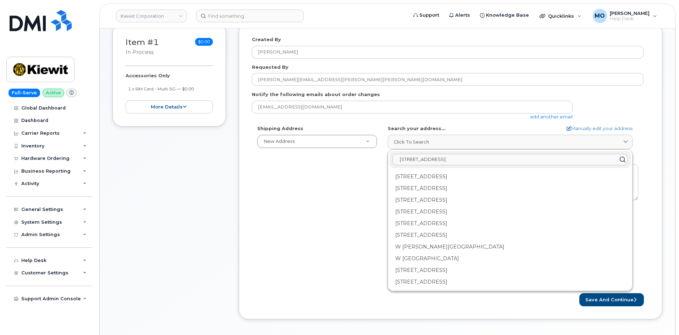
click at [400, 160] on input "3501 West Prospect Rd, Fort Lauderdale, FL 33309" at bounding box center [510, 159] width 236 height 11
click at [425, 161] on input "3501 West Prospect Rd, Fort Lauderdale, FL 33309" at bounding box center [510, 159] width 236 height 11
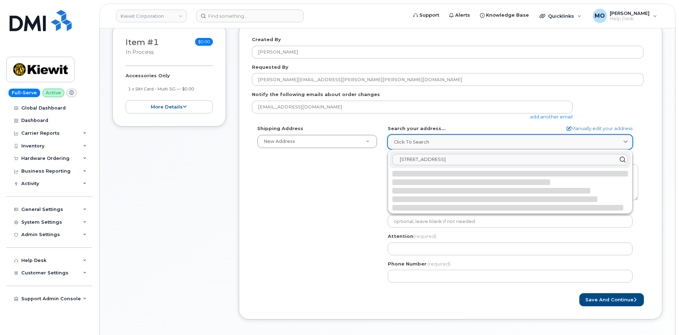
scroll to position [106, 0]
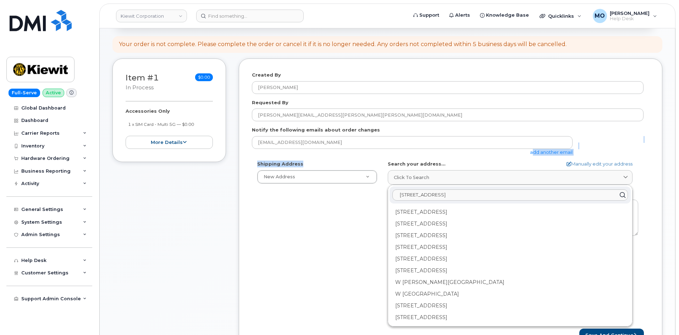
click at [329, 169] on form "Created By Mark Oyekunie Requested By ANDRES.MANOSALVA@KIEWIT.COM Notify the fo…" at bounding box center [450, 207] width 397 height 270
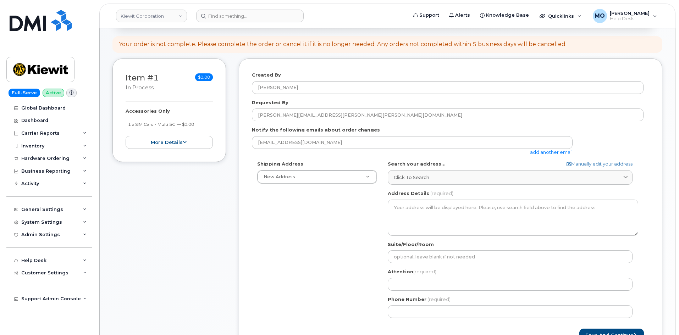
click at [321, 225] on div "Shipping Address New Address New Address 11 Pearrow Dr 905 Power House Rd 7316 …" at bounding box center [448, 242] width 392 height 163
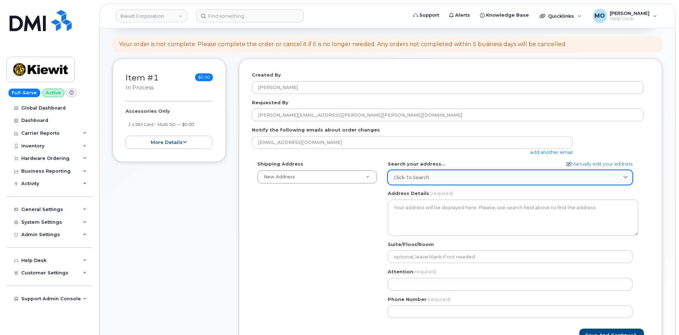
click at [430, 181] on link "Click to search" at bounding box center [510, 177] width 245 height 15
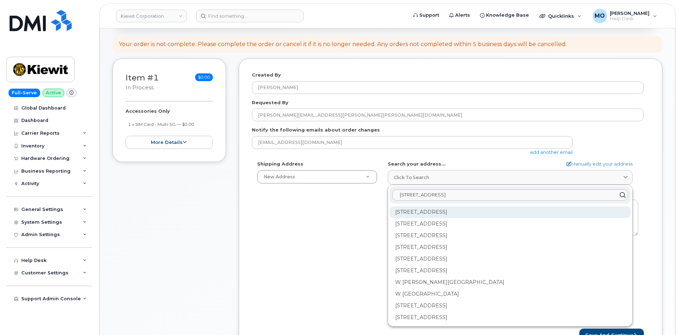
click at [409, 211] on div "3150 W Prospect Rd Fort Lauderdale FL 33309" at bounding box center [510, 213] width 241 height 12
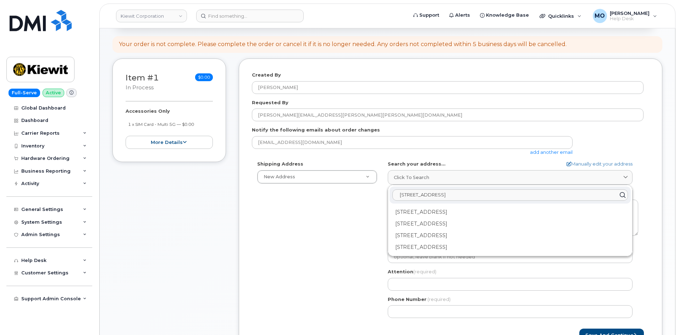
drag, startPoint x: 530, startPoint y: 198, endPoint x: 427, endPoint y: 200, distance: 102.9
click at [428, 200] on input "3501 W Prospect Rd, Fort Lauderdale, FL 33309" at bounding box center [510, 194] width 236 height 11
type input "3"
click at [323, 323] on form "Created By Mark Oyekunie Requested By ANDRES.MANOSALVA@KIEWIT.COM Notify the fo…" at bounding box center [450, 207] width 397 height 270
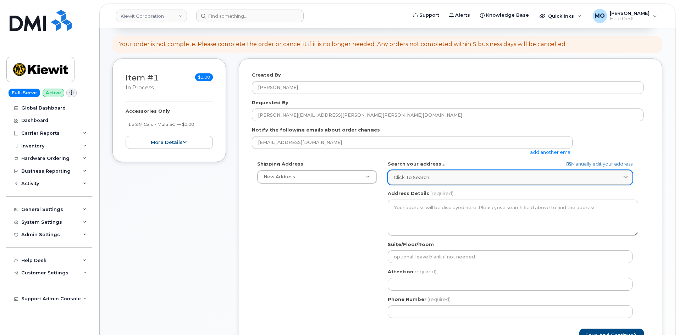
drag, startPoint x: 506, startPoint y: 179, endPoint x: 502, endPoint y: 176, distance: 4.8
click at [506, 179] on div "Click to search" at bounding box center [510, 177] width 233 height 7
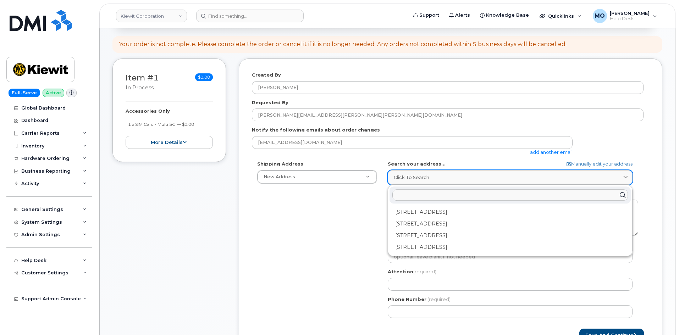
paste input "3501 West Prospect Rd, Fort Lauderdale, FL 33309"
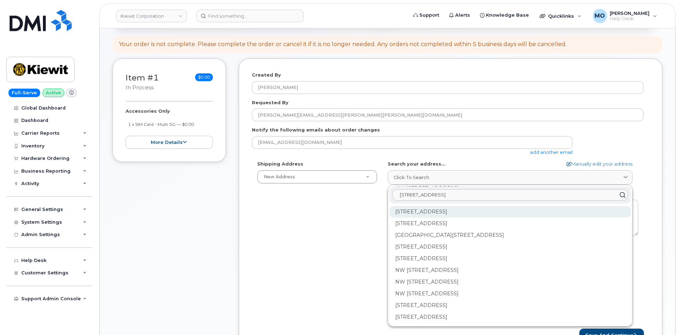
scroll to position [958, 0]
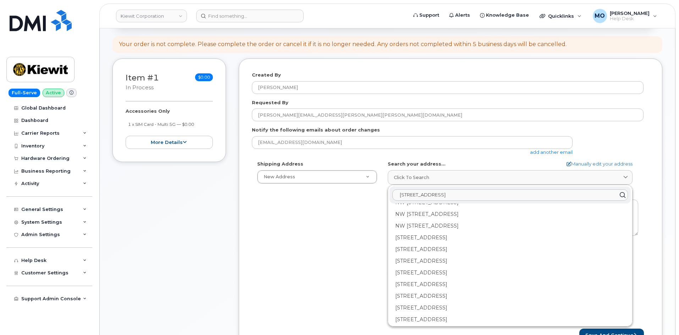
drag, startPoint x: 523, startPoint y: 198, endPoint x: 416, endPoint y: 198, distance: 107.2
click at [416, 198] on input "3501 West Prospect Rd, Fort Lauderdale, FL 33309" at bounding box center [510, 194] width 236 height 11
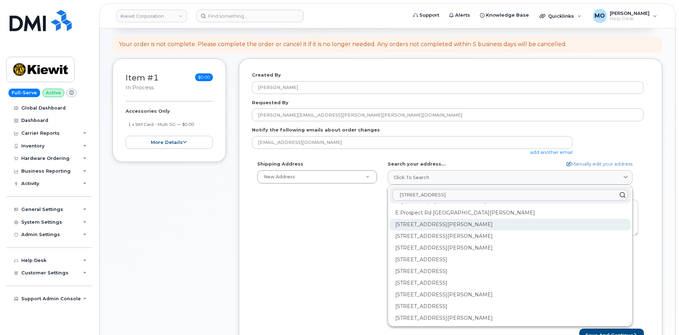
scroll to position [142, 0]
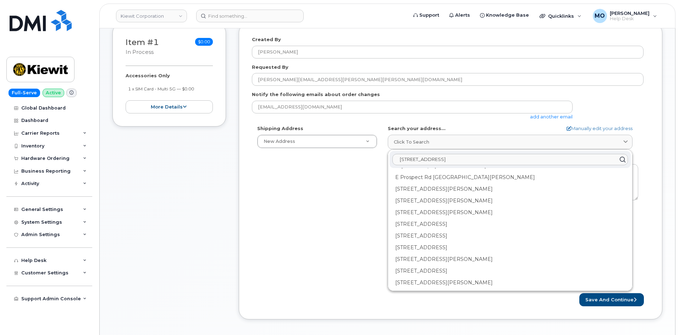
type input "3501 w prospect rd fort"
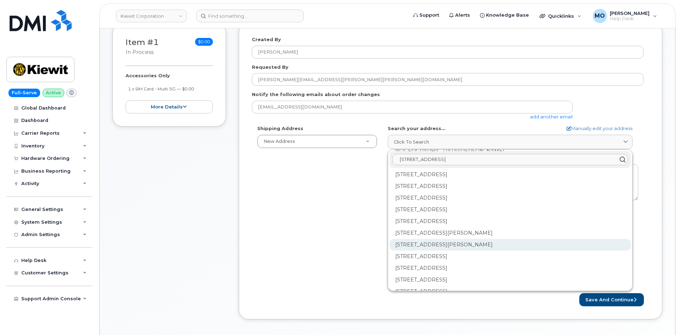
scroll to position [0, 0]
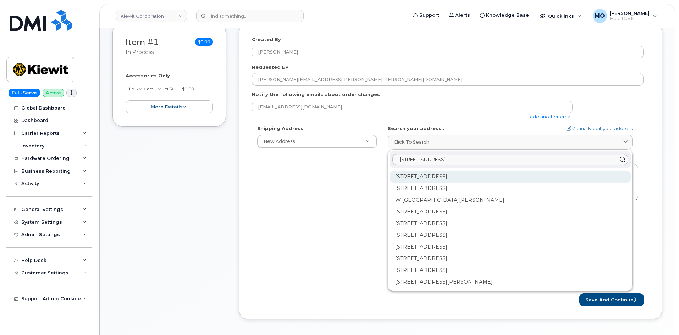
click at [474, 174] on div "3150 W Prospect Rd Fort Lauderdale FL 33309" at bounding box center [510, 177] width 241 height 12
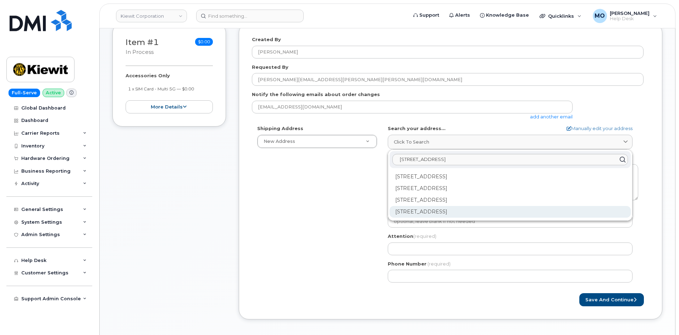
click at [435, 213] on div "3150 W Prospect Rd Ste 350 Fort Lauderdale FL 33309-2232" at bounding box center [510, 212] width 241 height 12
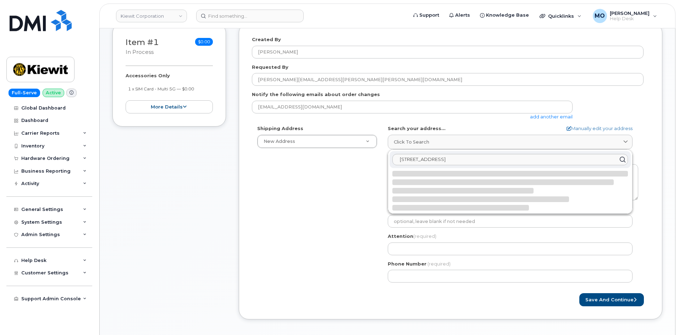
select select
type textarea "3150 W Prospect Rd Ste 350 FORT LAUDERDALE FL 33309-2232 UNITED STATES"
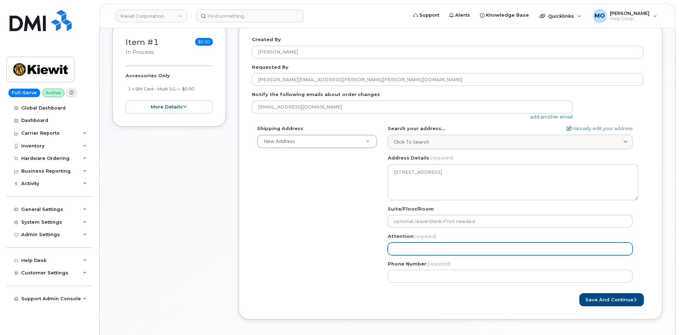
click at [400, 247] on input "Attention (required)" at bounding box center [510, 249] width 245 height 13
paste input "ANDRES MANOSALVA"
select select
type input "ANDRES MANOSALVA"
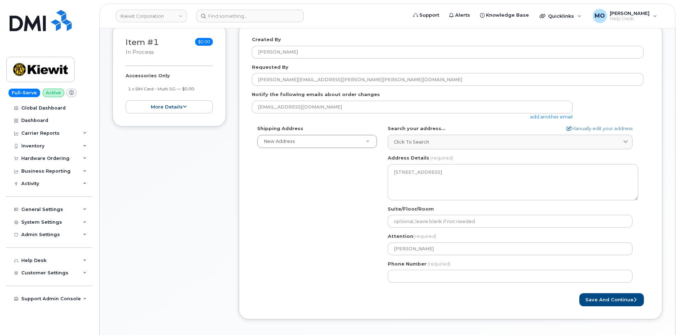
click at [449, 267] on div "Phone Number (required)" at bounding box center [513, 272] width 250 height 22
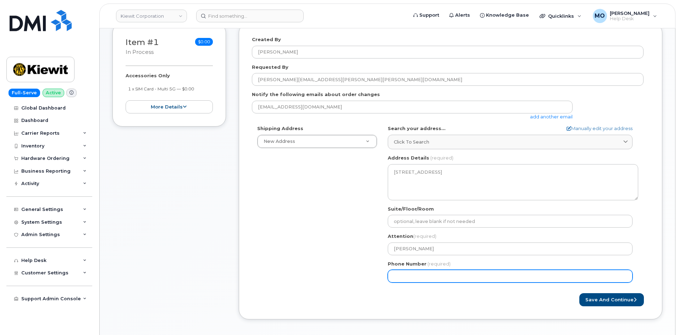
click at [442, 276] on input "Phone Number" at bounding box center [510, 276] width 245 height 13
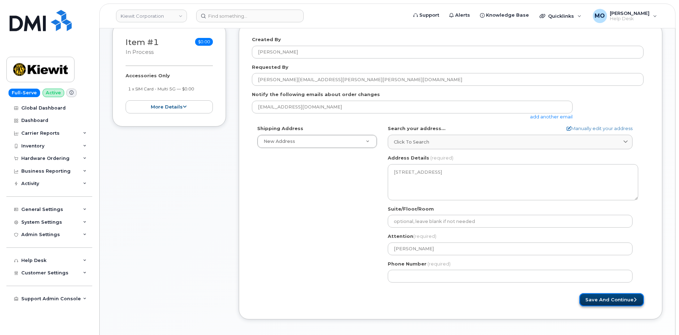
click at [608, 303] on button "Save and Continue" at bounding box center [611, 299] width 65 height 13
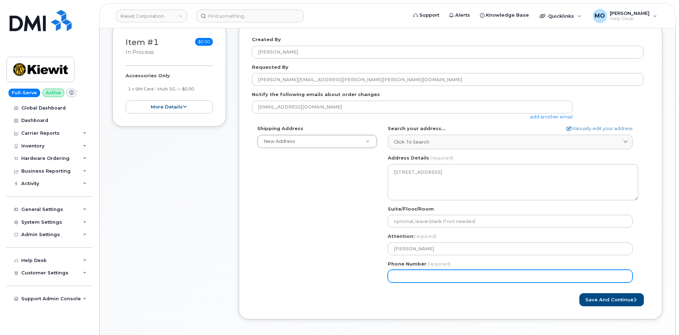
click at [414, 275] on input "Phone Number" at bounding box center [510, 276] width 245 height 13
select select
type input "8179094954"
click at [590, 298] on button "Save and Continue" at bounding box center [611, 299] width 65 height 13
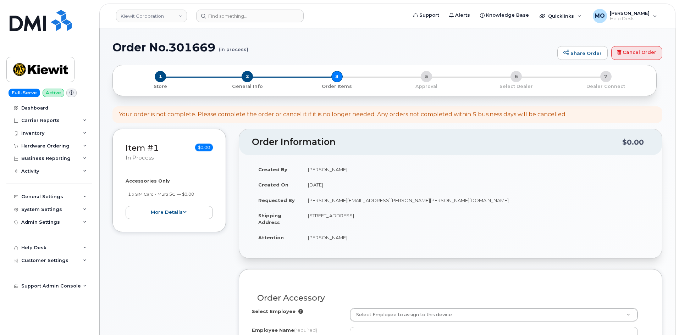
select select
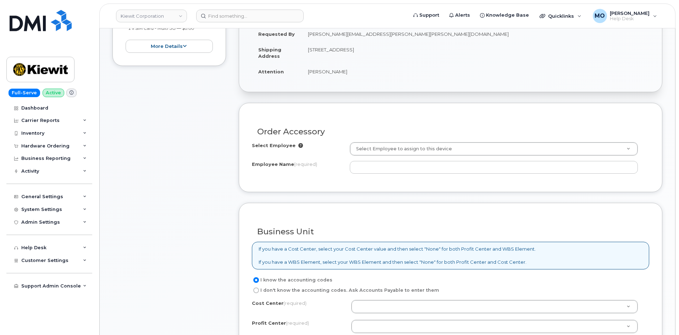
scroll to position [213, 0]
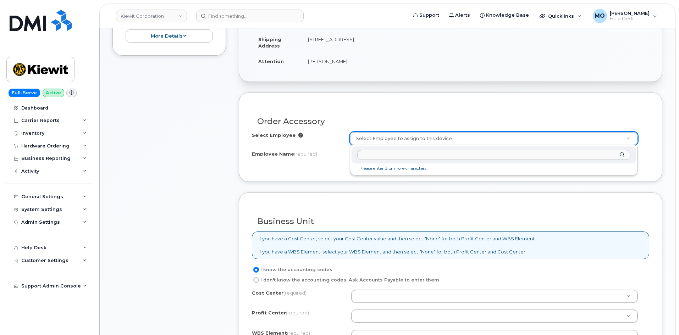
type input "[PHONE_NUMBER]"
paste input "[PERSON_NAME]"
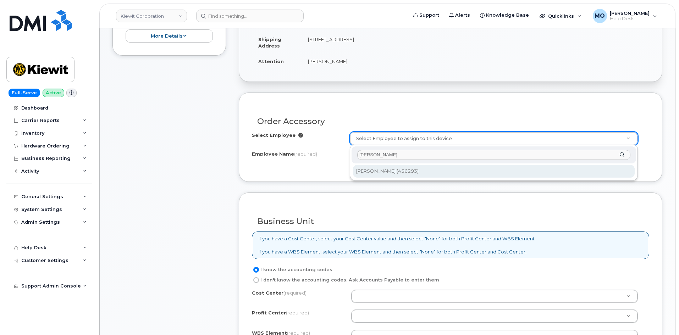
type input "[PERSON_NAME]"
type input "2326385"
type input "[PERSON_NAME]"
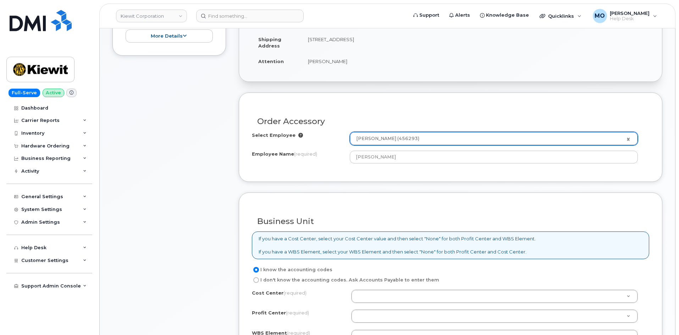
click at [199, 132] on div "Item #1 in process $0.00 Accessories Only 1 x SIM Card - Multi 5G — $0.00 more …" at bounding box center [169, 172] width 114 height 441
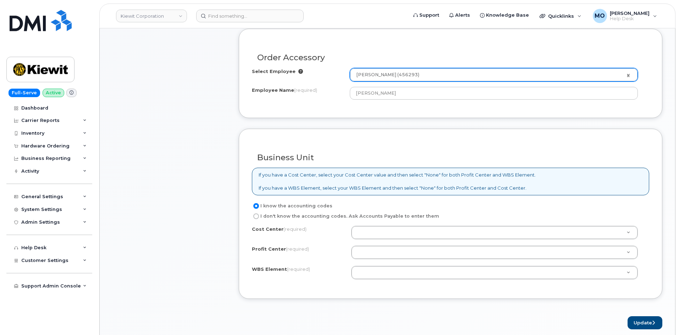
scroll to position [284, 0]
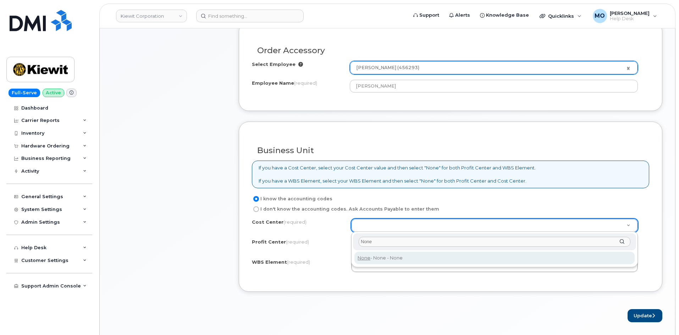
type input "None"
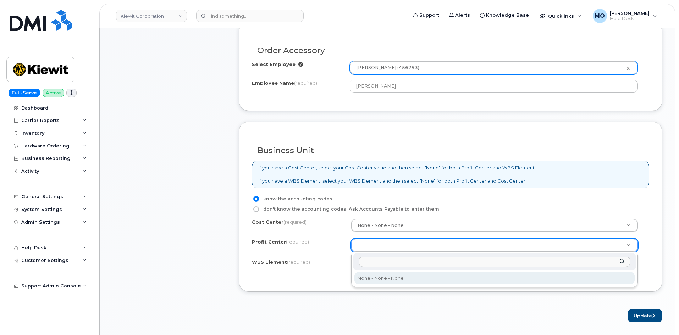
select select "None"
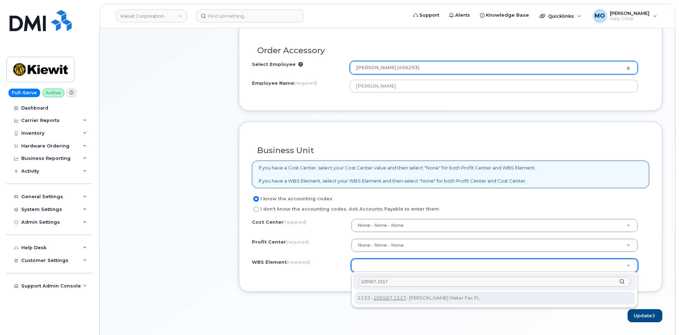
type input "105567.1517"
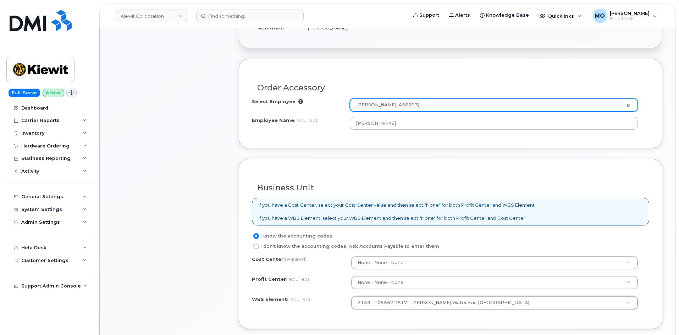
scroll to position [319, 0]
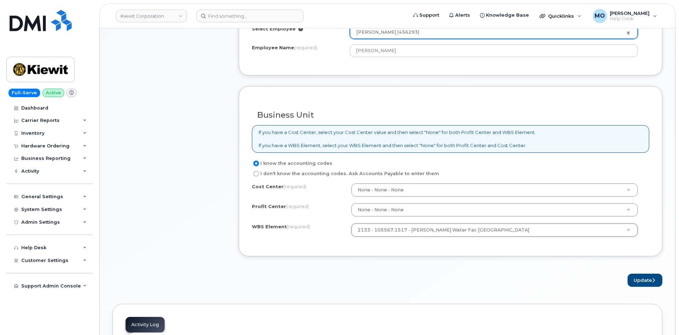
click at [623, 281] on div "Update" at bounding box center [451, 280] width 424 height 13
click at [644, 280] on button "Update" at bounding box center [645, 280] width 35 height 13
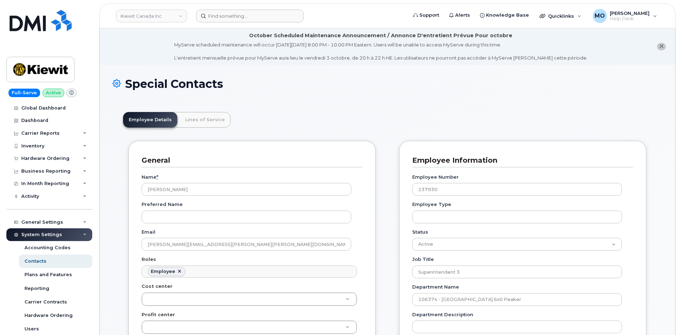
scroll to position [21, 0]
drag, startPoint x: 219, startPoint y: 15, endPoint x: 232, endPoint y: 17, distance: 13.3
click at [219, 15] on input at bounding box center [250, 16] width 108 height 13
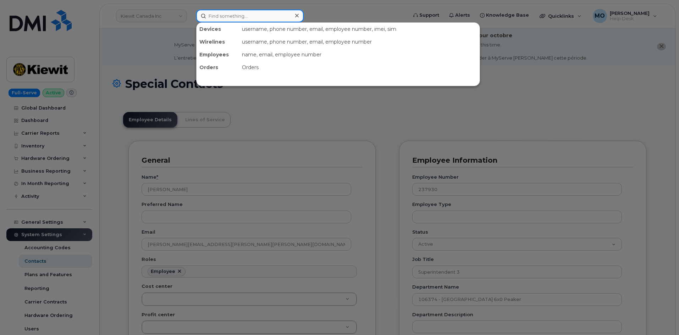
paste input "[PERSON_NAME]"
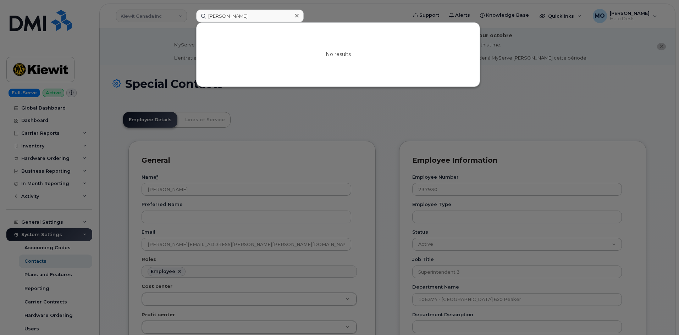
drag, startPoint x: 284, startPoint y: 22, endPoint x: 282, endPoint y: 18, distance: 4.6
click at [284, 23] on div "No results" at bounding box center [338, 54] width 284 height 65
drag, startPoint x: 281, startPoint y: 18, endPoint x: 276, endPoint y: 19, distance: 5.0
click at [276, 19] on input "[PERSON_NAME]" at bounding box center [250, 16] width 108 height 13
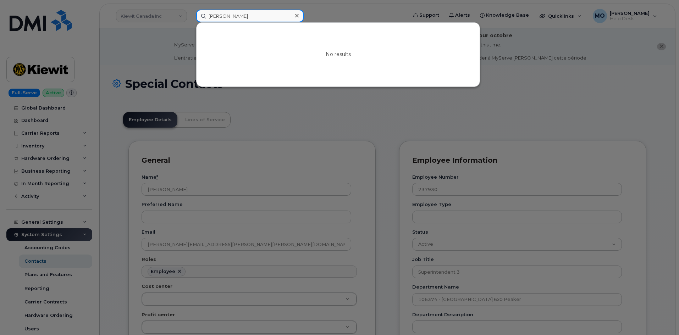
click at [276, 19] on input "[PERSON_NAME]" at bounding box center [250, 16] width 108 height 13
click at [276, 18] on input "[PERSON_NAME]" at bounding box center [250, 16] width 108 height 13
paste input "[PERSON_NAME]"
click at [276, 17] on input "[PERSON_NAME]" at bounding box center [250, 16] width 108 height 13
click at [223, 16] on input "[PERSON_NAME]" at bounding box center [250, 16] width 108 height 13
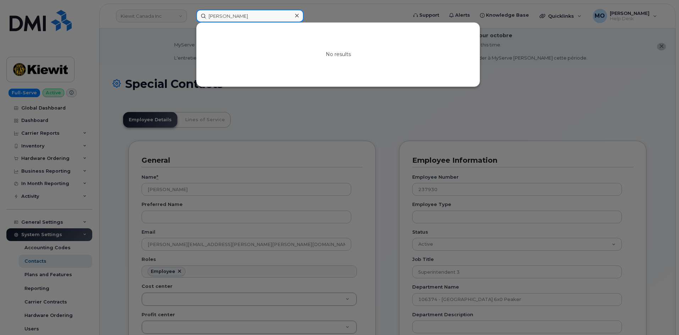
click at [255, 19] on input "Mestor Juarez" at bounding box center [250, 16] width 108 height 13
click at [224, 16] on input "Mestor Juarez" at bounding box center [250, 16] width 108 height 13
click at [248, 16] on input "Mestor Juarez" at bounding box center [250, 16] width 108 height 13
click at [263, 14] on input "Mestor Juarez" at bounding box center [250, 16] width 108 height 13
click at [263, 15] on input "Mestor Juarez" at bounding box center [250, 16] width 108 height 13
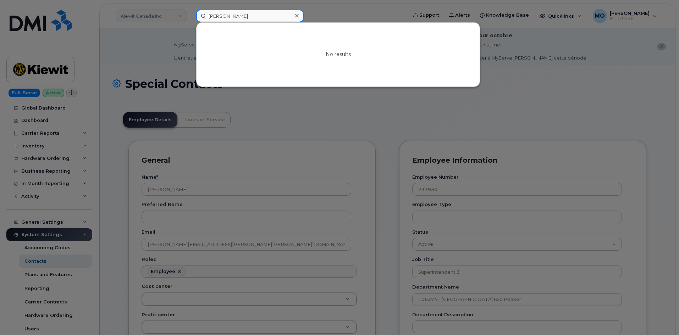
click at [263, 15] on input "Mestor Juarez" at bounding box center [250, 16] width 108 height 13
click at [263, 16] on input "Mestor Juarez" at bounding box center [250, 16] width 108 height 13
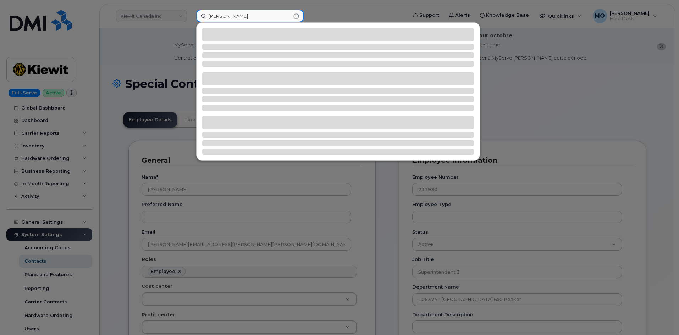
type input "nestor juarez"
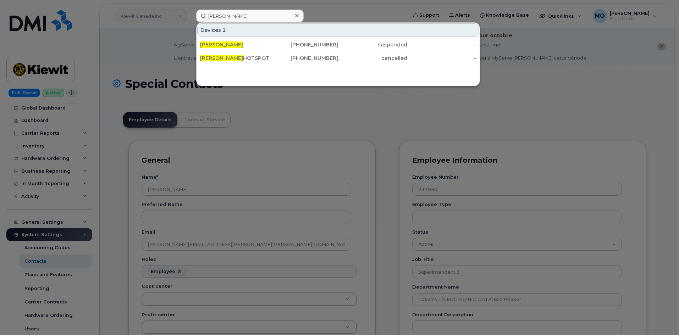
click at [166, 22] on div at bounding box center [339, 167] width 679 height 335
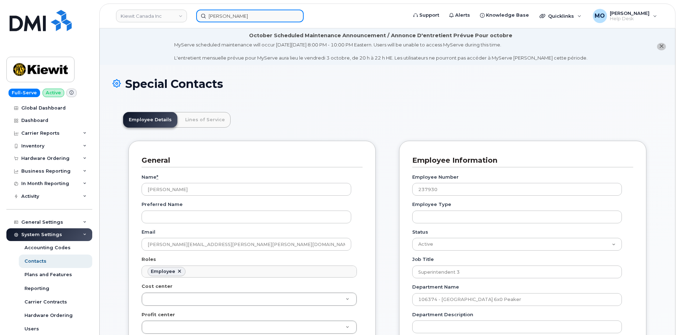
click at [215, 17] on input "nestor juarez" at bounding box center [250, 16] width 108 height 13
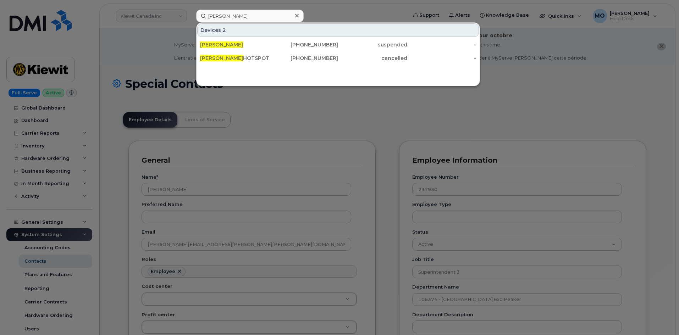
click at [160, 28] on div at bounding box center [339, 167] width 679 height 335
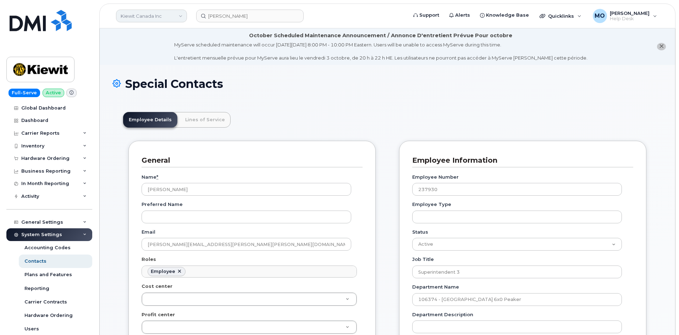
click at [161, 20] on link "Kiewit Canada Inc" at bounding box center [151, 16] width 71 height 13
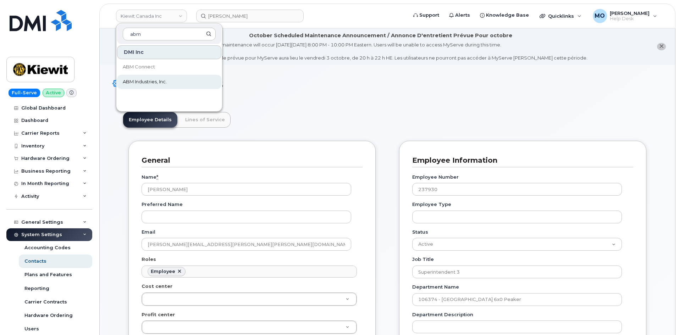
type input "abm"
click at [156, 83] on span "ABM Industries, Inc." at bounding box center [145, 81] width 44 height 7
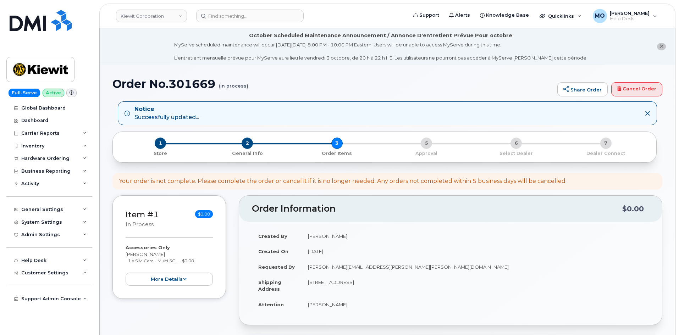
click at [648, 182] on div "Your order is not complete. Please complete the order or cancel it if it is no …" at bounding box center [387, 181] width 550 height 17
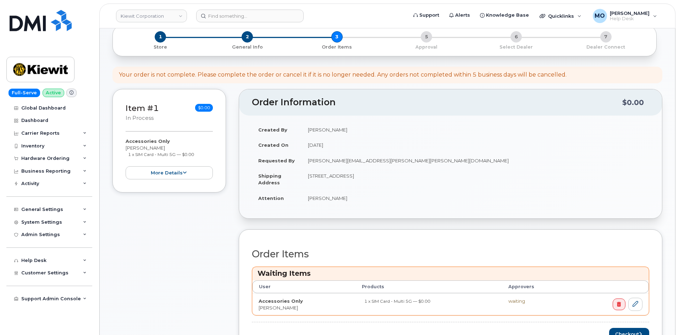
scroll to position [248, 0]
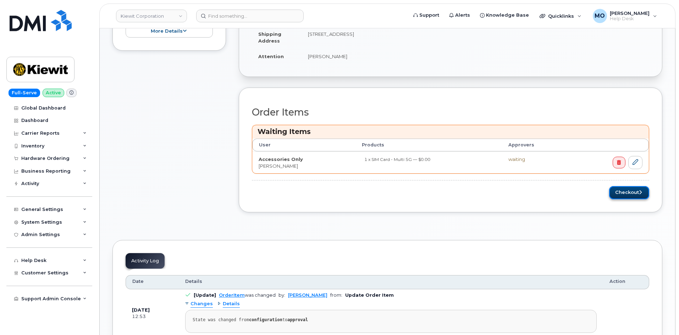
click at [618, 198] on button "Checkout" at bounding box center [629, 192] width 40 height 13
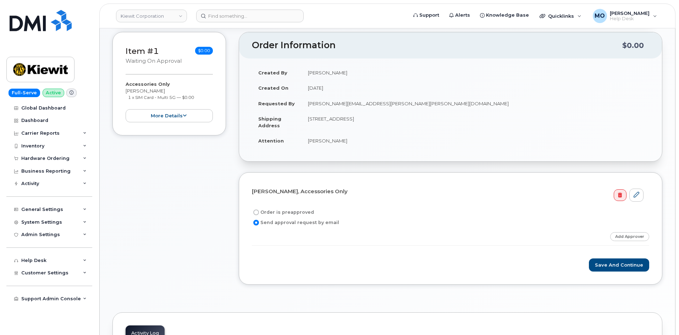
scroll to position [143, 0]
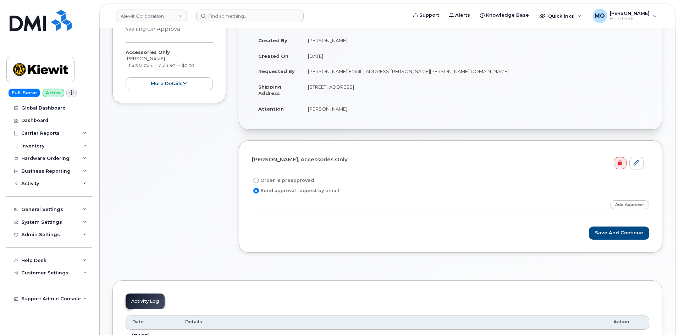
click at [302, 180] on label "Order is preapproved" at bounding box center [283, 180] width 62 height 9
click at [259, 180] on input "Order is preapproved" at bounding box center [256, 181] width 6 height 6
radio input "true"
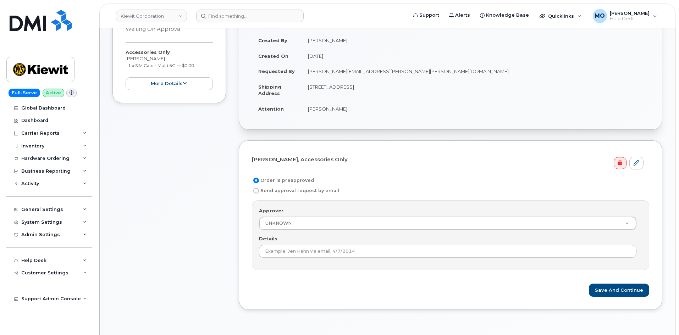
click at [288, 193] on label "Send approval request by email" at bounding box center [295, 191] width 87 height 9
click at [259, 193] on input "Send approval request by email" at bounding box center [256, 191] width 6 height 6
radio input "true"
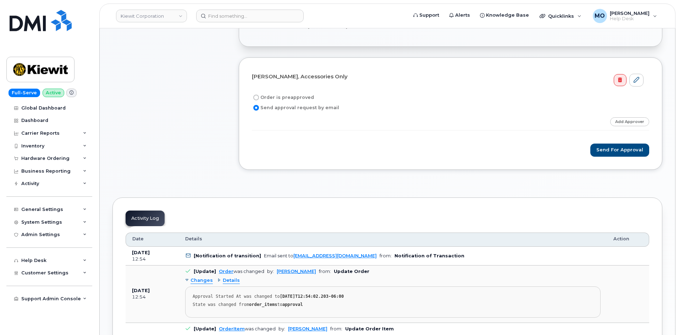
scroll to position [214, 0]
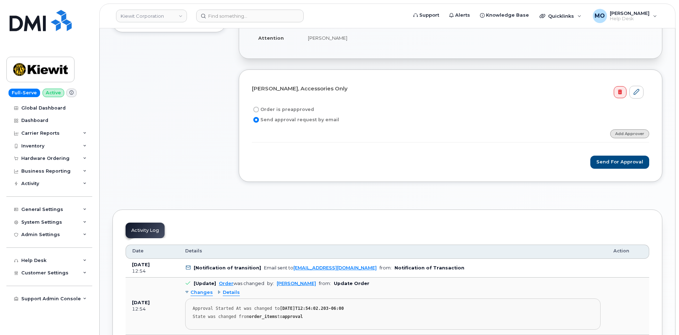
click at [633, 136] on link "Add Approver" at bounding box center [629, 134] width 39 height 9
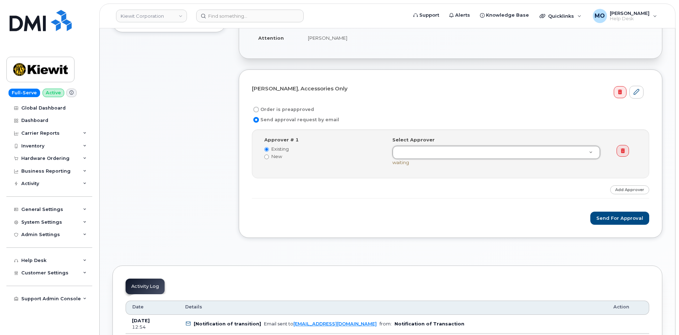
click at [276, 158] on label "New" at bounding box center [322, 156] width 117 height 7
click at [269, 158] on input "New" at bounding box center [266, 157] width 5 height 5
radio input "true"
click at [470, 145] on div "Approver's Name" at bounding box center [444, 148] width 104 height 22
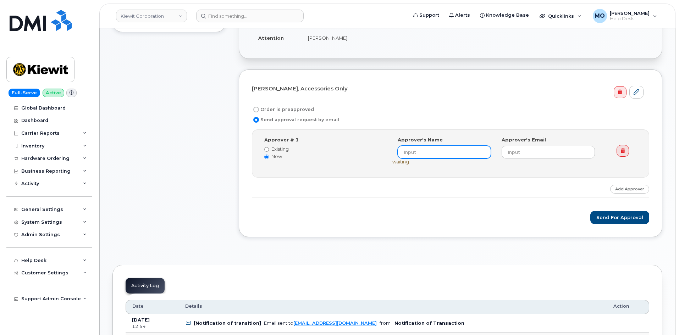
click at [468, 149] on input at bounding box center [444, 152] width 93 height 13
click at [288, 148] on label "Existing" at bounding box center [322, 149] width 117 height 7
click at [269, 148] on input "Existing" at bounding box center [266, 149] width 5 height 5
radio input "true"
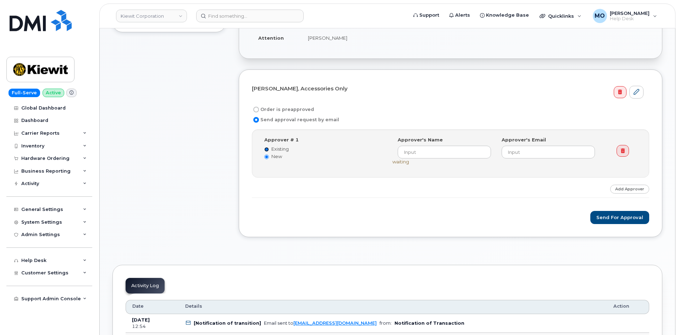
radio input "false"
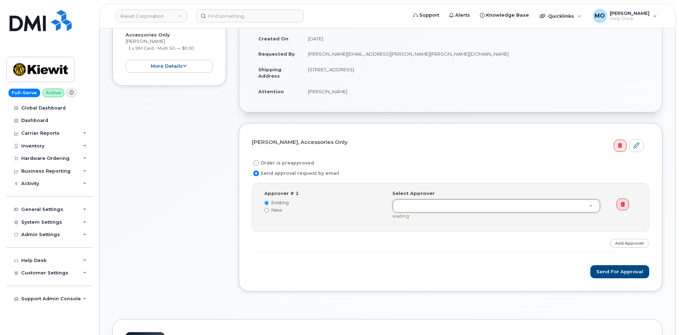
scroll to position [143, 0]
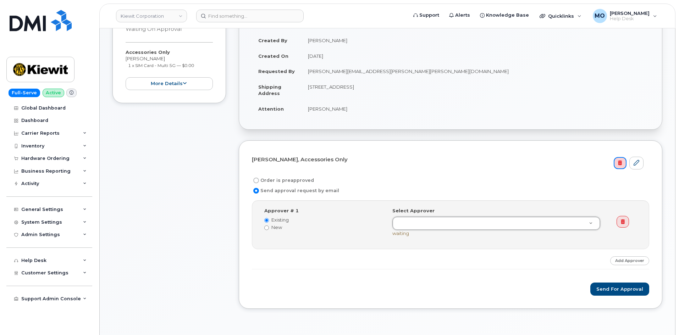
drag, startPoint x: 618, startPoint y: 163, endPoint x: 375, endPoint y: 35, distance: 274.6
click at [618, 163] on icon at bounding box center [620, 163] width 4 height 5
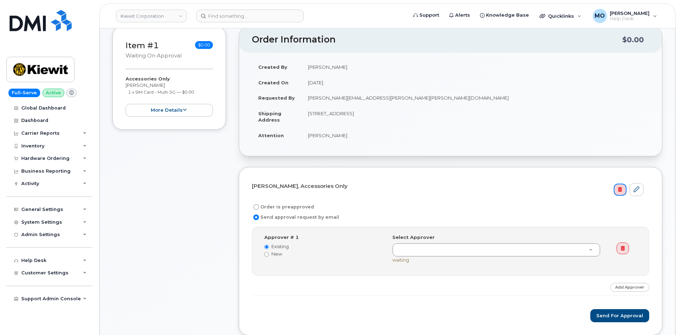
scroll to position [72, 0]
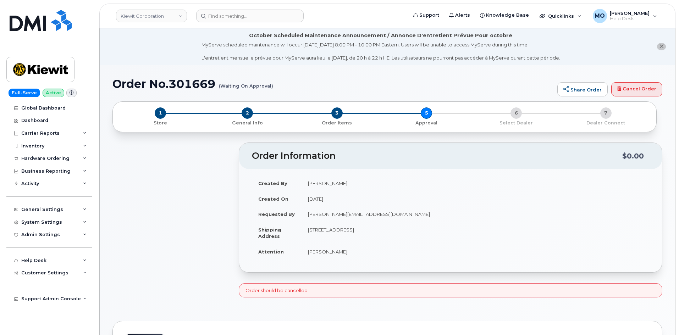
click at [335, 299] on div "Order Information $0.00 Created By [PERSON_NAME] Created On [DATE] Requested By…" at bounding box center [451, 223] width 424 height 161
click at [336, 294] on div "Order should be cancelled" at bounding box center [451, 290] width 424 height 15
click at [336, 293] on div "Order should be cancelled" at bounding box center [451, 290] width 424 height 15
click at [336, 291] on div "Order should be cancelled" at bounding box center [451, 290] width 424 height 15
click at [427, 115] on div "1 Store 2 General Info 3 Order Items 5 Approval 6 Select Dealer 7 Dealer Connect" at bounding box center [385, 117] width 532 height 19
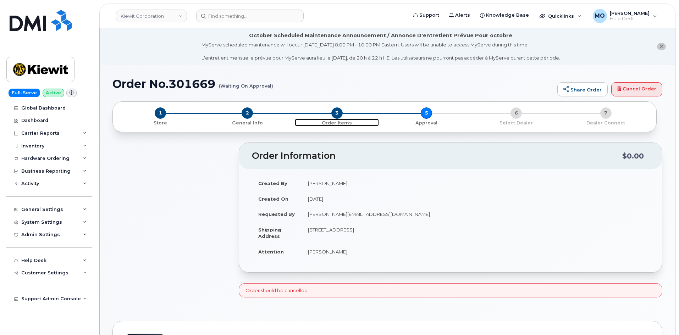
click at [341, 114] on span "3" at bounding box center [336, 113] width 11 height 11
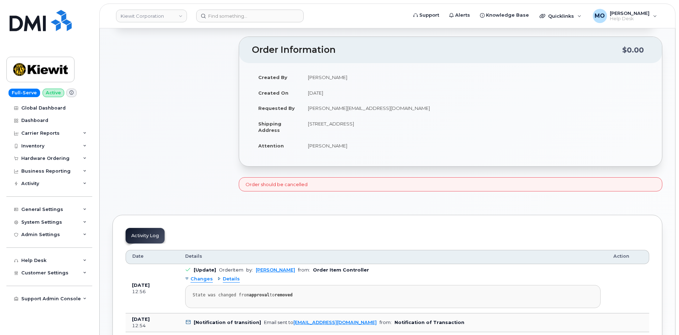
scroll to position [106, 0]
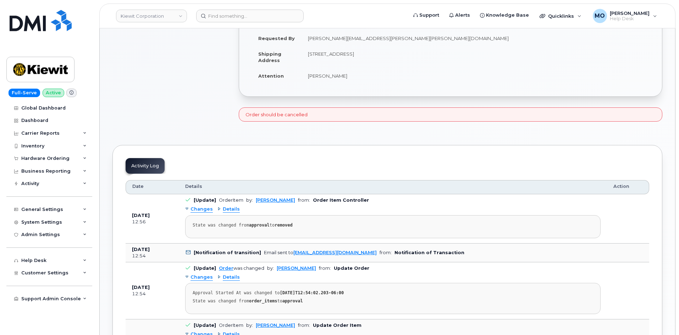
scroll to position [187, 0]
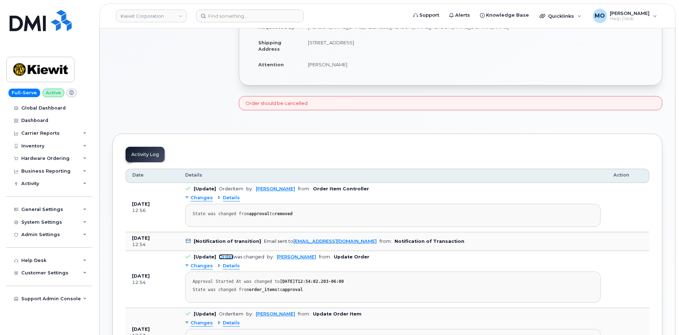
click at [228, 256] on link "Order" at bounding box center [226, 256] width 15 height 5
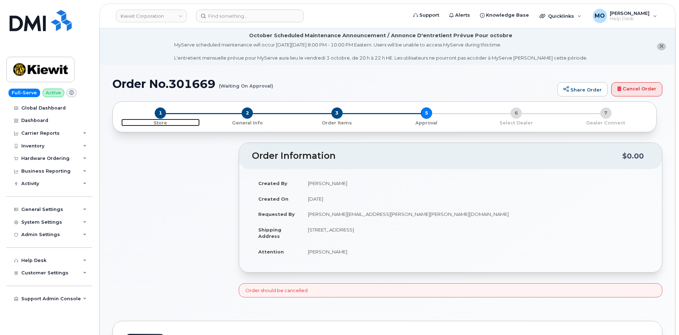
click at [157, 115] on span "1" at bounding box center [160, 113] width 11 height 11
click at [161, 115] on span "1" at bounding box center [160, 113] width 11 height 11
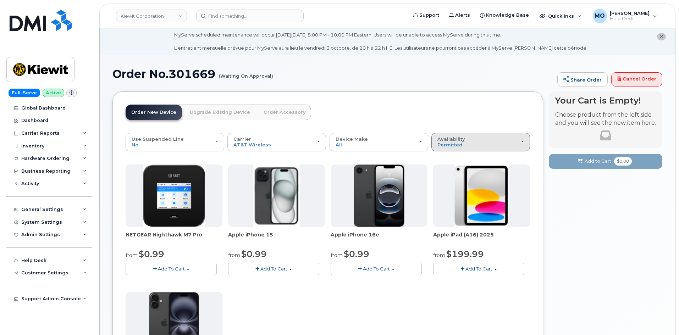
drag, startPoint x: 457, startPoint y: 144, endPoint x: 468, endPoint y: 133, distance: 16.1
click at [460, 142] on span "Permitted" at bounding box center [449, 145] width 25 height 6
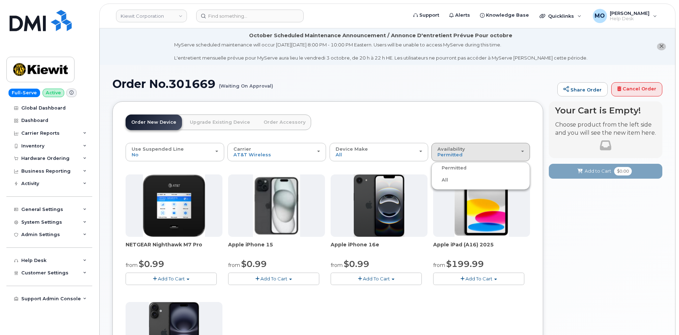
click at [275, 122] on link "Order Accessory" at bounding box center [284, 123] width 53 height 16
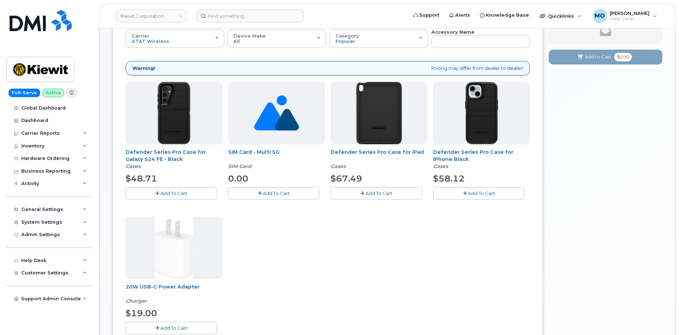
scroll to position [42, 0]
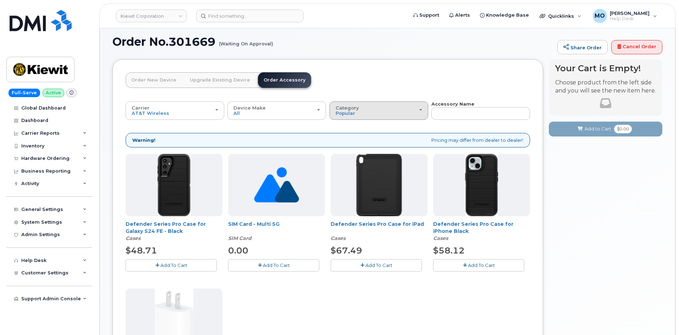
click at [356, 110] on span "Category" at bounding box center [347, 108] width 23 height 6
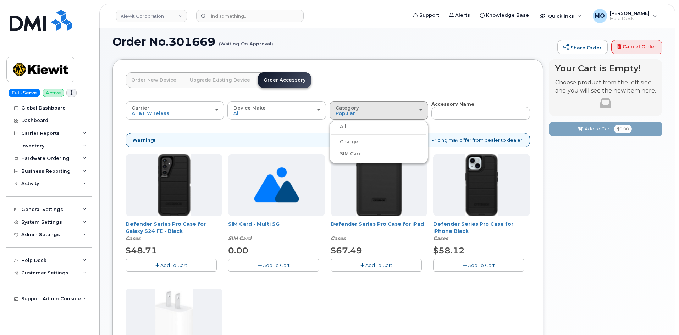
click at [356, 153] on label "SIM Card" at bounding box center [346, 154] width 31 height 9
click at [0, 0] on input "SIM Card" at bounding box center [0, 0] width 0 height 0
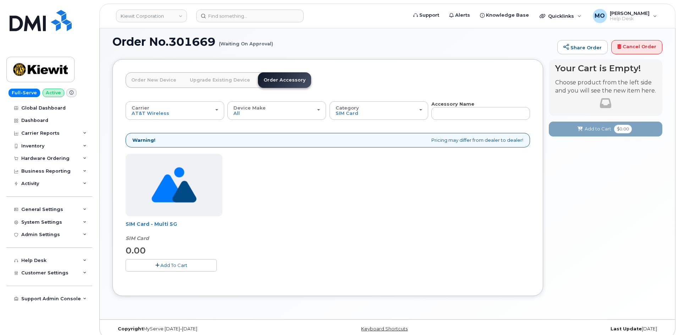
click at [154, 263] on button "Add To Cart" at bounding box center [171, 265] width 91 height 12
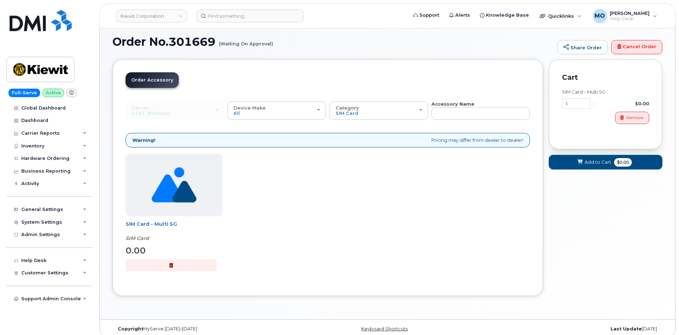
click at [595, 160] on span "Add to Cart" at bounding box center [598, 162] width 27 height 7
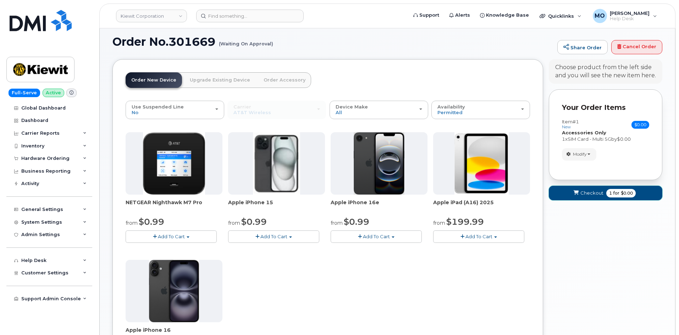
drag, startPoint x: 580, startPoint y: 194, endPoint x: 577, endPoint y: 175, distance: 19.1
click at [580, 191] on button "Checkout 1 for $0.00" at bounding box center [606, 193] width 114 height 15
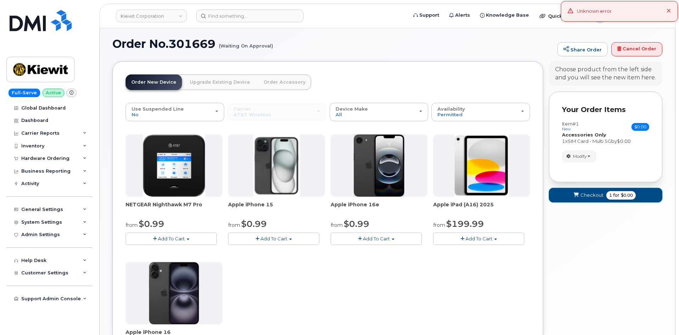
click at [591, 196] on span "Checkout" at bounding box center [591, 195] width 23 height 7
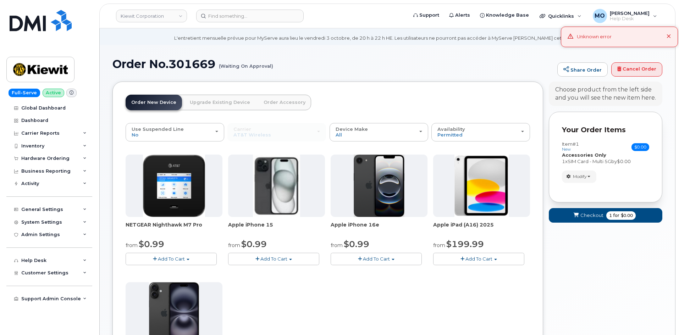
scroll to position [0, 0]
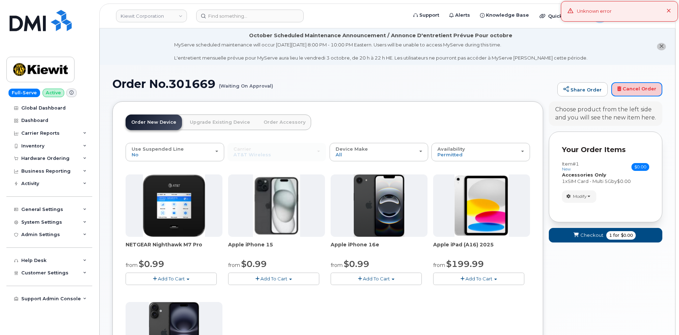
drag, startPoint x: 620, startPoint y: 90, endPoint x: 374, endPoint y: 44, distance: 250.2
click at [620, 90] on icon at bounding box center [619, 89] width 4 height 5
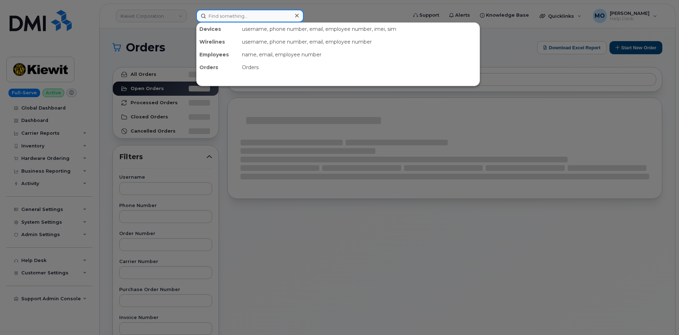
drag, startPoint x: 241, startPoint y: 16, endPoint x: 236, endPoint y: 19, distance: 6.2
click at [241, 16] on input at bounding box center [250, 16] width 108 height 13
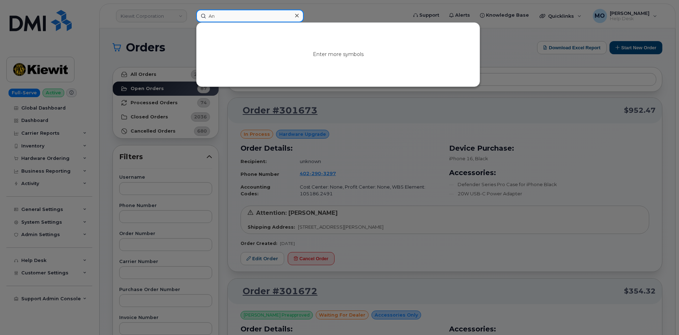
type input "A"
click at [418, 265] on div at bounding box center [339, 167] width 679 height 335
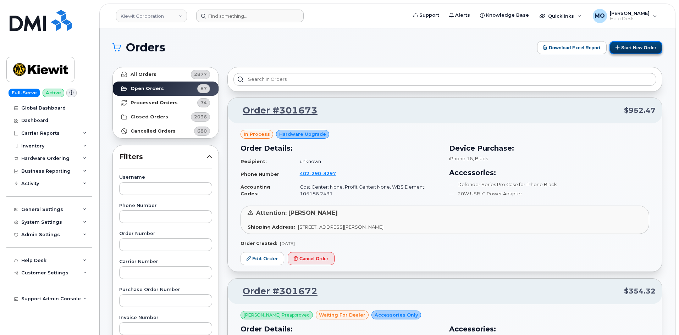
click at [642, 49] on button "Start New Order" at bounding box center [636, 47] width 53 height 13
click at [639, 50] on button "Start New Order" at bounding box center [636, 47] width 53 height 13
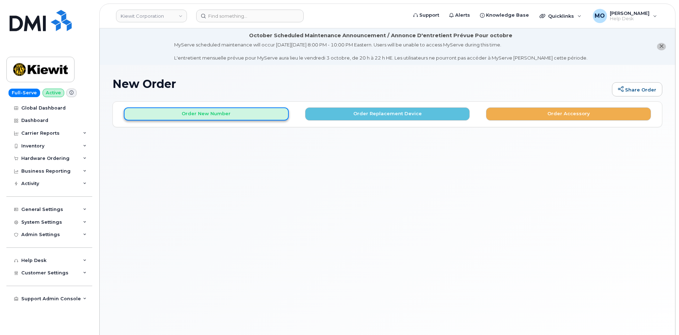
click at [278, 118] on button "Order New Number" at bounding box center [206, 114] width 165 height 13
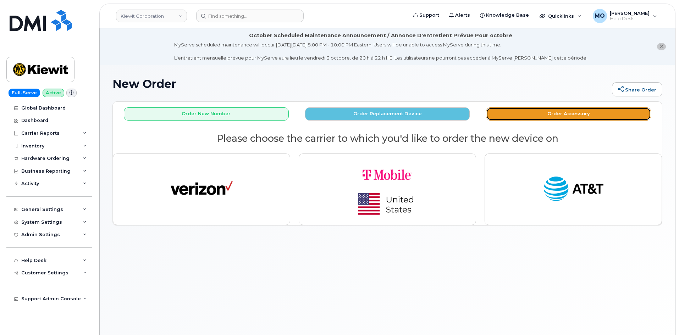
click at [524, 118] on button "Order Accessory" at bounding box center [568, 114] width 165 height 13
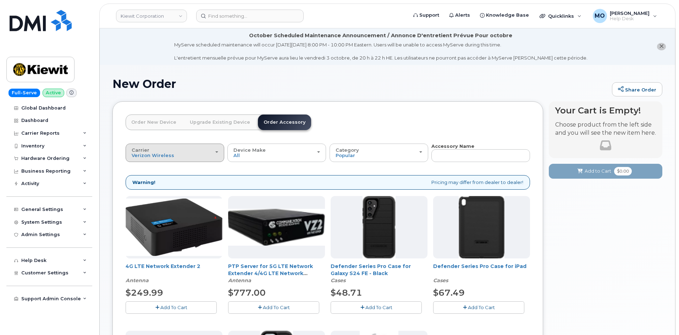
click at [150, 152] on div "Carrier Verizon Wireless T-Mobile AT&T Wireless" at bounding box center [175, 153] width 87 height 11
click at [165, 193] on label "AT&T Wireless" at bounding box center [150, 193] width 46 height 9
click at [0, 0] on input "AT&T Wireless" at bounding box center [0, 0] width 0 height 0
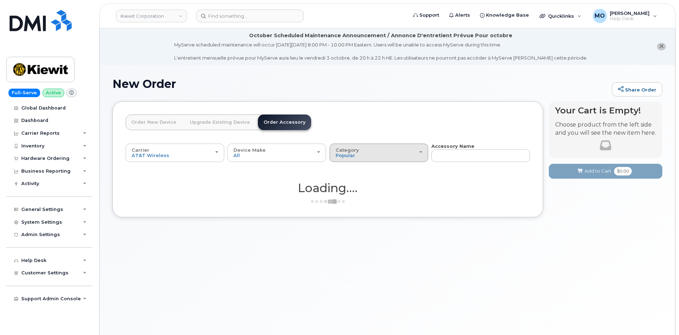
click at [397, 154] on div "Category Popular" at bounding box center [379, 153] width 87 height 11
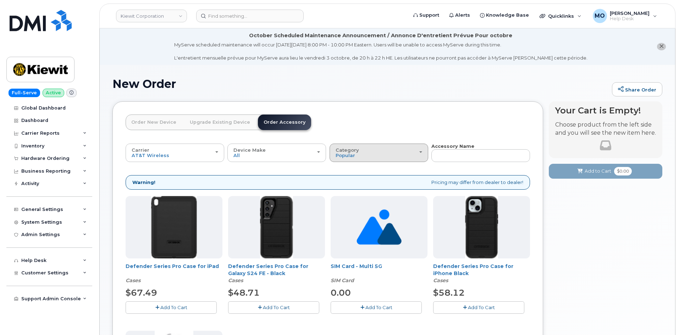
click at [371, 151] on div "Category Popular" at bounding box center [379, 153] width 87 height 11
click at [354, 196] on label "SIM Card" at bounding box center [346, 196] width 31 height 9
click at [0, 0] on input "SIM Card" at bounding box center [0, 0] width 0 height 0
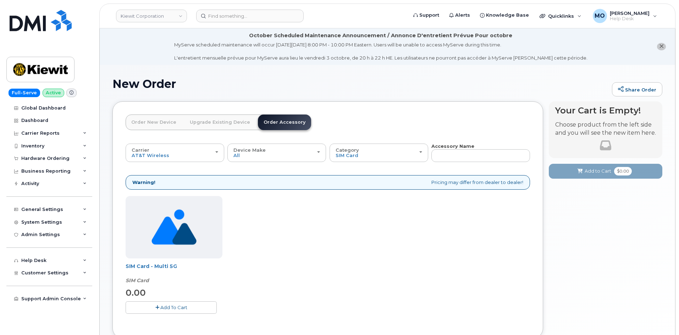
click at [147, 302] on button "Add To Cart" at bounding box center [171, 308] width 91 height 12
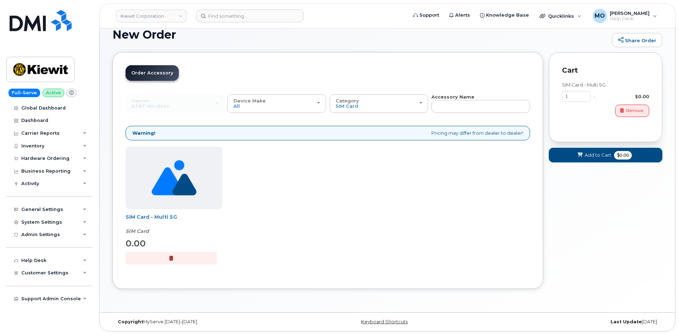
click at [619, 154] on span "$0.00" at bounding box center [623, 155] width 18 height 9
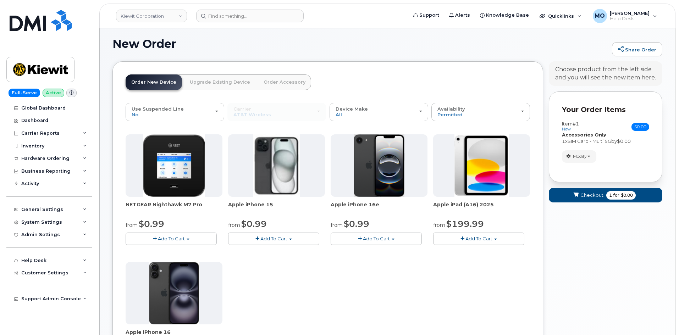
scroll to position [49, 0]
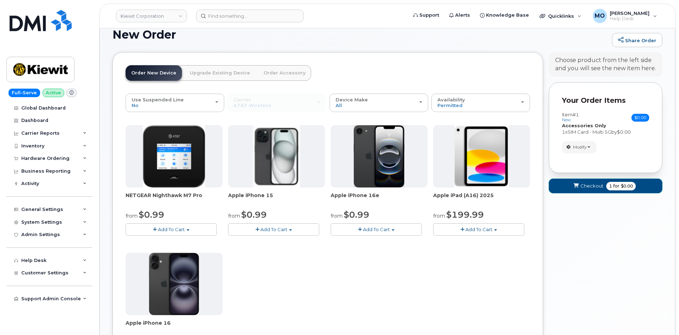
click at [571, 188] on button "Checkout 1 for $0.00" at bounding box center [606, 186] width 114 height 15
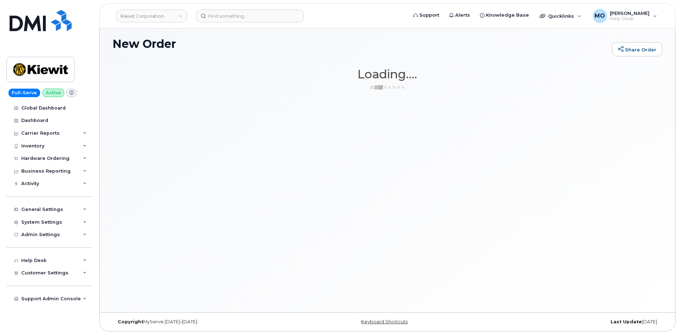
scroll to position [40, 0]
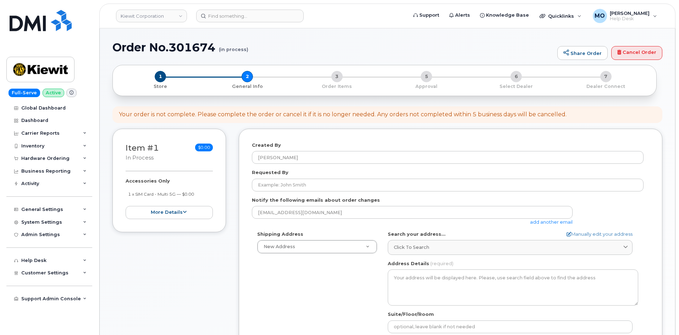
select select
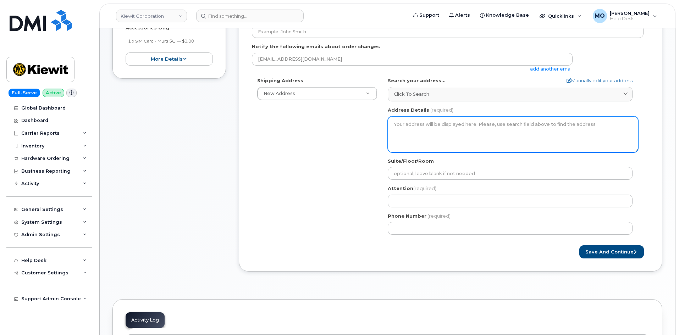
scroll to position [177, 0]
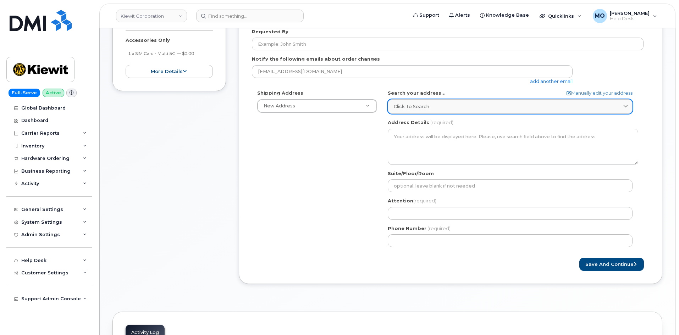
click at [417, 111] on link "Click to search" at bounding box center [510, 106] width 245 height 15
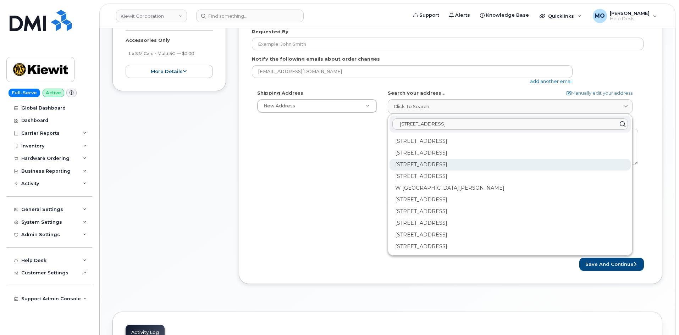
type input "[STREET_ADDRESS]"
click at [415, 166] on div "[STREET_ADDRESS]" at bounding box center [510, 165] width 241 height 12
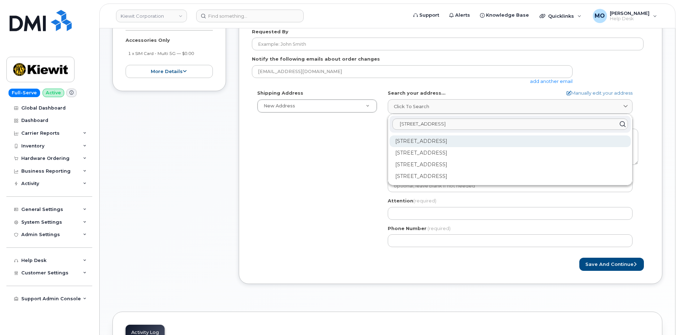
click at [444, 140] on div "[STREET_ADDRESS]" at bounding box center [510, 142] width 241 height 12
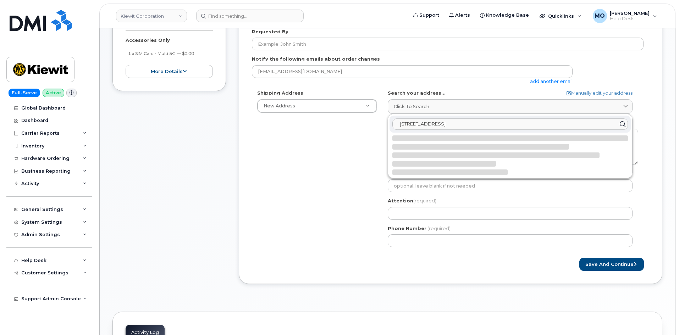
select select
type textarea "[STREET_ADDRESS]"
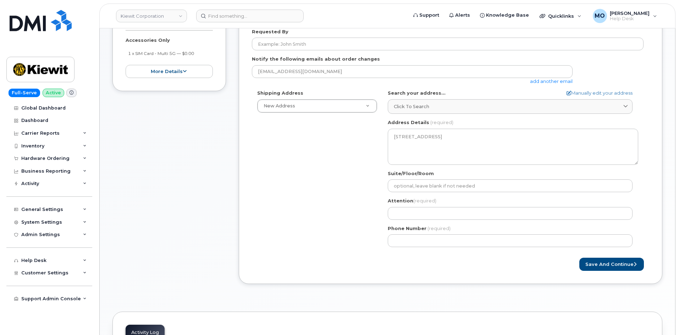
click at [447, 207] on div "Attention (required)" at bounding box center [513, 209] width 250 height 22
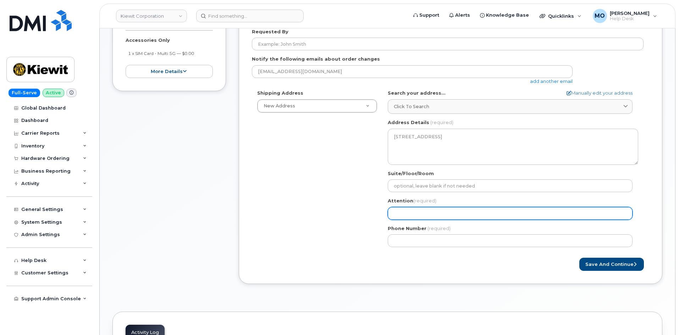
click at [444, 213] on input "Attention (required)" at bounding box center [510, 213] width 245 height 13
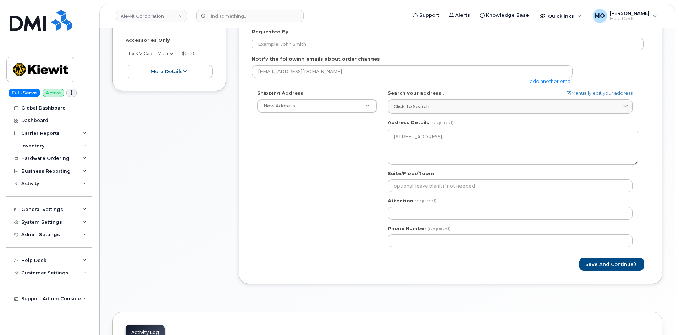
click at [362, 158] on div "Shipping Address New Address New Address [STREET_ADDRESS][GEOGRAPHIC_DATA][PERS…" at bounding box center [448, 171] width 392 height 163
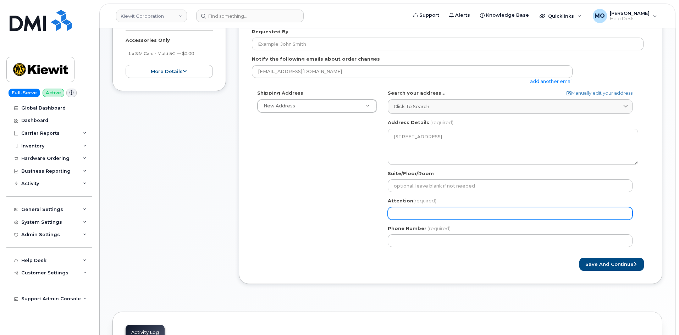
click at [436, 215] on input "Attention (required)" at bounding box center [510, 213] width 245 height 13
paste input "[PERSON_NAME][EMAIL_ADDRESS][PERSON_NAME][PERSON_NAME][DOMAIN_NAME]"
select select
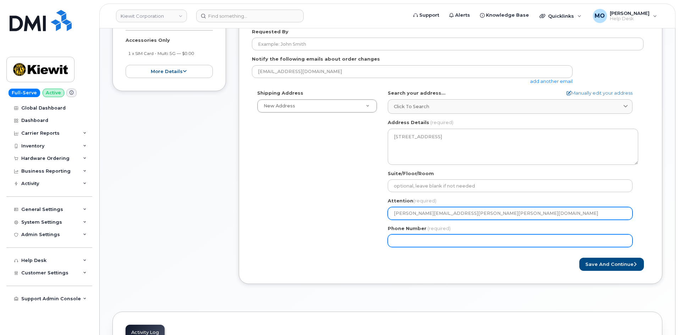
type input "[PERSON_NAME][EMAIL_ADDRESS][PERSON_NAME][PERSON_NAME][DOMAIN_NAME]"
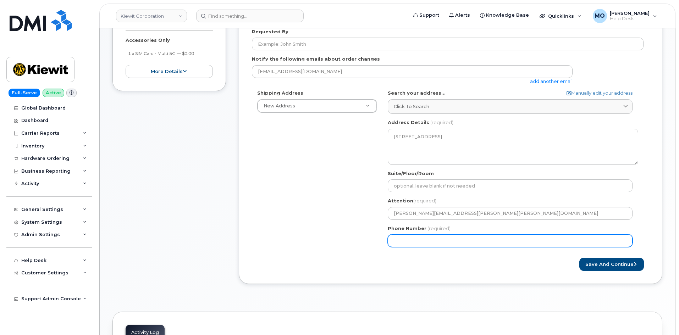
click at [412, 241] on input "Phone Number" at bounding box center [510, 241] width 245 height 13
click at [579, 258] on button "Save and Continue" at bounding box center [611, 264] width 65 height 13
click at [414, 241] on input "Phone Number" at bounding box center [510, 241] width 245 height 13
select select
type input "8179094954"
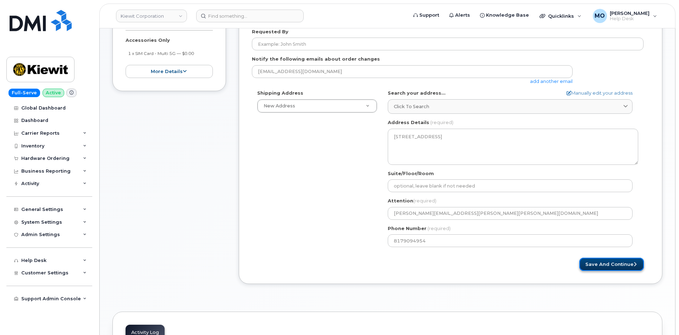
click at [604, 266] on button "Save and Continue" at bounding box center [611, 264] width 65 height 13
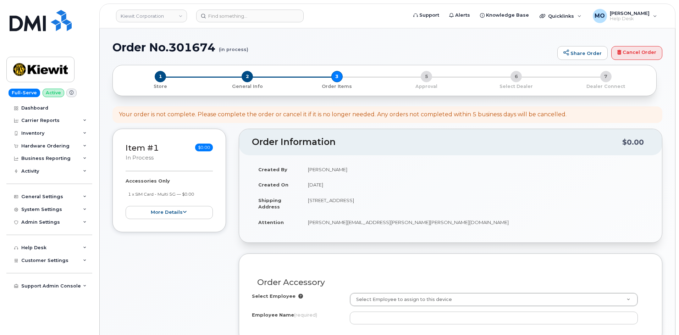
select select
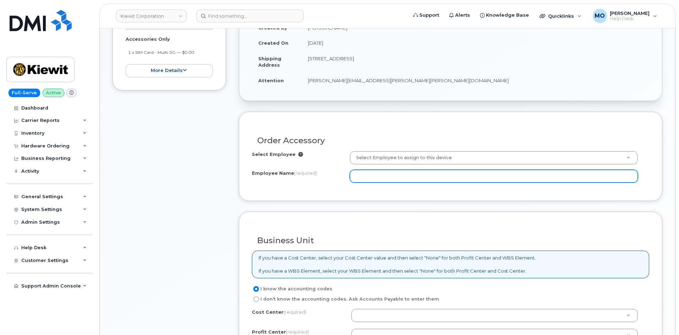
click at [363, 175] on input "Employee Name (required)" at bounding box center [494, 176] width 288 height 13
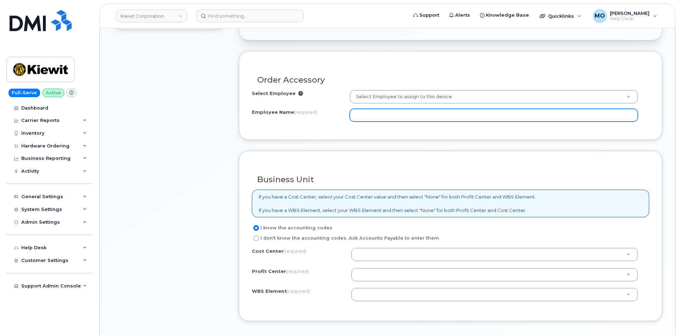
scroll to position [249, 0]
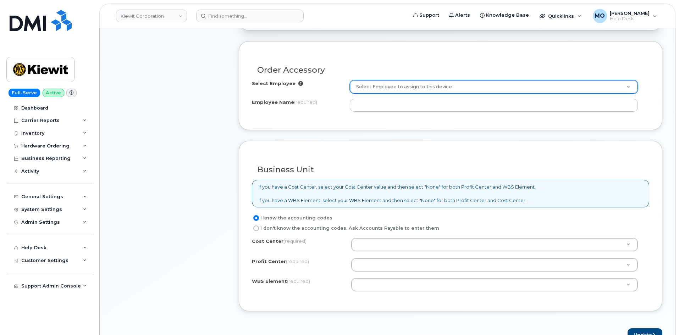
drag, startPoint x: 387, startPoint y: 76, endPoint x: 389, endPoint y: 80, distance: 4.0
click at [388, 78] on div "Order Accessory" at bounding box center [450, 67] width 397 height 26
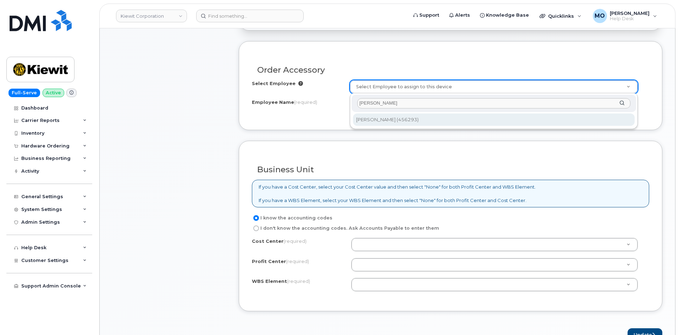
type input "Andres Man"
type input "2326385"
type input "[PERSON_NAME]"
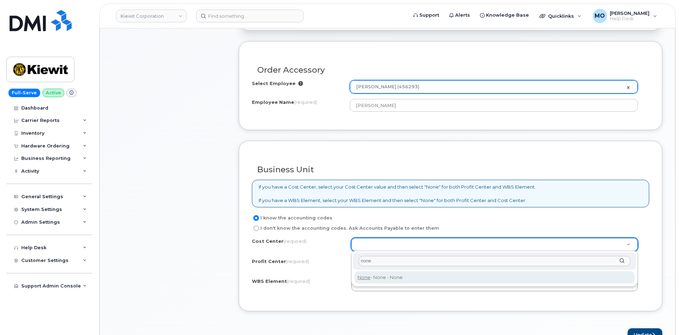
type input "none"
drag, startPoint x: 426, startPoint y: 279, endPoint x: 421, endPoint y: 278, distance: 5.0
type input "None"
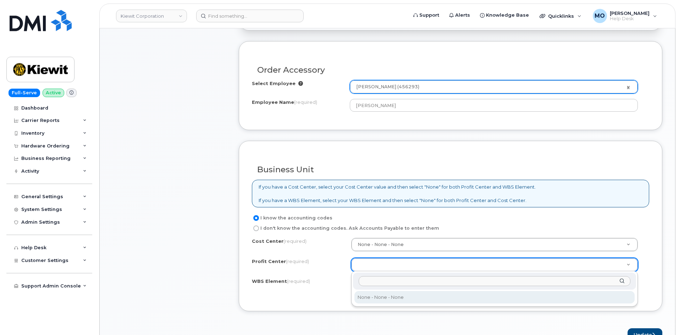
select select "None"
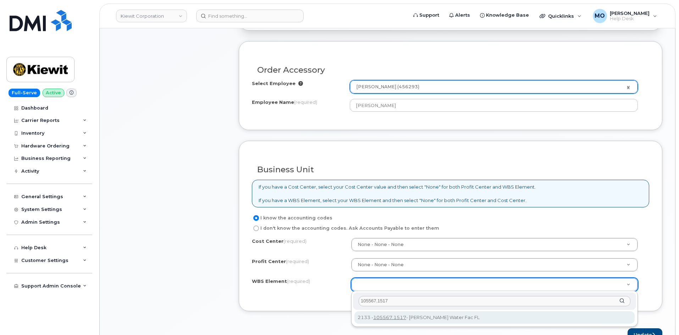
type input "105567.1517"
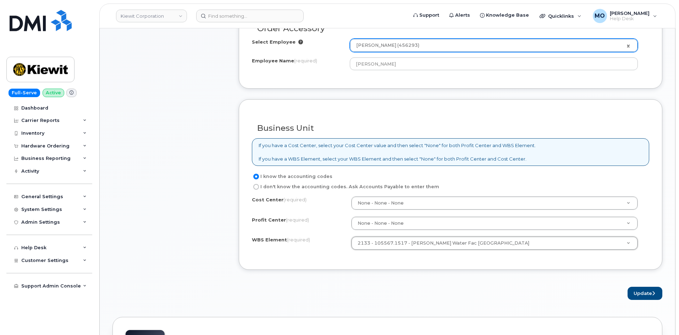
scroll to position [356, 0]
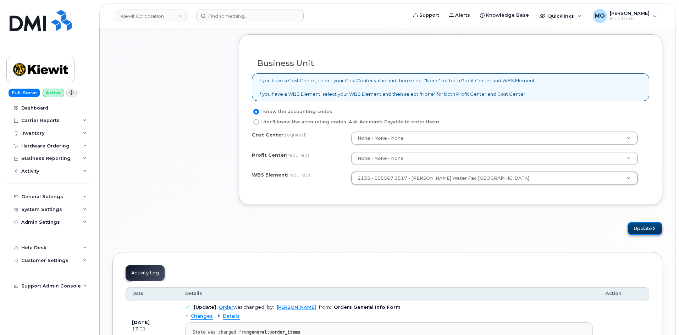
click at [649, 230] on button "Update" at bounding box center [645, 228] width 35 height 13
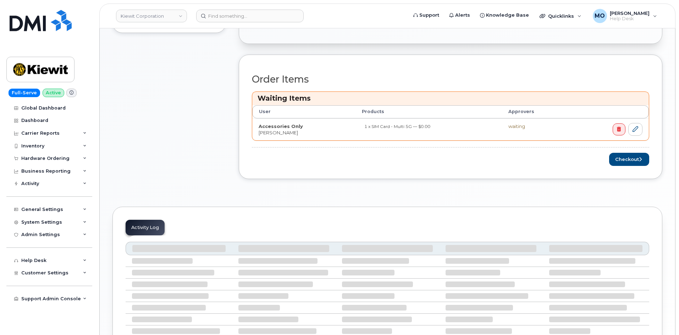
scroll to position [323, 0]
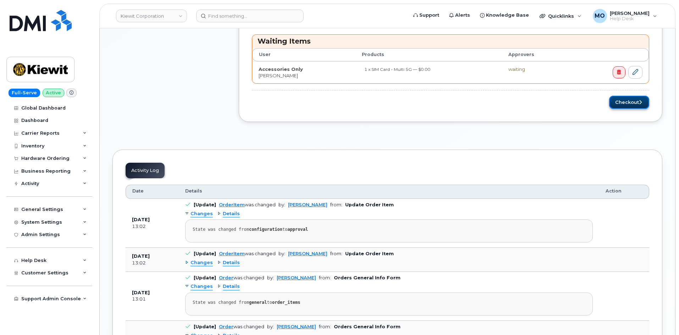
click at [629, 100] on button "Checkout" at bounding box center [629, 102] width 40 height 13
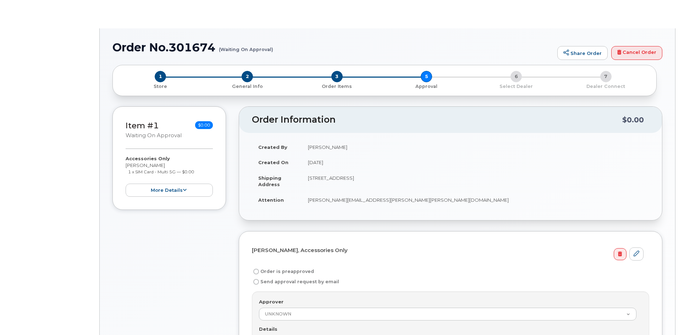
radio input "true"
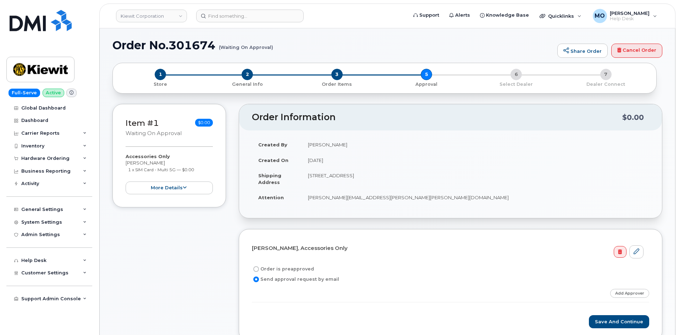
scroll to position [142, 0]
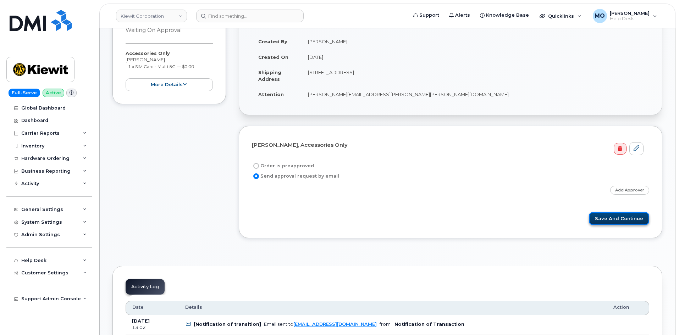
click at [624, 220] on button "Save and Continue" at bounding box center [619, 218] width 60 height 13
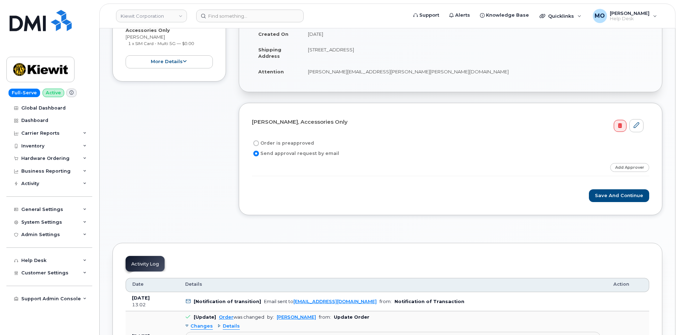
scroll to position [213, 0]
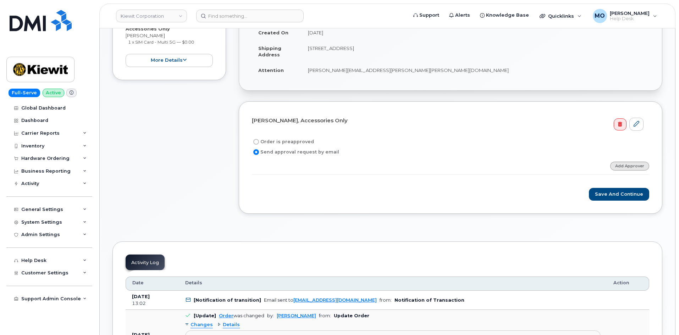
click at [639, 167] on link "Add Approver" at bounding box center [629, 166] width 39 height 9
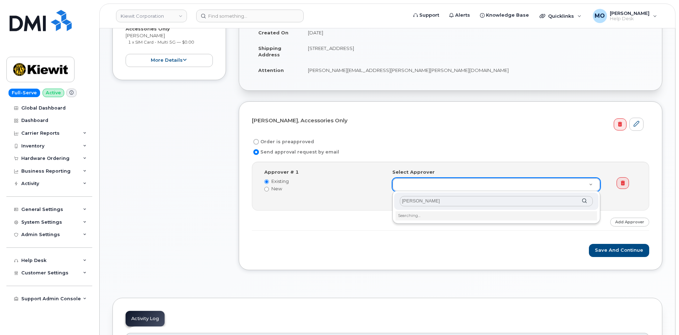
type input "[PERSON_NAME]"
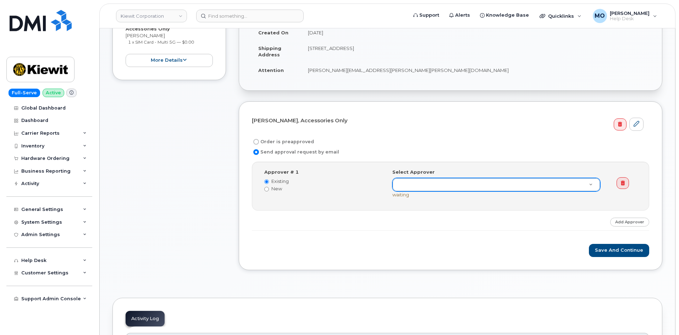
click at [274, 191] on label "New" at bounding box center [322, 189] width 117 height 7
click at [269, 191] on input "New" at bounding box center [266, 189] width 5 height 5
radio input "true"
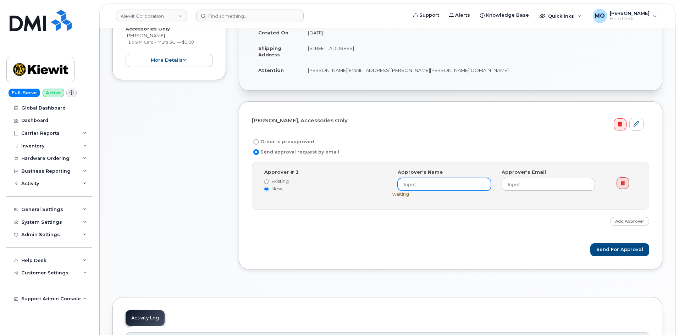
click at [418, 187] on input at bounding box center [444, 184] width 93 height 13
click at [275, 182] on label "Existing" at bounding box center [322, 181] width 117 height 7
click at [269, 182] on input "Existing" at bounding box center [266, 182] width 5 height 5
radio input "true"
radio input "false"
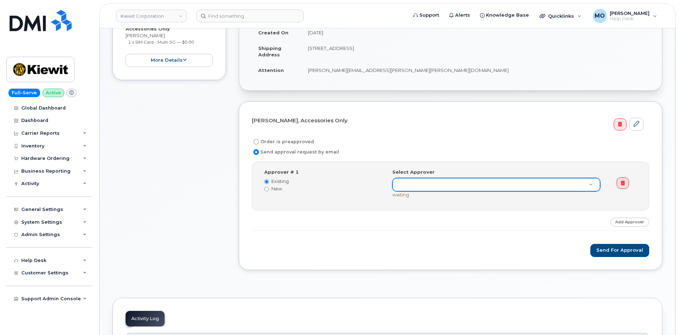
drag, startPoint x: 393, startPoint y: 177, endPoint x: 403, endPoint y: 180, distance: 10.3
click at [403, 180] on div "Select Approver" at bounding box center [496, 180] width 208 height 23
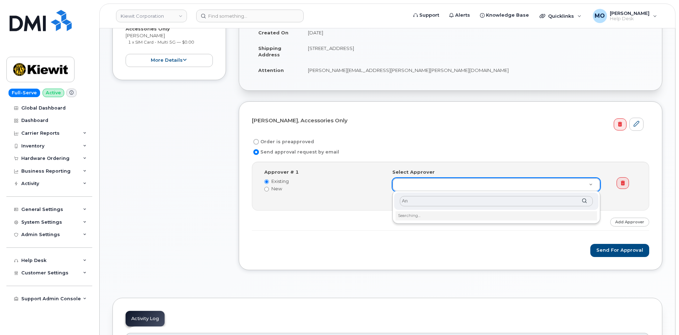
type input "A"
drag, startPoint x: 287, startPoint y: 261, endPoint x: 296, endPoint y: 247, distance: 16.7
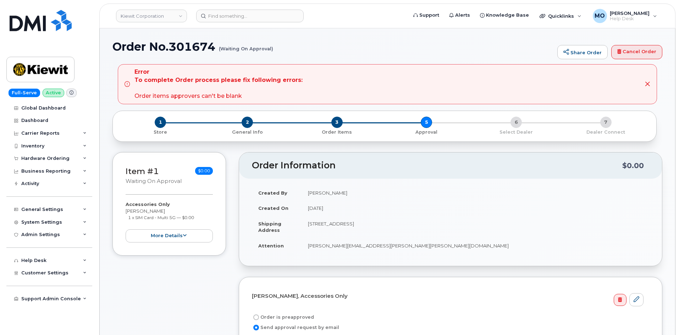
scroll to position [35, 0]
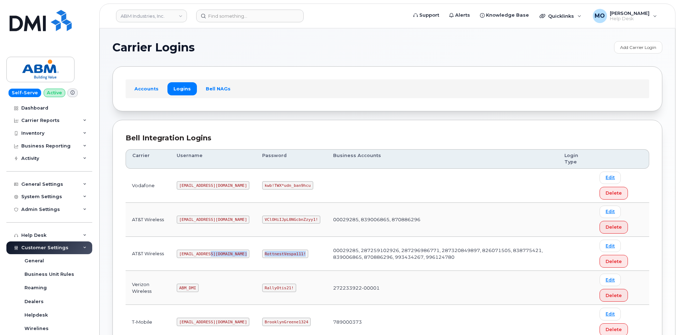
drag, startPoint x: 288, startPoint y: 254, endPoint x: 226, endPoint y: 249, distance: 61.9
click at [222, 251] on tr "AT&T Wireless [EMAIL_ADDRESS][DOMAIN_NAME] RottnestVespa111! 00029285, 28725910…" at bounding box center [388, 254] width 524 height 34
copy tr "RottnestVespa111!"
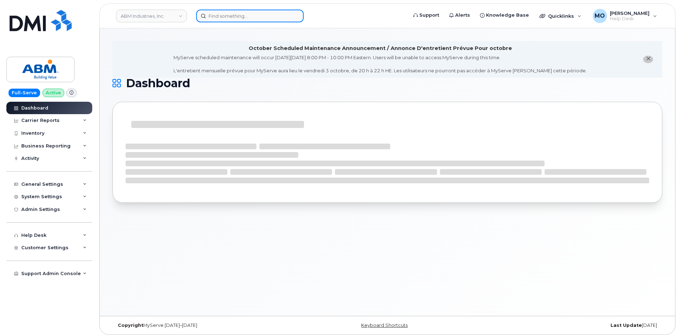
drag, startPoint x: 274, startPoint y: 14, endPoint x: 291, endPoint y: 18, distance: 17.9
click at [274, 15] on input at bounding box center [250, 16] width 108 height 13
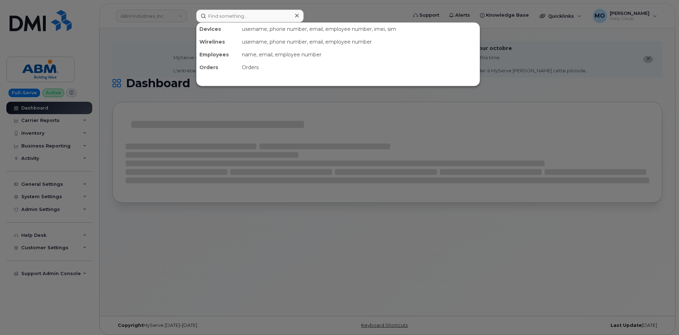
click at [153, 48] on div at bounding box center [339, 167] width 679 height 335
drag, startPoint x: 215, startPoint y: 15, endPoint x: 302, endPoint y: 23, distance: 87.0
click at [216, 14] on input at bounding box center [250, 16] width 108 height 13
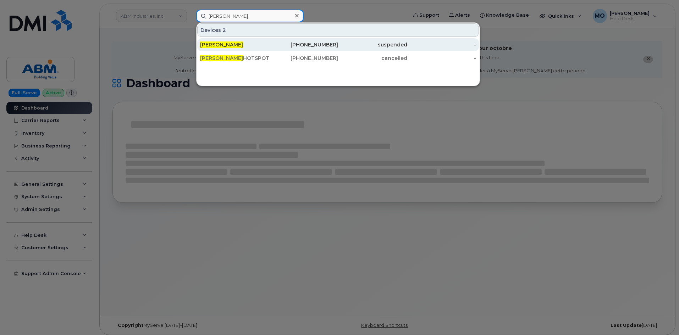
type input "[PERSON_NAME]"
click at [226, 46] on span "[PERSON_NAME]" at bounding box center [221, 45] width 43 height 6
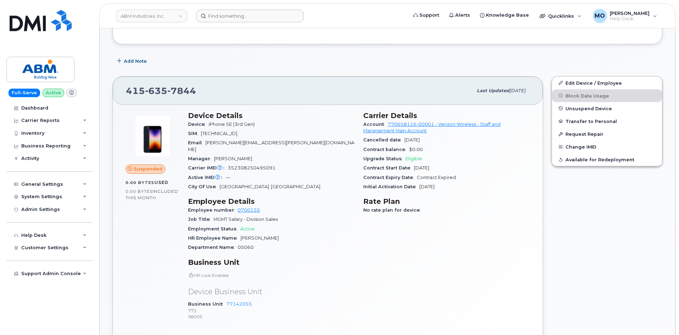
scroll to position [142, 0]
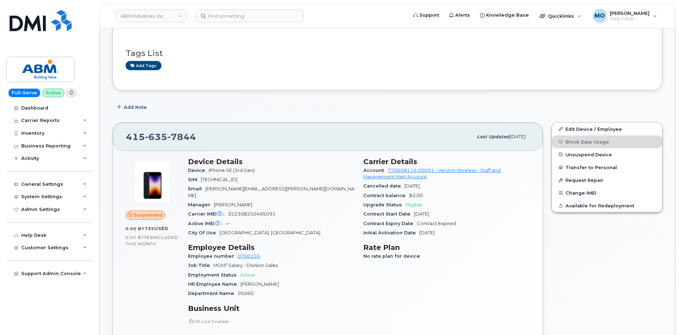
drag, startPoint x: 357, startPoint y: 84, endPoint x: 365, endPoint y: 90, distance: 9.4
click at [365, 89] on div "Tags List Add tags" at bounding box center [387, 56] width 550 height 68
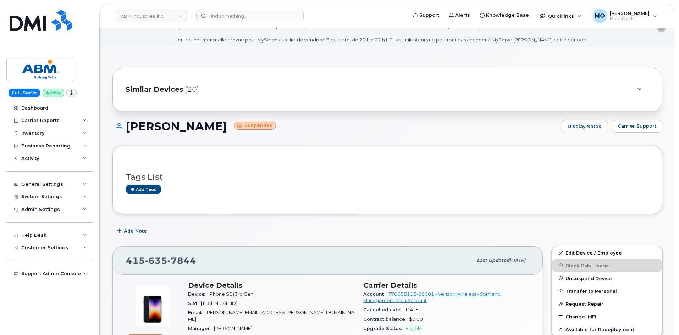
scroll to position [35, 0]
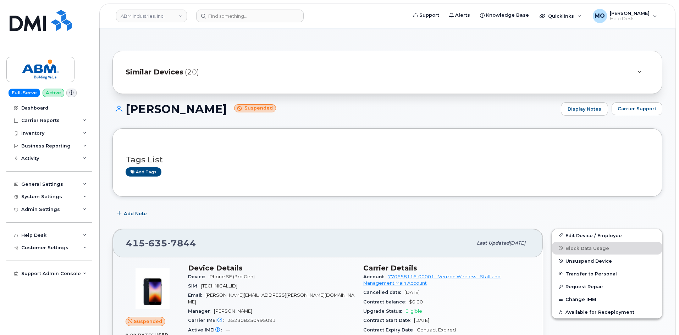
click at [641, 74] on icon at bounding box center [640, 72] width 4 height 5
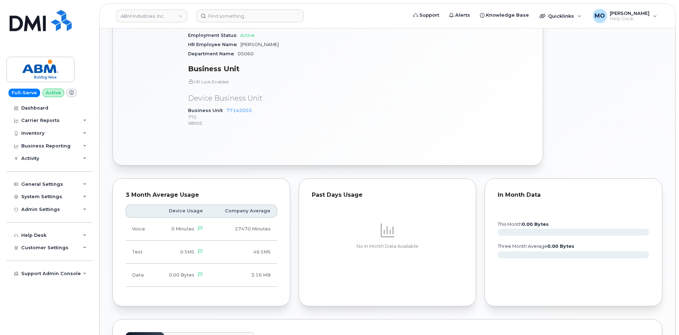
scroll to position [674, 0]
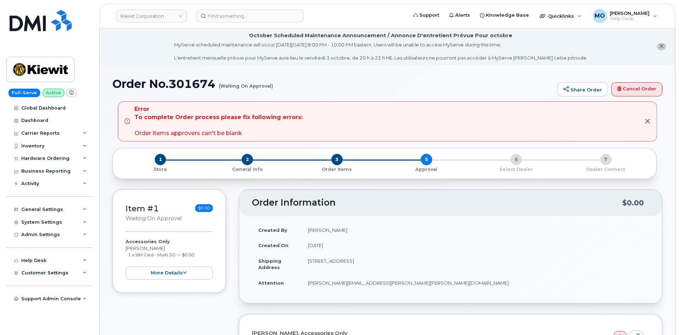
scroll to position [35, 0]
